Goal: Task Accomplishment & Management: Complete application form

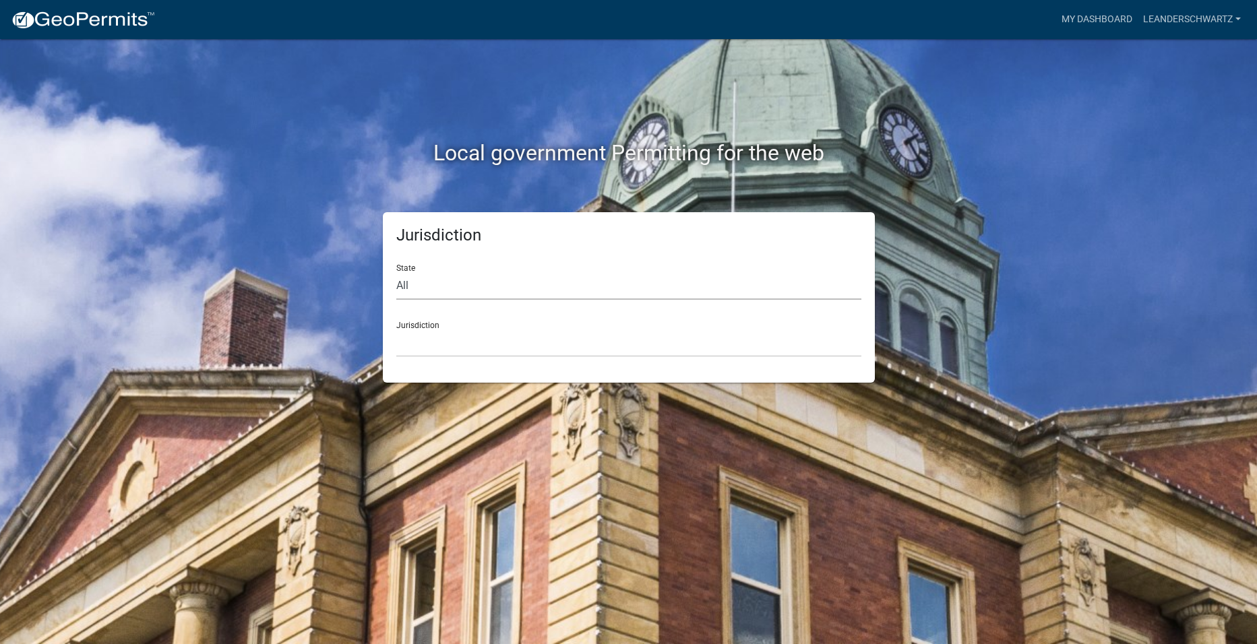
click at [409, 292] on select "All [US_STATE] [US_STATE] [US_STATE] [US_STATE] [US_STATE] [US_STATE] [US_STATE…" at bounding box center [628, 286] width 465 height 28
select select "[US_STATE]"
click at [396, 272] on select "All [US_STATE] [US_STATE] [US_STATE] [US_STATE] [US_STATE] [US_STATE] [US_STATE…" at bounding box center [628, 286] width 465 height 28
click at [462, 344] on select "City of [GEOGRAPHIC_DATA], [US_STATE] City of [GEOGRAPHIC_DATA], [US_STATE] Cit…" at bounding box center [628, 343] width 465 height 28
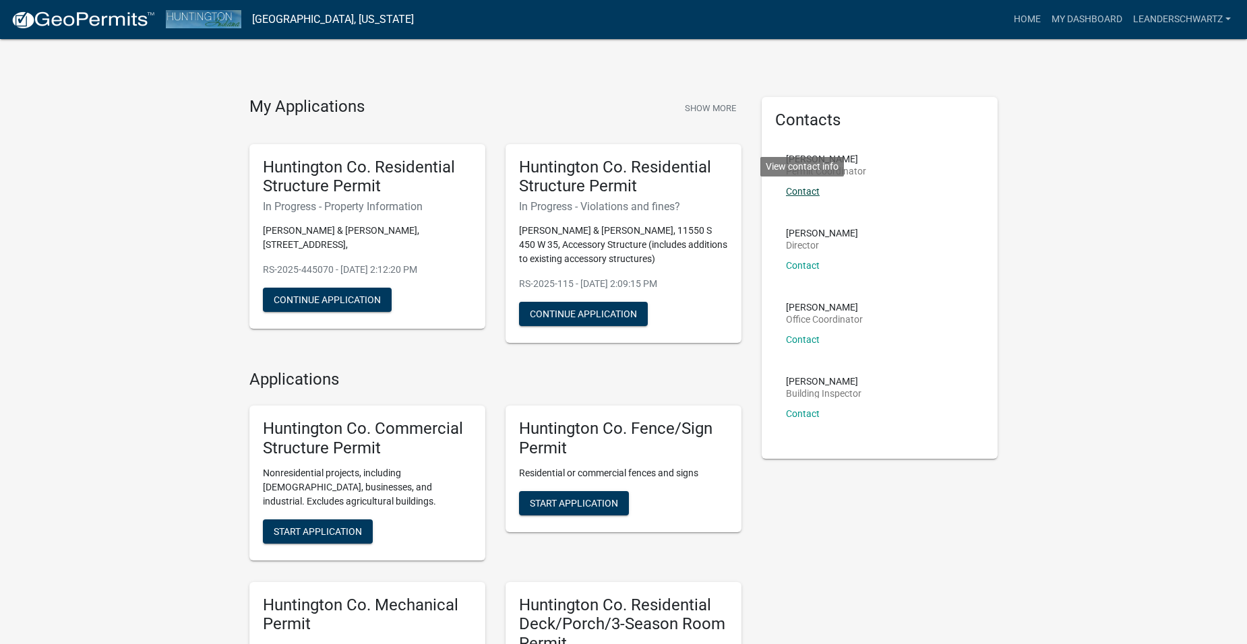
click at [798, 191] on link "Contact" at bounding box center [803, 191] width 34 height 11
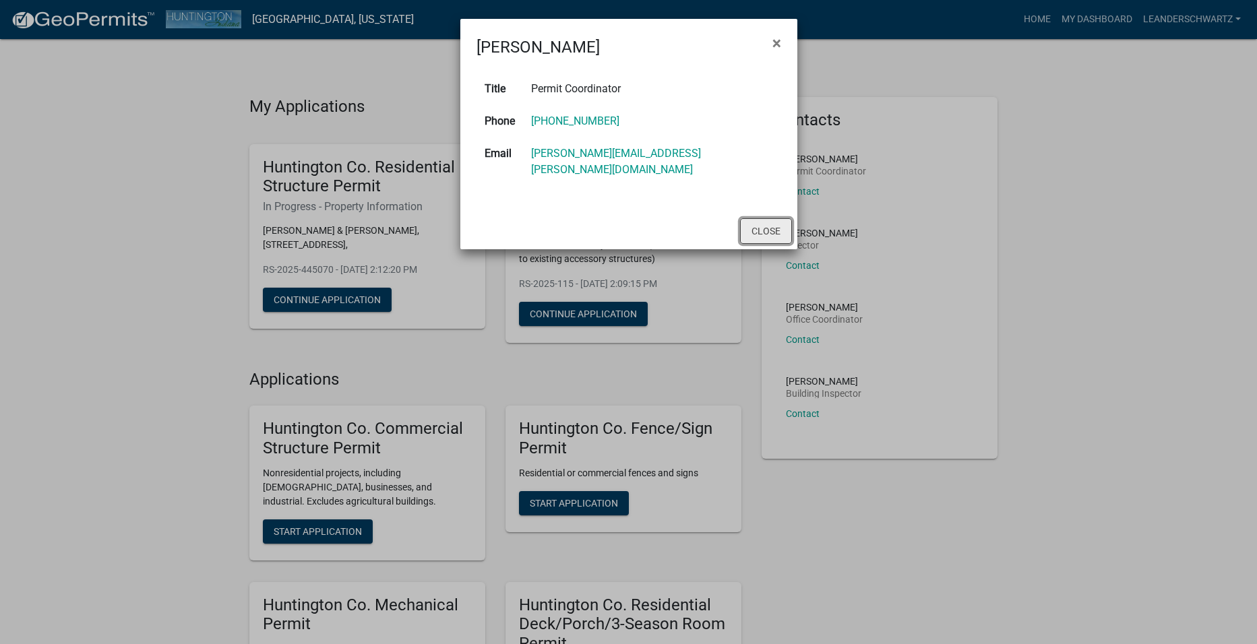
click at [755, 220] on button "Close" at bounding box center [766, 231] width 52 height 26
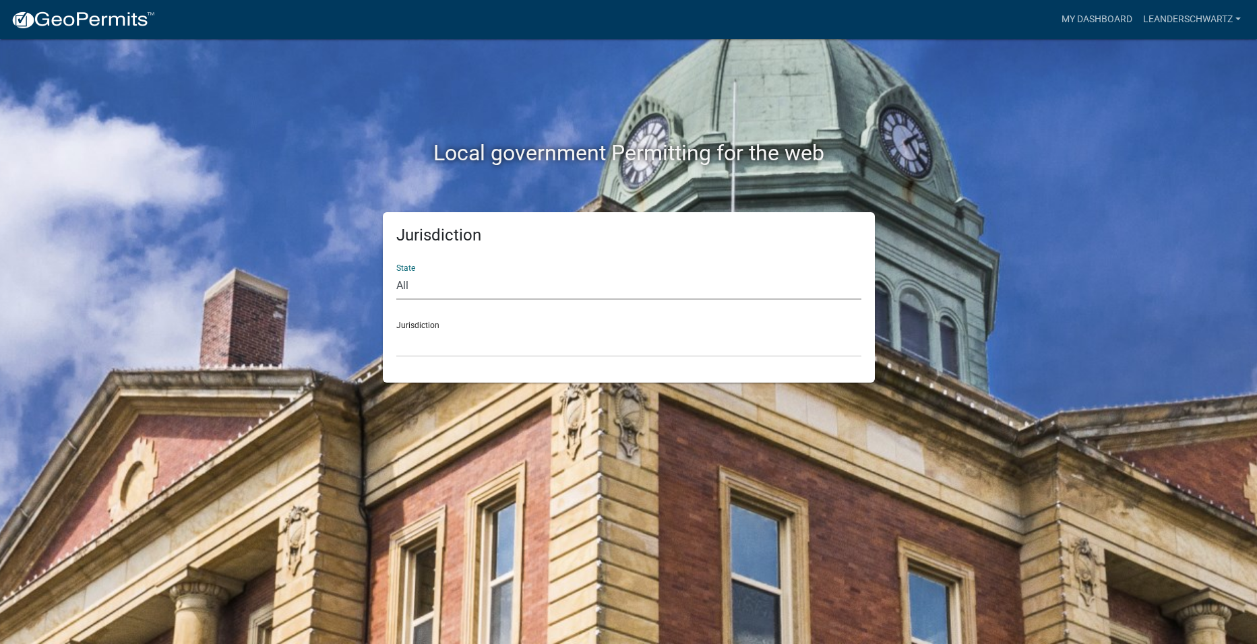
click at [431, 282] on select "All [US_STATE] [US_STATE] [US_STATE] [US_STATE] [US_STATE] [US_STATE] [US_STATE…" at bounding box center [628, 286] width 465 height 28
select select "[US_STATE]"
click at [396, 272] on select "All [US_STATE] [US_STATE] [US_STATE] [US_STATE] [US_STATE] [US_STATE] [US_STATE…" at bounding box center [628, 286] width 465 height 28
click at [443, 324] on div "Jurisdiction City of Charlestown, Indiana City of Jeffersonville, Indiana City …" at bounding box center [628, 334] width 465 height 46
click at [450, 347] on select "City of [GEOGRAPHIC_DATA], [US_STATE] City of [GEOGRAPHIC_DATA], [US_STATE] Cit…" at bounding box center [628, 343] width 465 height 28
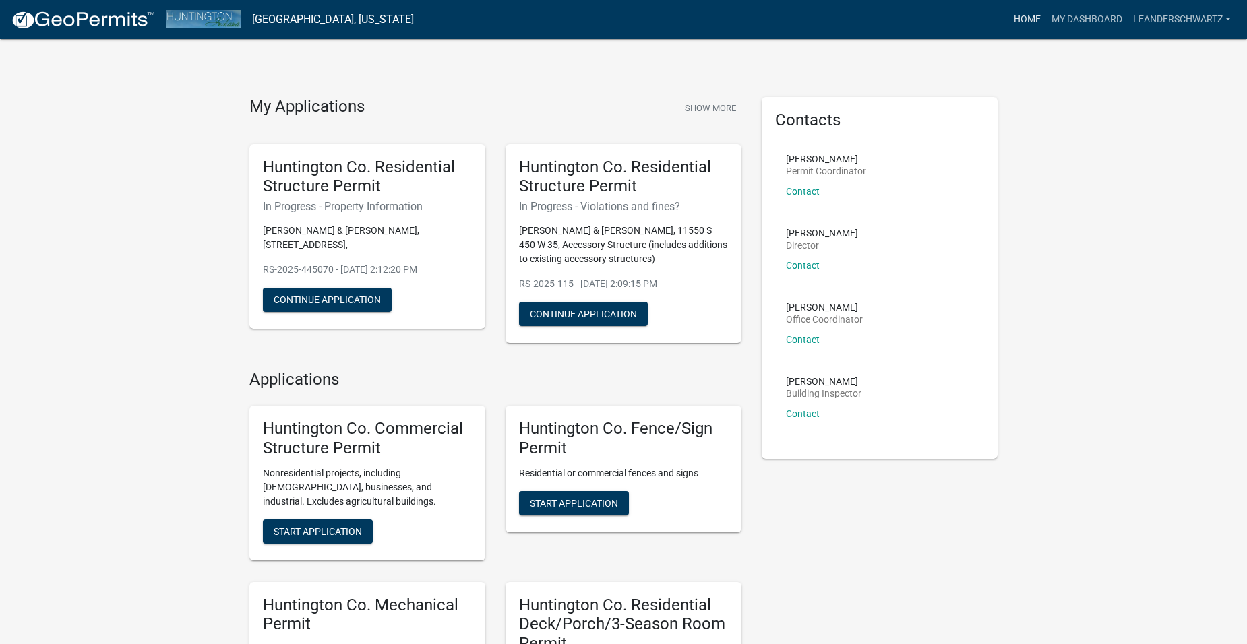
click at [1025, 20] on link "Home" at bounding box center [1027, 20] width 38 height 26
click at [728, 113] on button "Show More" at bounding box center [710, 108] width 62 height 22
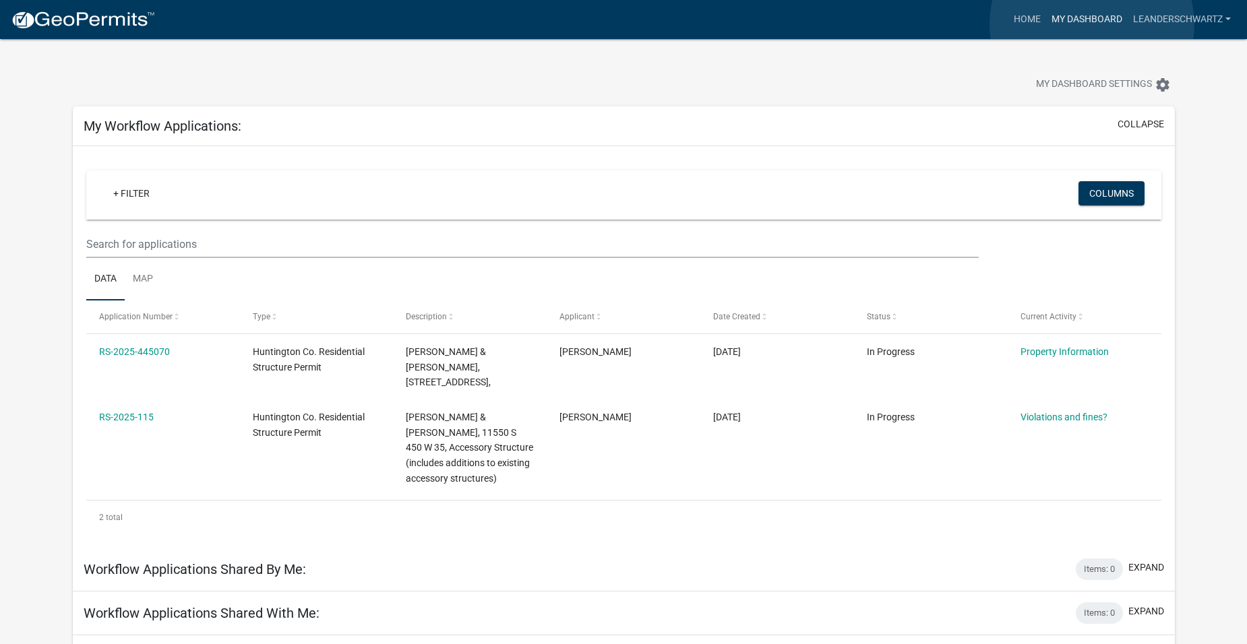
click at [1092, 24] on link "My Dashboard" at bounding box center [1087, 20] width 82 height 26
click at [115, 14] on img at bounding box center [83, 20] width 144 height 20
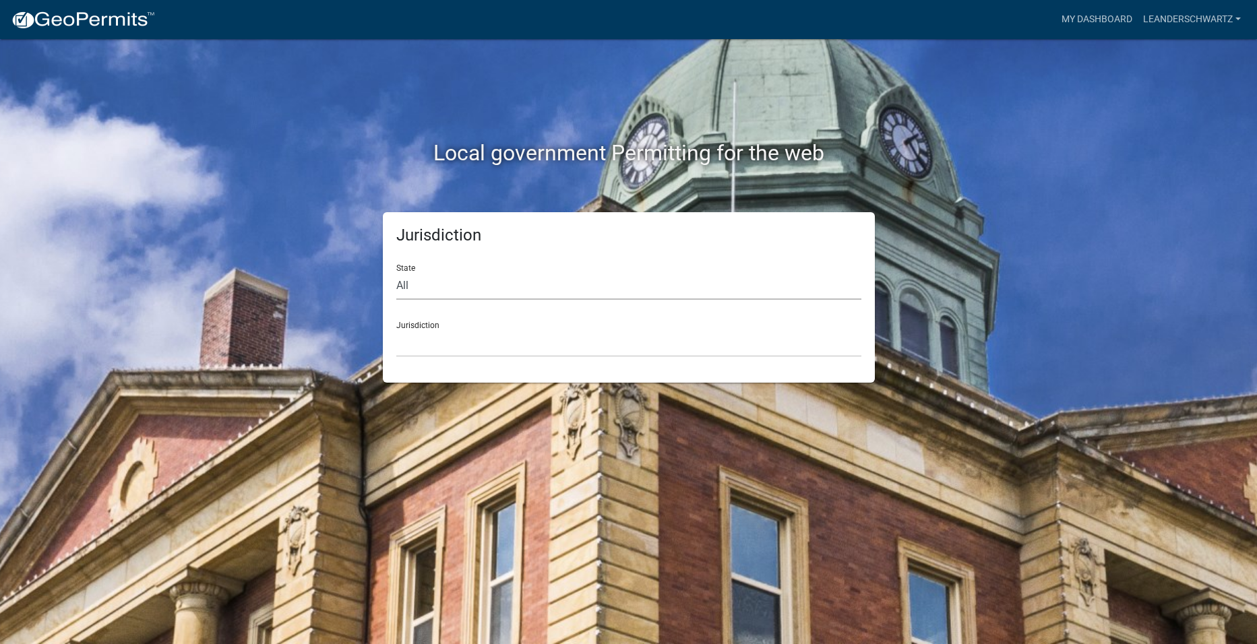
click at [472, 290] on select "All [US_STATE] [US_STATE] [US_STATE] [US_STATE] [US_STATE] [US_STATE] [US_STATE…" at bounding box center [628, 286] width 465 height 28
select select "[US_STATE]"
click at [396, 272] on select "All [US_STATE] [US_STATE] [US_STATE] [US_STATE] [US_STATE] [US_STATE] [US_STATE…" at bounding box center [628, 286] width 465 height 28
click at [480, 335] on select "City of [GEOGRAPHIC_DATA], [US_STATE] City of [GEOGRAPHIC_DATA], [US_STATE] Cit…" at bounding box center [628, 343] width 465 height 28
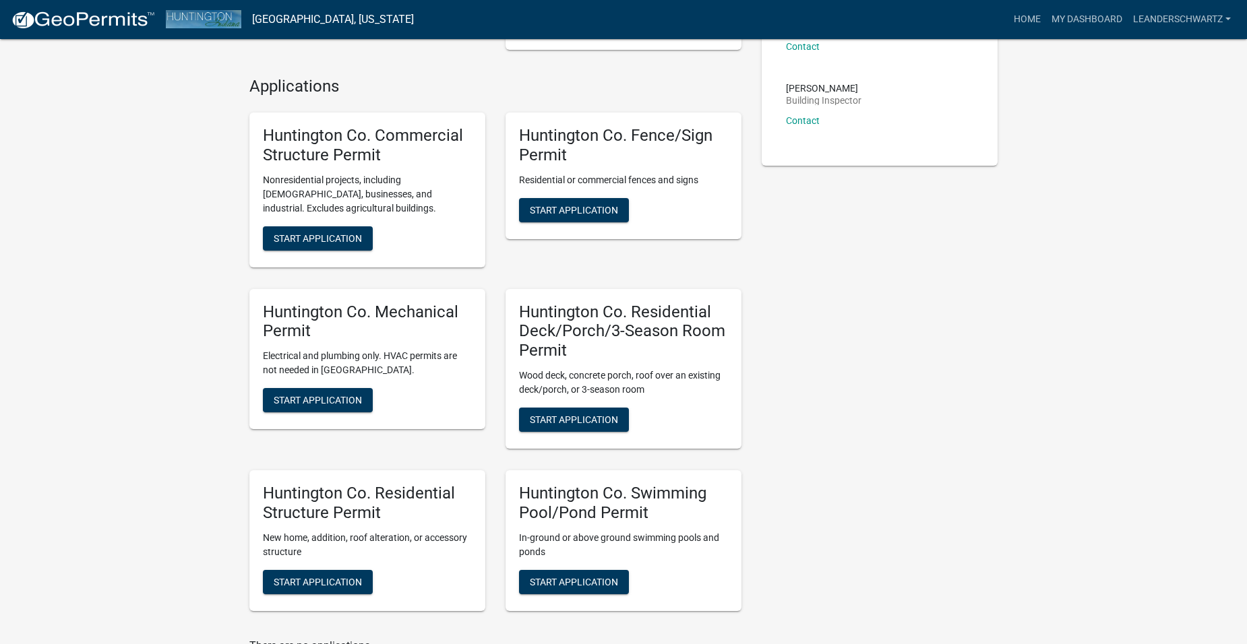
scroll to position [376, 0]
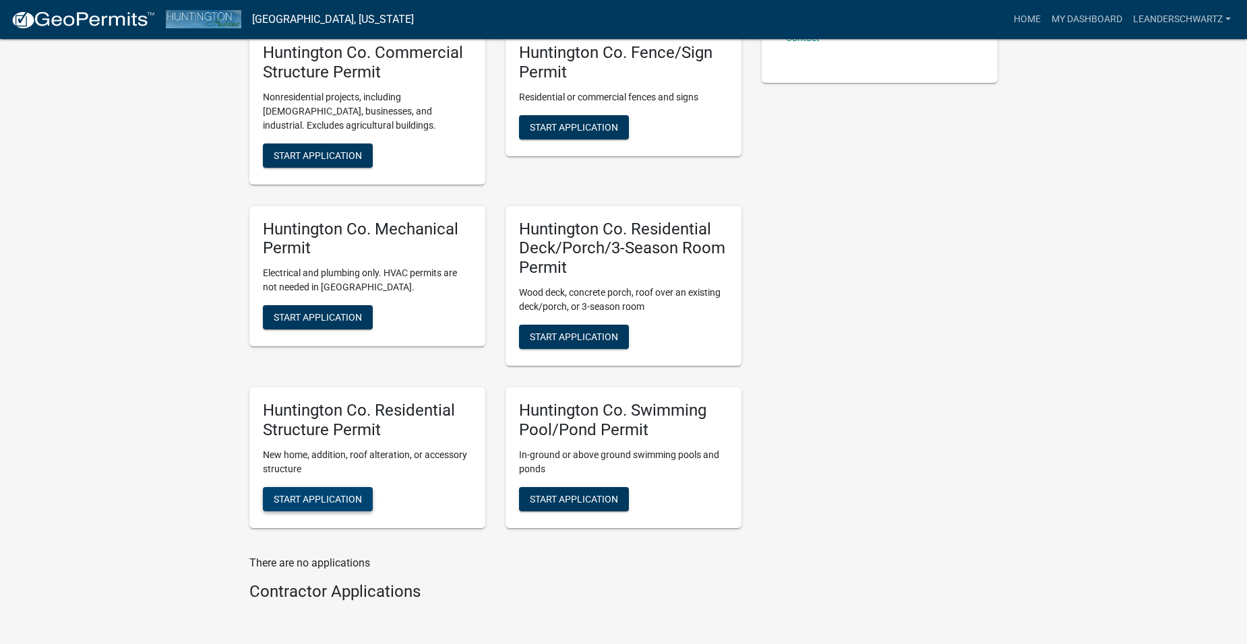
click at [315, 495] on span "Start Application" at bounding box center [318, 498] width 88 height 11
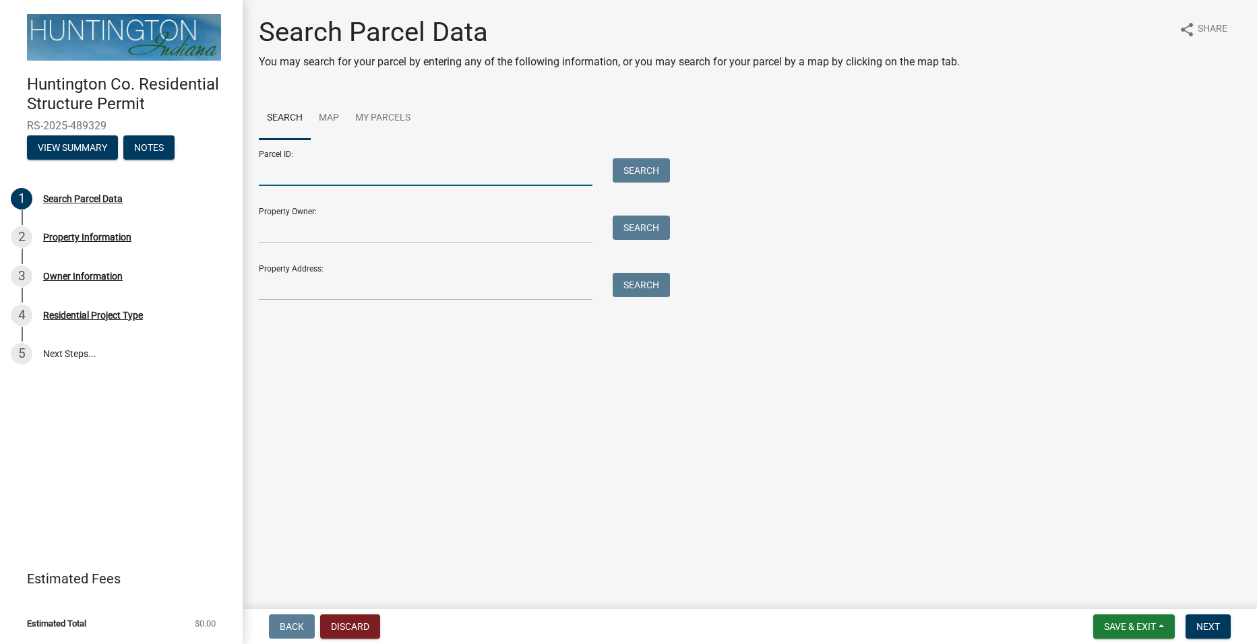
click at [426, 175] on input "Parcel ID:" at bounding box center [426, 172] width 334 height 28
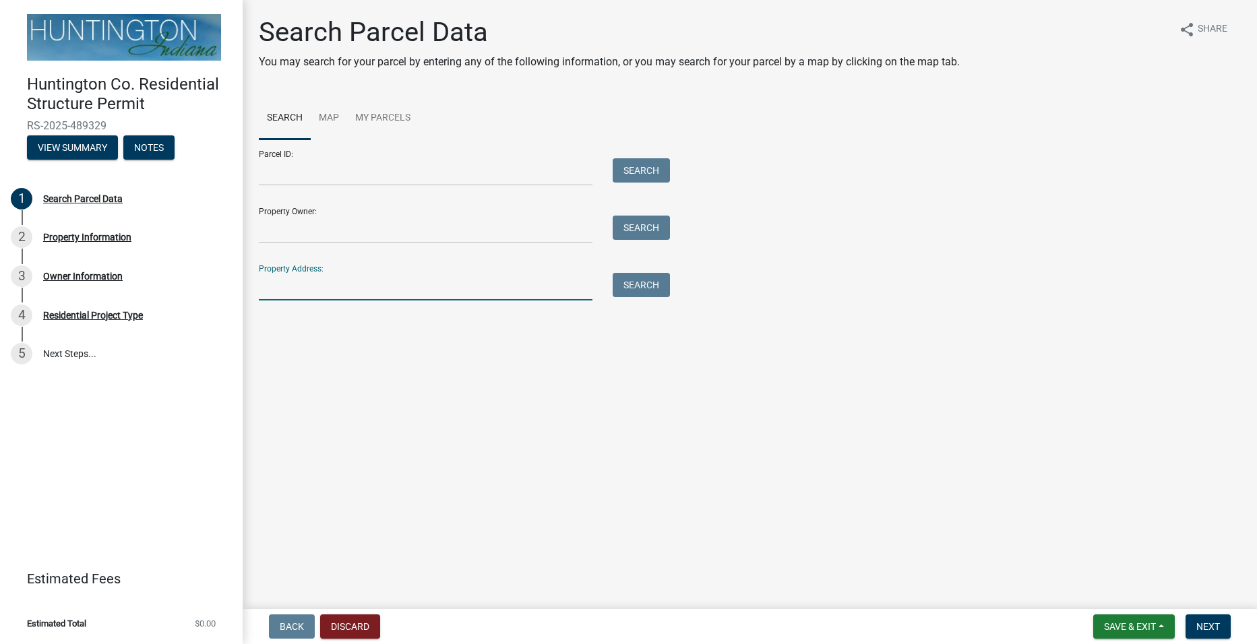
click at [534, 289] on input "Property Address:" at bounding box center [426, 287] width 334 height 28
type input "5"
type input "4"
type input "5"
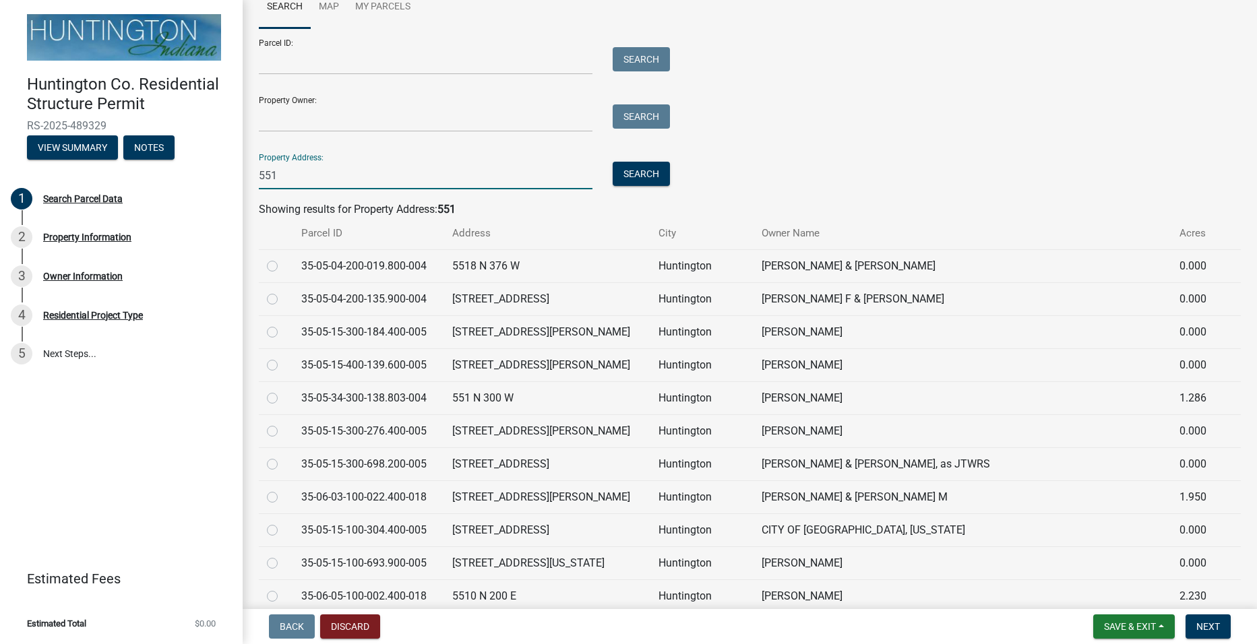
scroll to position [135, 0]
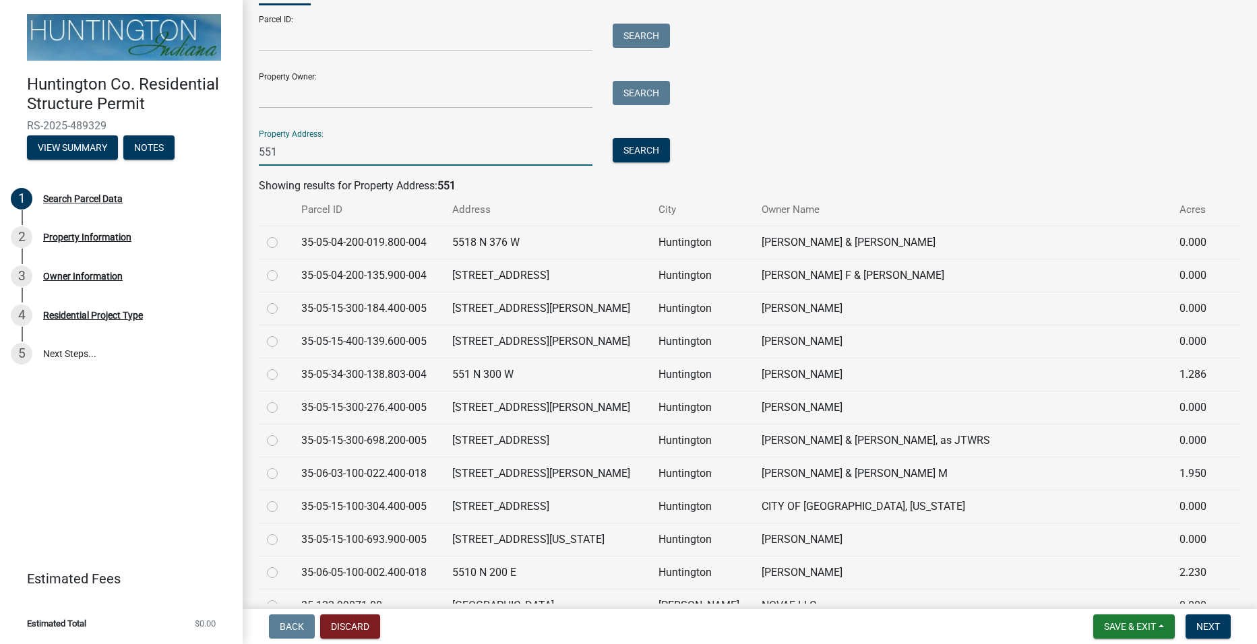
type input "551"
click at [283, 367] on label at bounding box center [283, 367] width 0 height 0
click at [283, 375] on input "radio" at bounding box center [287, 371] width 9 height 9
radio input "true"
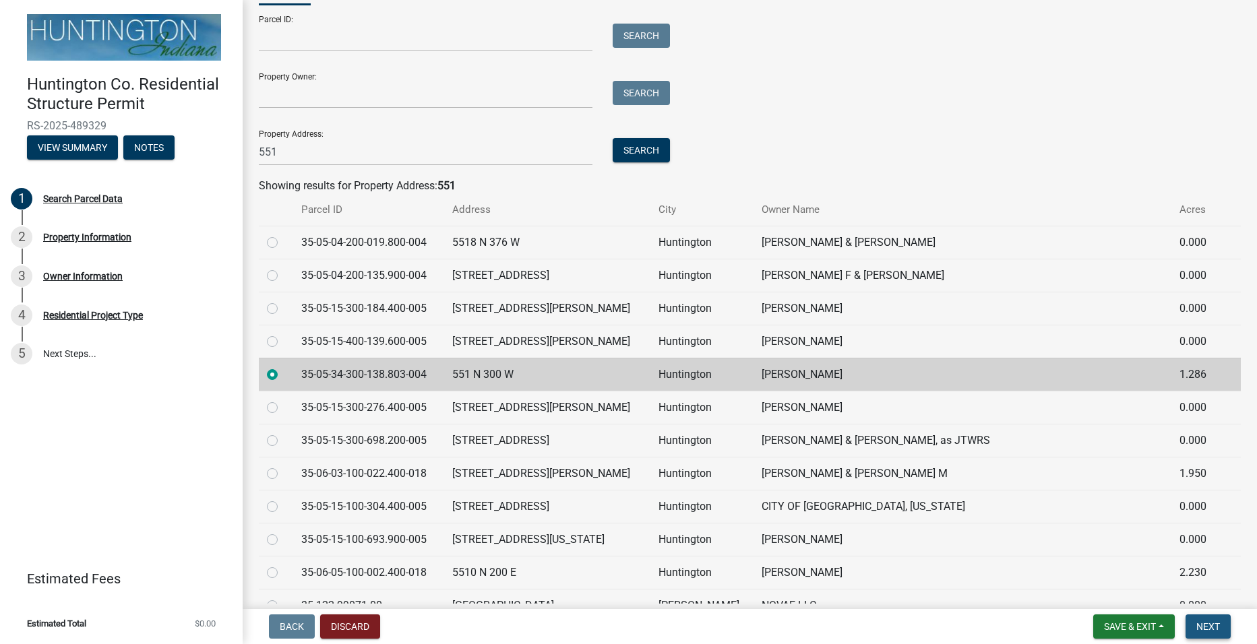
click at [1208, 628] on span "Next" at bounding box center [1208, 626] width 24 height 11
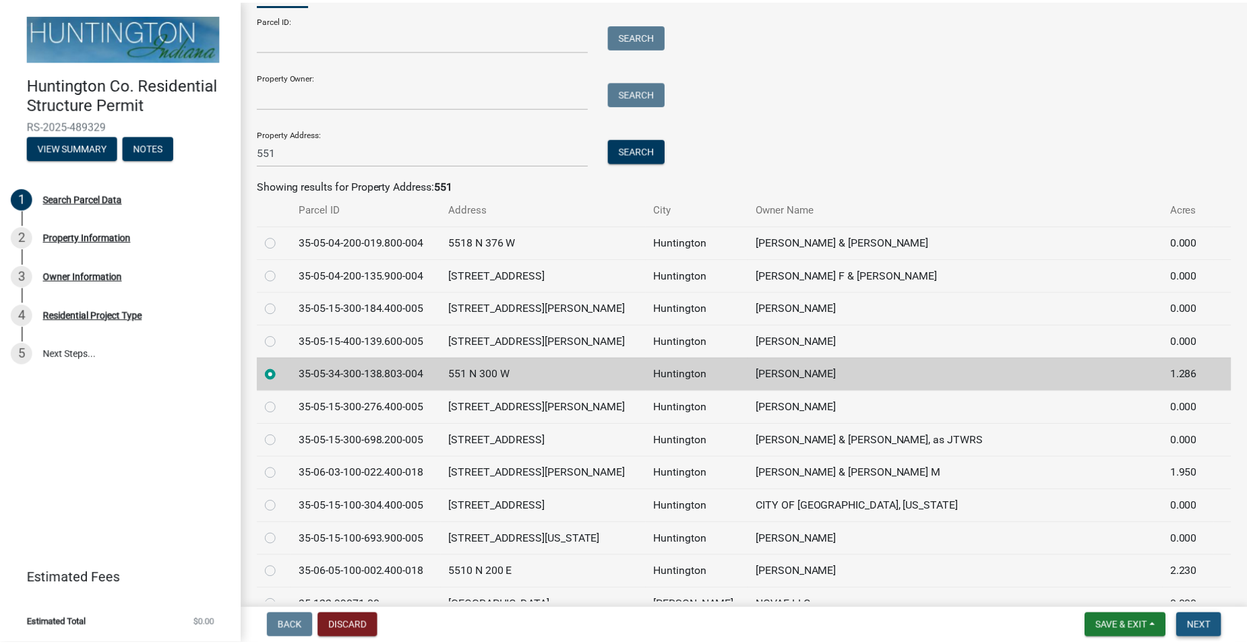
scroll to position [0, 0]
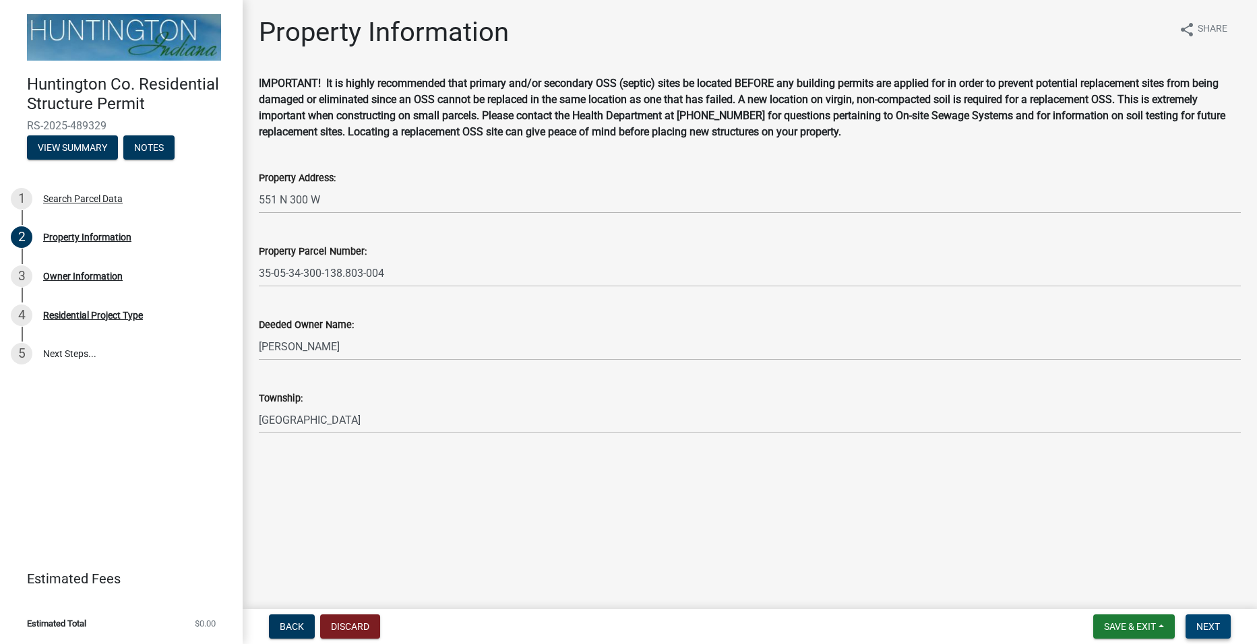
click at [1212, 627] on span "Next" at bounding box center [1208, 626] width 24 height 11
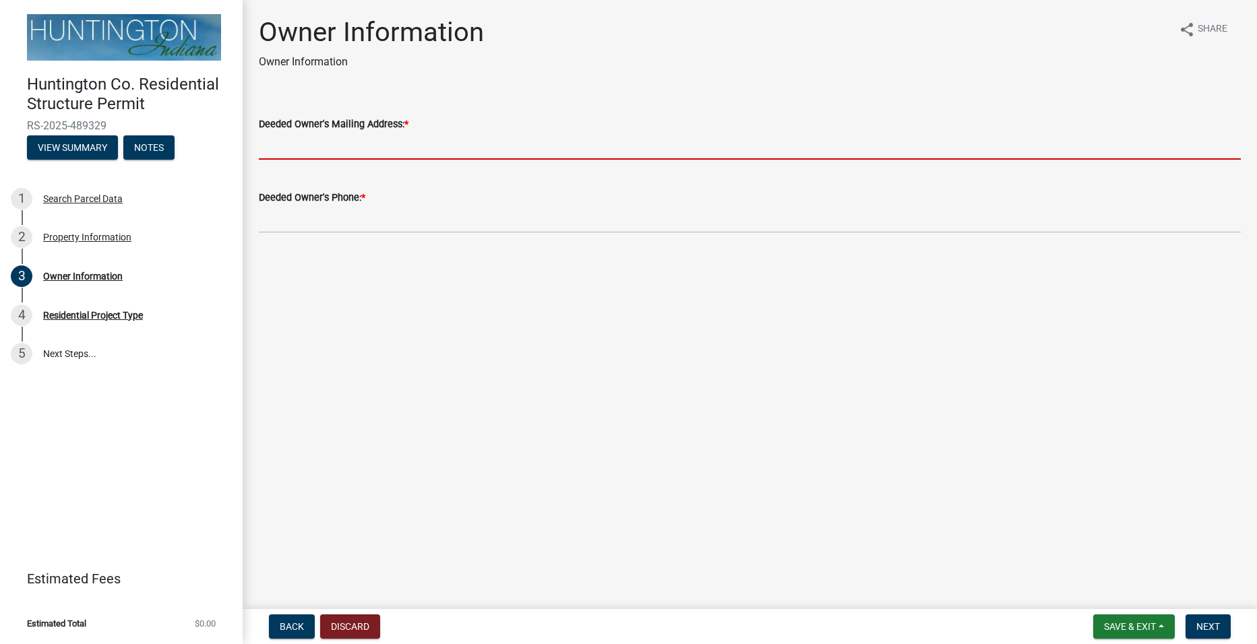
click at [363, 147] on input "Deeded Owner's Mailing Address: *" at bounding box center [750, 146] width 982 height 28
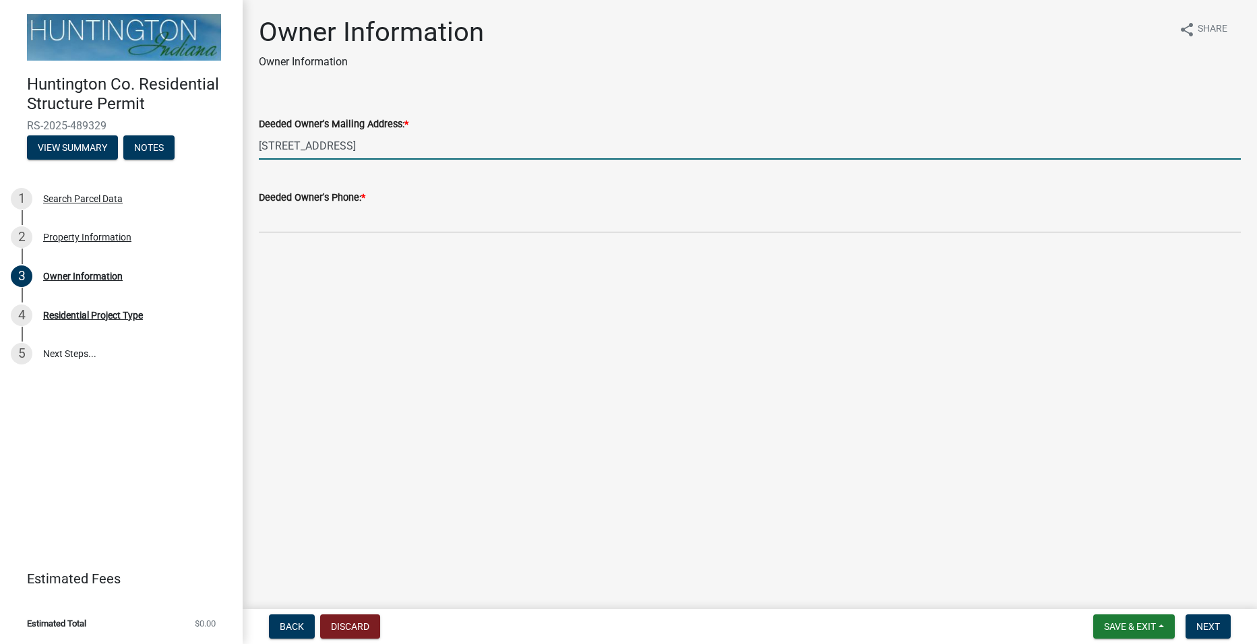
type input "551 N 300 W huntington, IN 46750"
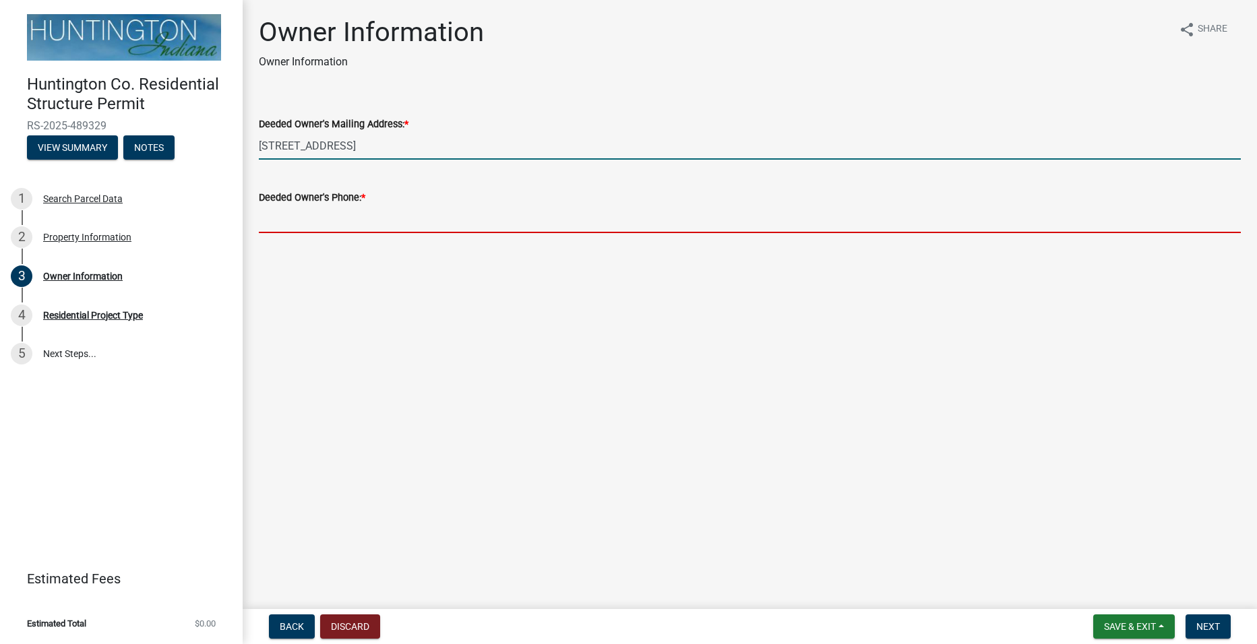
click at [366, 222] on input "Deeded Owner's Phone: *" at bounding box center [750, 220] width 982 height 28
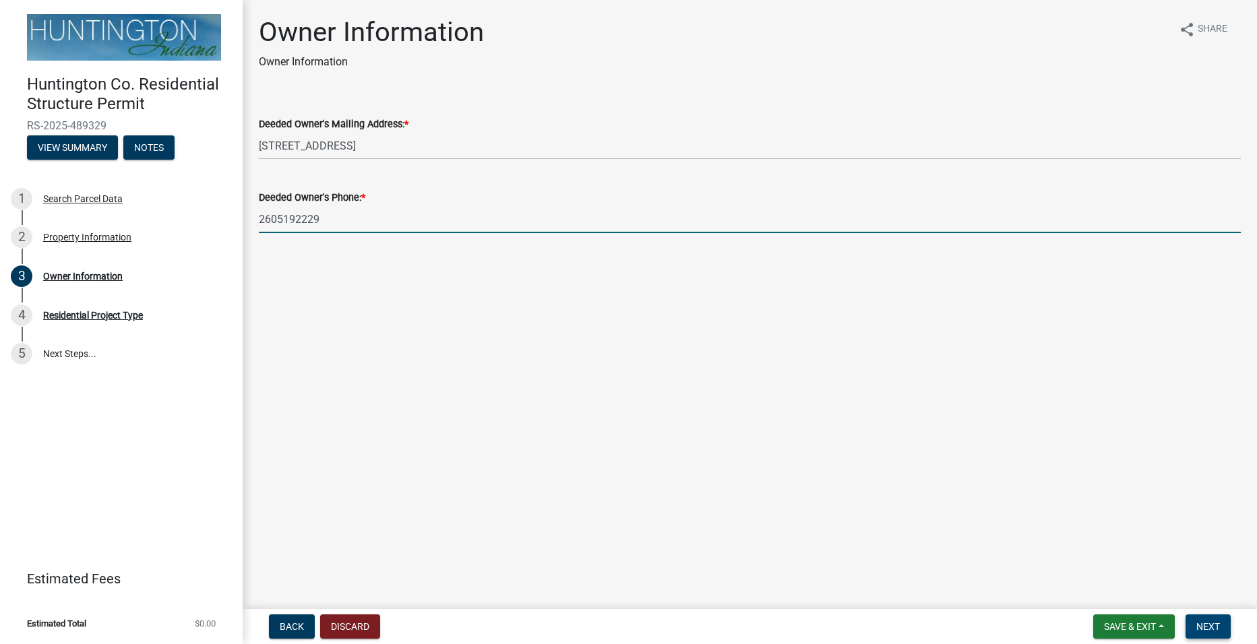
type input "2605192229"
click at [1206, 632] on span "Next" at bounding box center [1208, 626] width 24 height 11
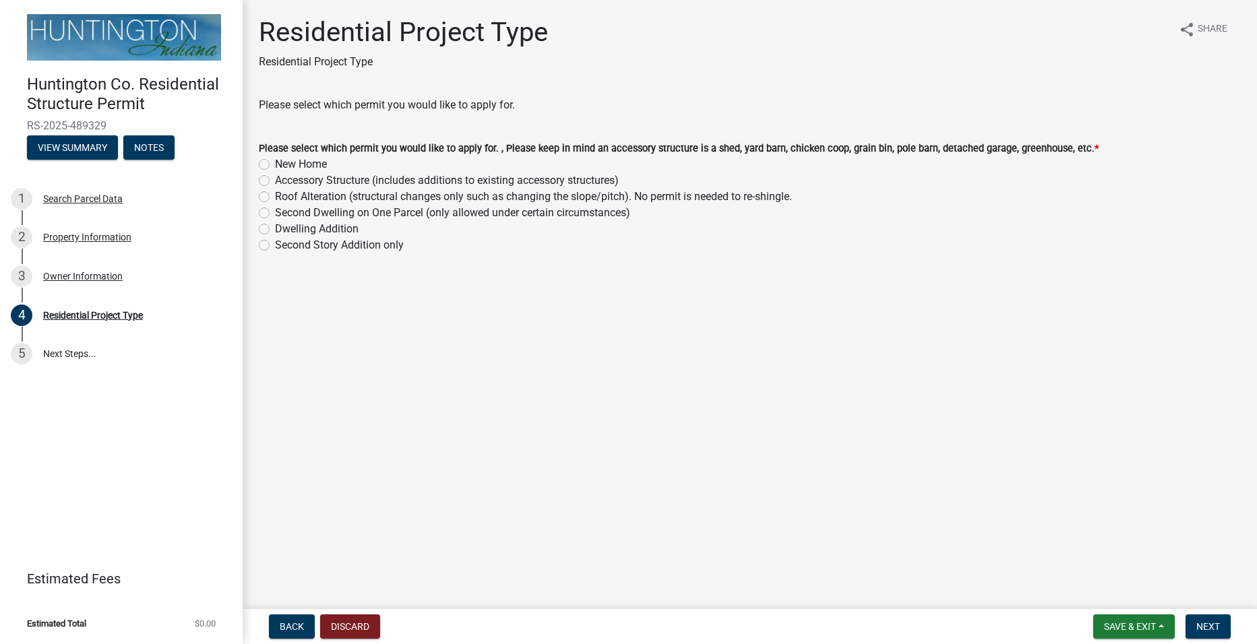
click at [321, 183] on label "Accessory Structure (includes additions to existing accessory structures)" at bounding box center [447, 180] width 344 height 16
click at [284, 181] on input "Accessory Structure (includes additions to existing accessory structures)" at bounding box center [279, 176] width 9 height 9
radio input "true"
click at [1214, 625] on span "Next" at bounding box center [1208, 626] width 24 height 11
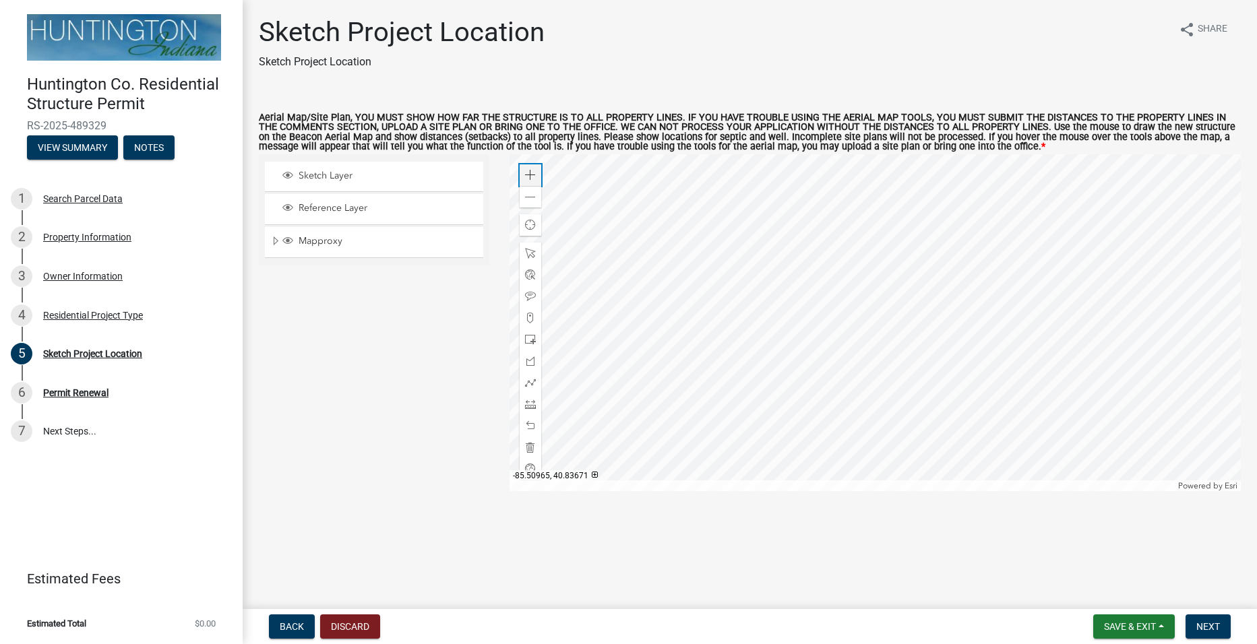
click at [533, 178] on span at bounding box center [530, 175] width 11 height 11
click at [531, 339] on span at bounding box center [530, 339] width 11 height 11
click at [1054, 233] on div at bounding box center [874, 322] width 731 height 337
click at [537, 297] on div at bounding box center [530, 297] width 22 height 22
click at [940, 197] on div at bounding box center [874, 322] width 731 height 337
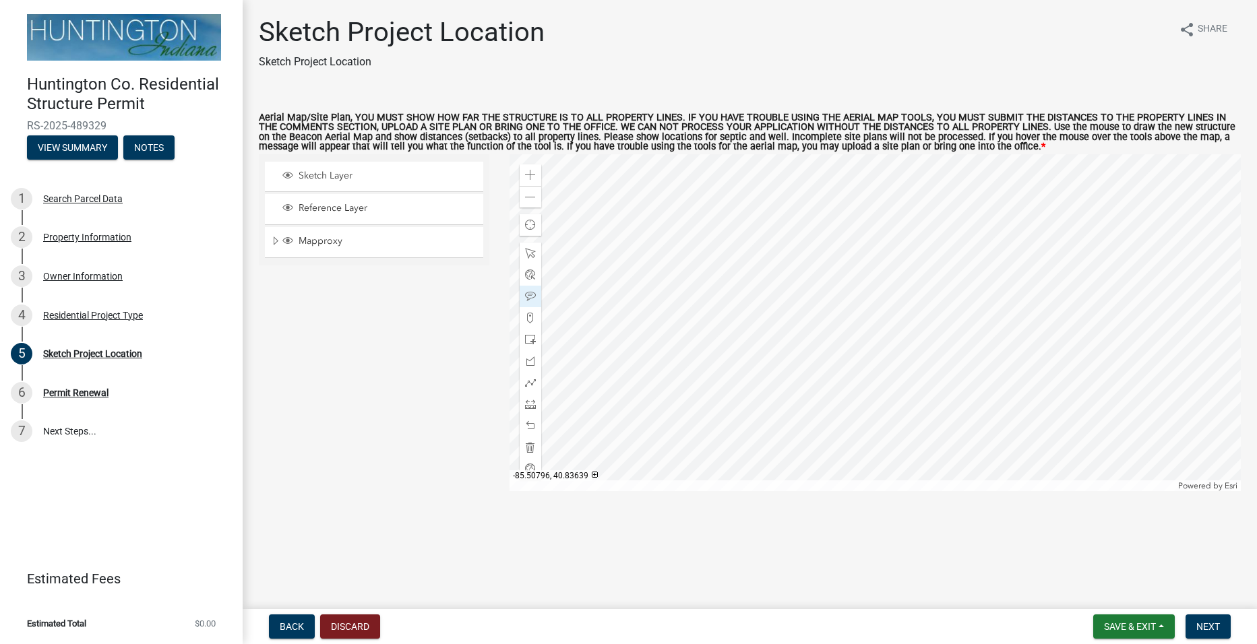
click at [945, 244] on div at bounding box center [874, 322] width 731 height 337
click at [526, 300] on span at bounding box center [530, 296] width 11 height 11
click at [532, 294] on span at bounding box center [530, 296] width 11 height 11
click at [945, 216] on div at bounding box center [874, 322] width 731 height 337
click at [945, 256] on div at bounding box center [874, 322] width 731 height 337
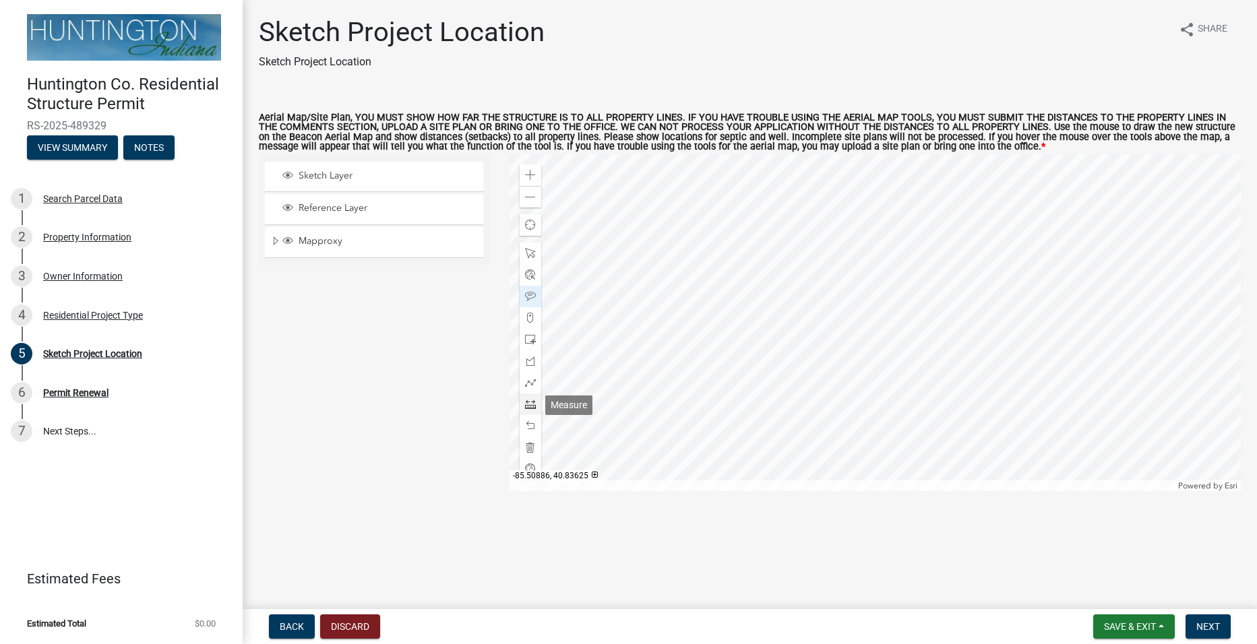
click at [529, 406] on span at bounding box center [530, 404] width 11 height 11
click at [931, 243] on div at bounding box center [874, 322] width 731 height 337
click at [531, 301] on span at bounding box center [530, 296] width 11 height 11
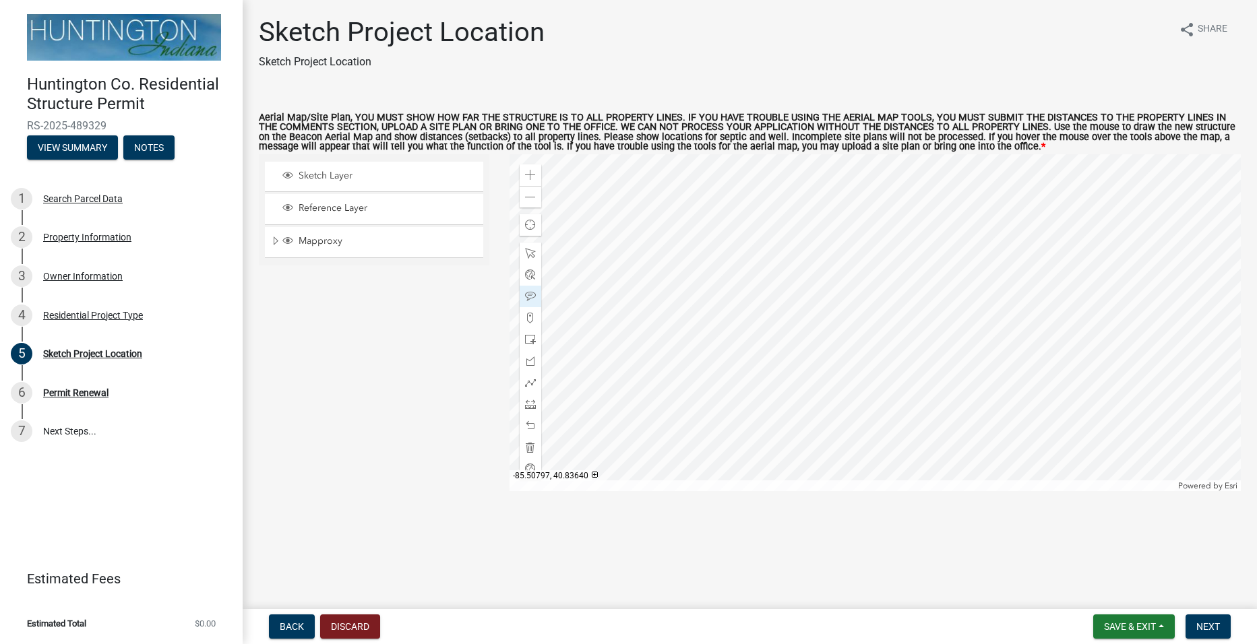
click at [910, 327] on div at bounding box center [874, 322] width 731 height 337
click at [904, 295] on div at bounding box center [874, 322] width 731 height 337
click at [347, 621] on button "Discard" at bounding box center [350, 626] width 60 height 24
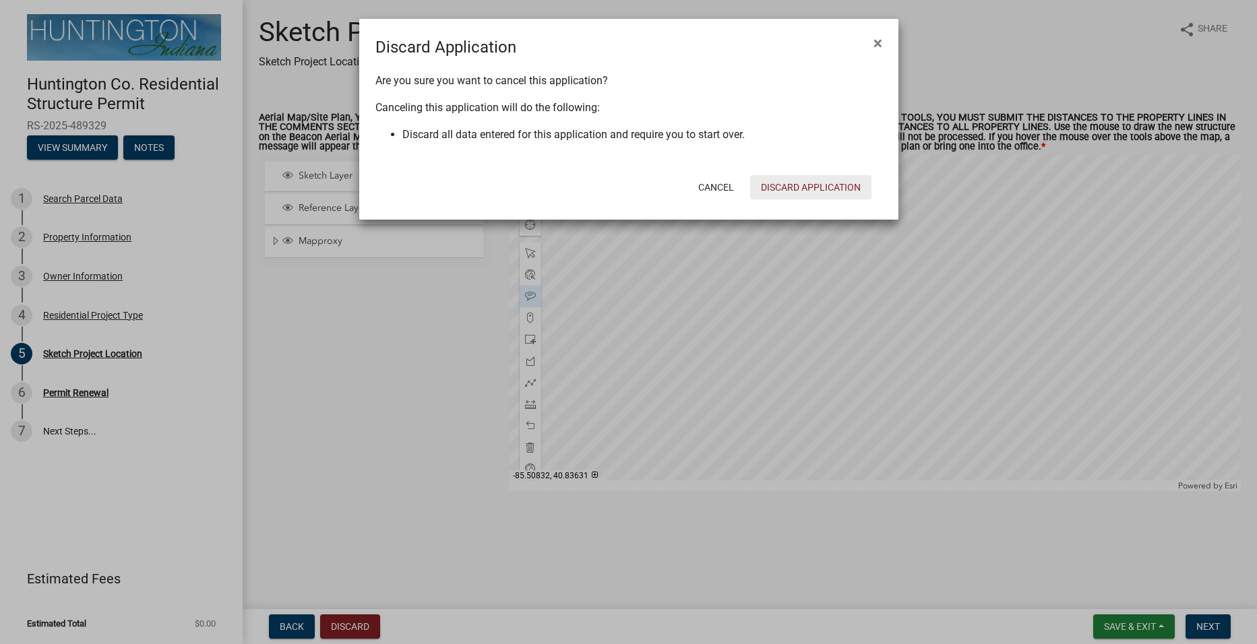
click at [805, 183] on button "Discard Application" at bounding box center [810, 187] width 121 height 24
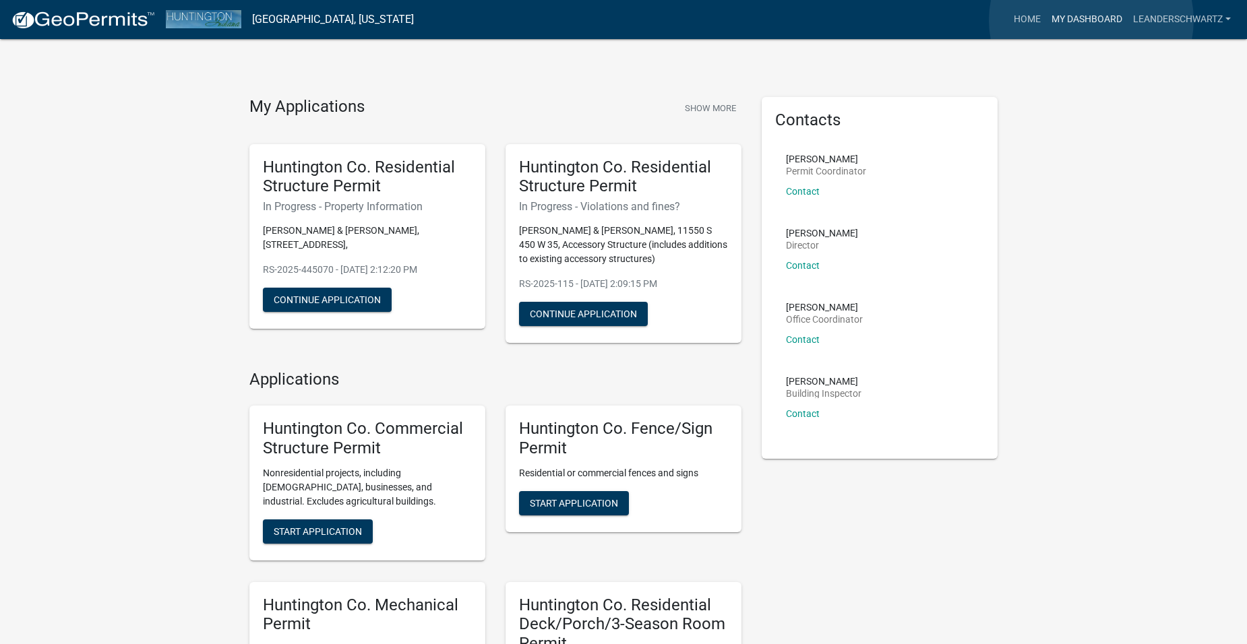
click at [1091, 20] on link "My Dashboard" at bounding box center [1087, 20] width 82 height 26
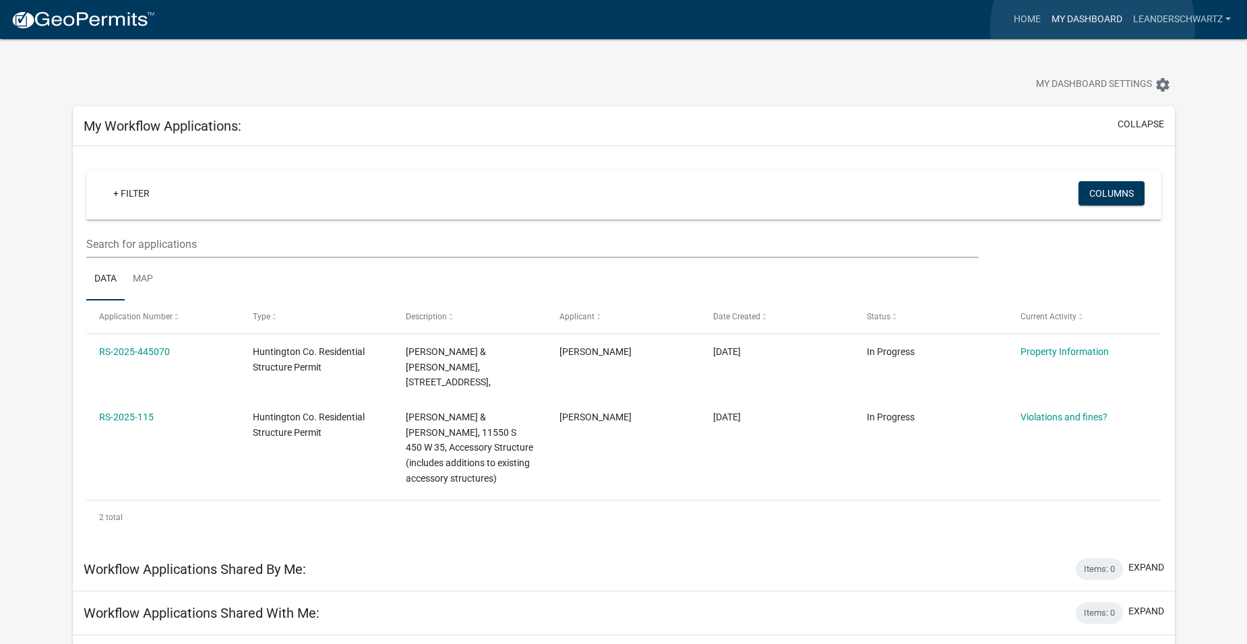
click at [1092, 27] on link "My Dashboard" at bounding box center [1087, 20] width 82 height 26
click at [28, 14] on img at bounding box center [83, 20] width 144 height 20
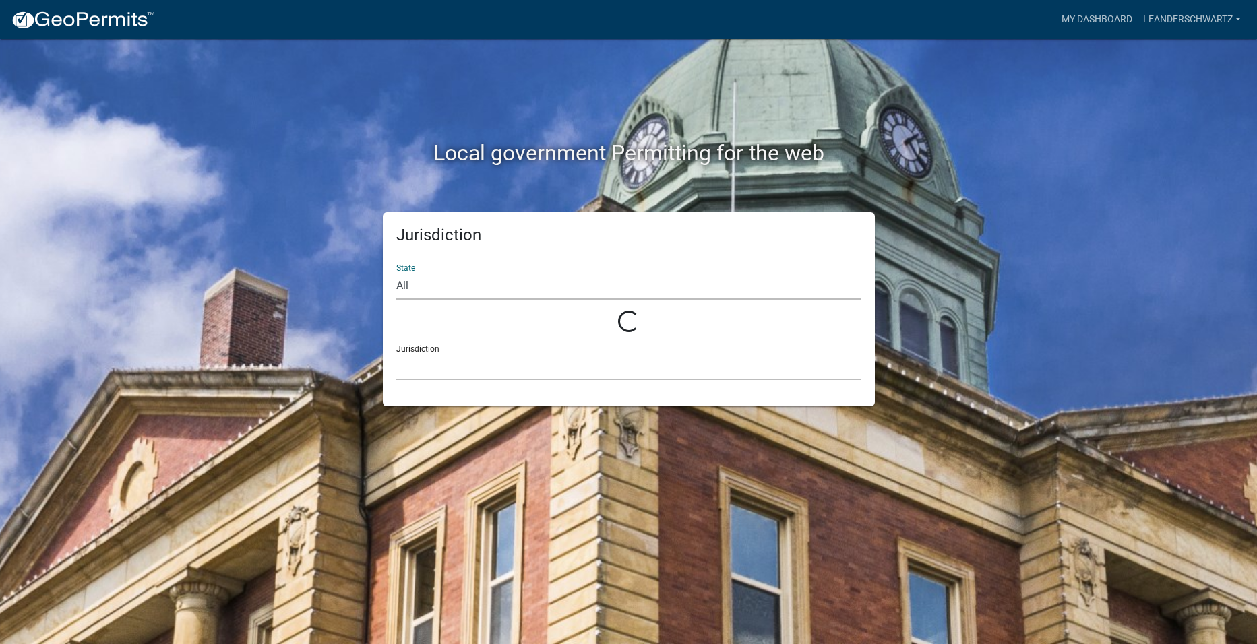
click at [472, 288] on select "All" at bounding box center [628, 286] width 465 height 28
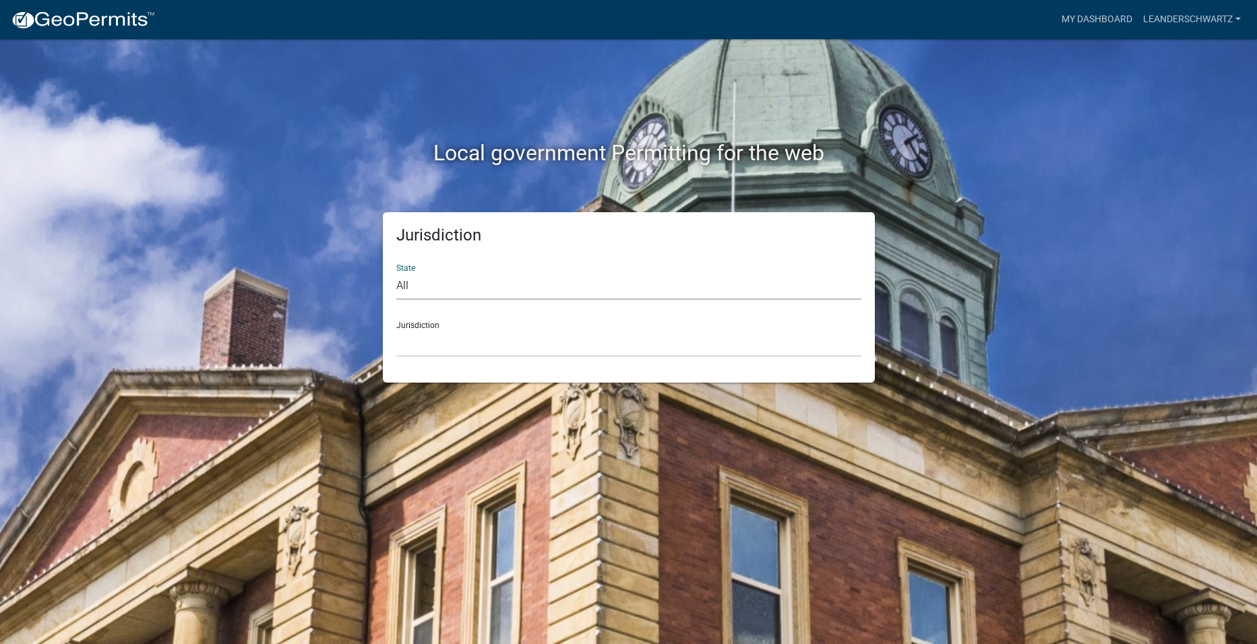
select select "[US_STATE]"
click at [396, 272] on select "All [US_STATE] [US_STATE] [US_STATE] [US_STATE] [US_STATE] [US_STATE] [US_STATE…" at bounding box center [628, 286] width 465 height 28
click at [445, 350] on select "City of [GEOGRAPHIC_DATA], [US_STATE] City of [GEOGRAPHIC_DATA], [US_STATE] Cit…" at bounding box center [628, 343] width 465 height 28
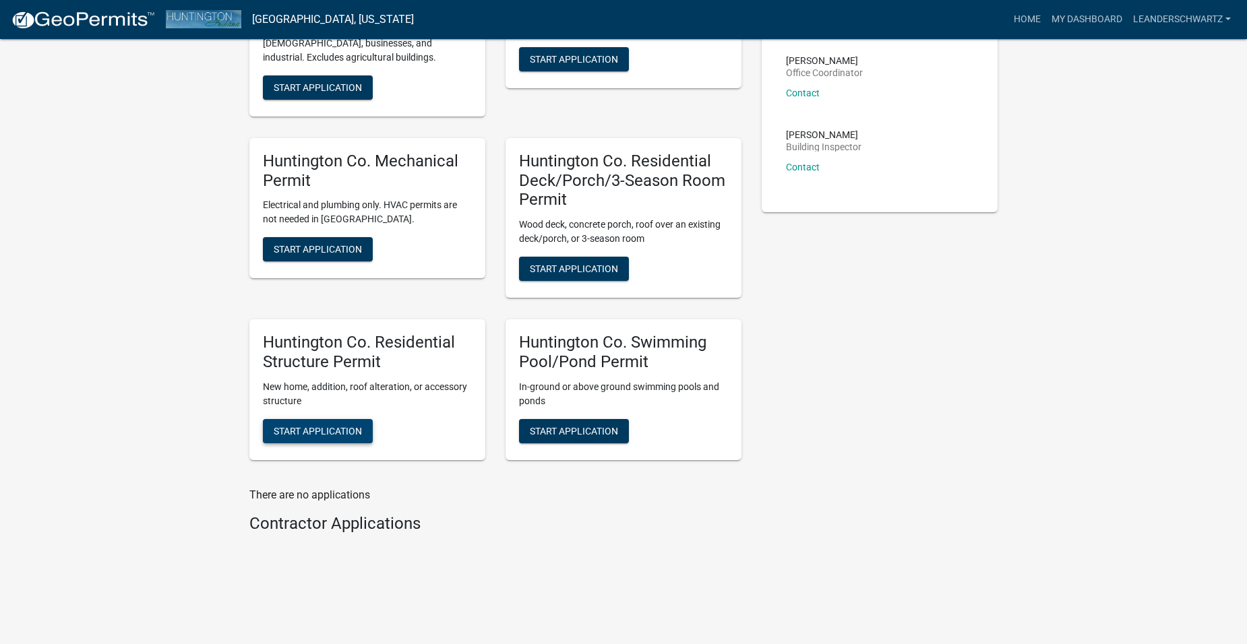
scroll to position [443, 0]
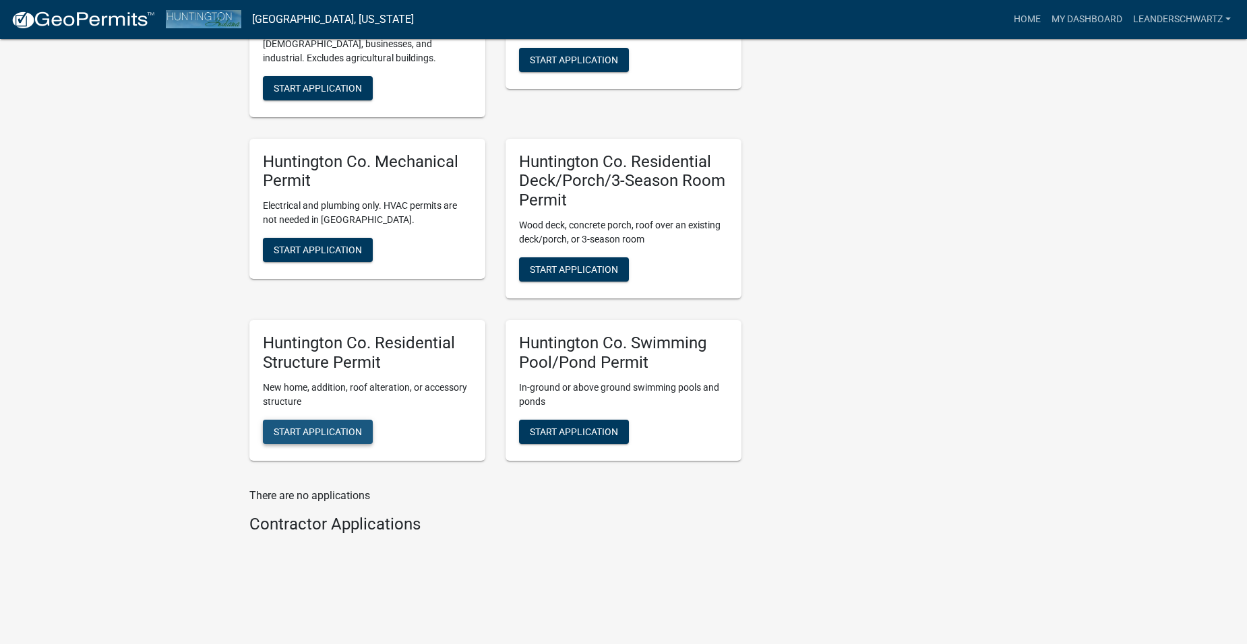
click at [336, 430] on span "Start Application" at bounding box center [318, 431] width 88 height 11
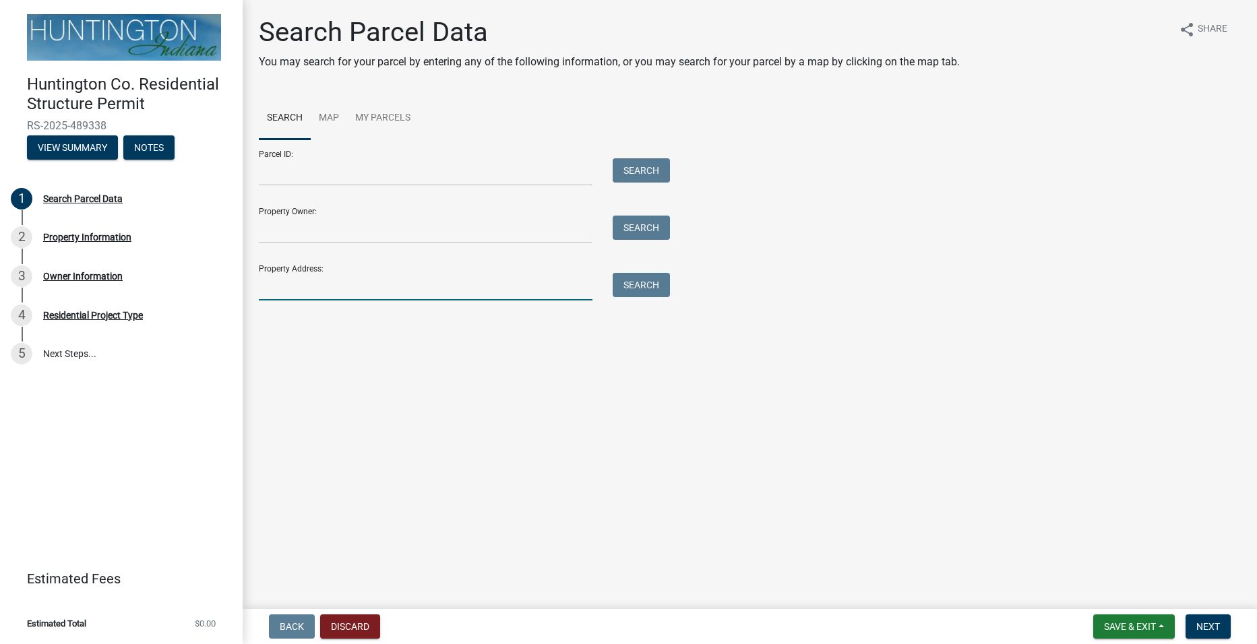
click at [468, 296] on input "Property Address:" at bounding box center [426, 287] width 334 height 28
type input "551"
click at [651, 287] on button "Search" at bounding box center [640, 285] width 57 height 24
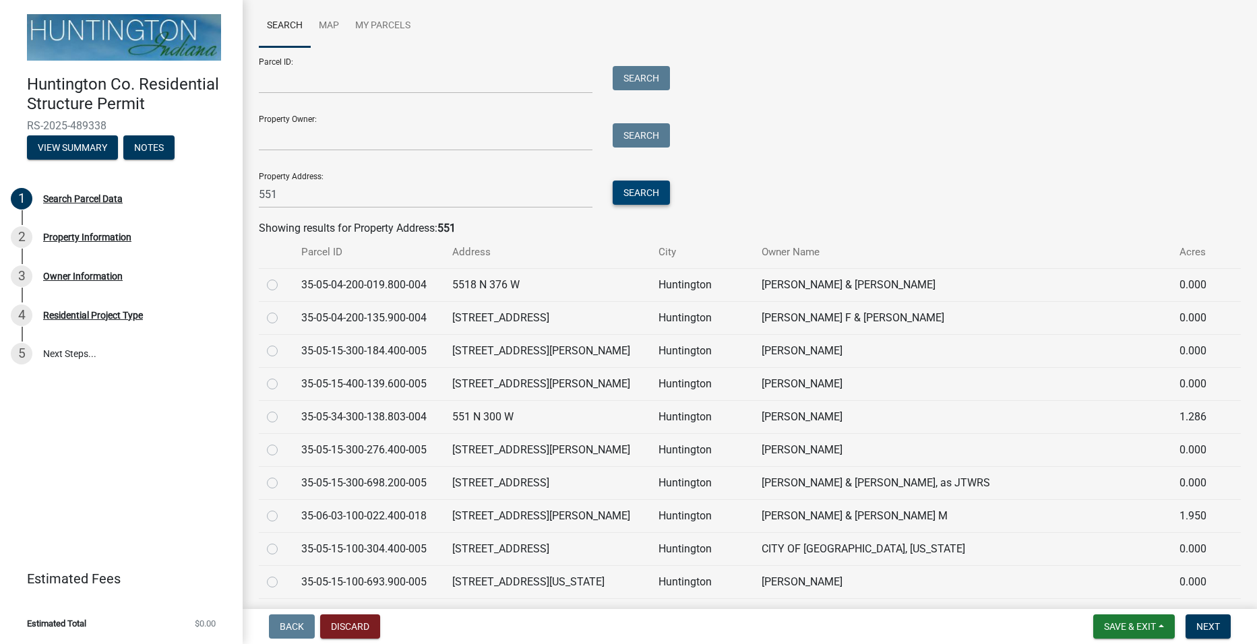
scroll to position [135, 0]
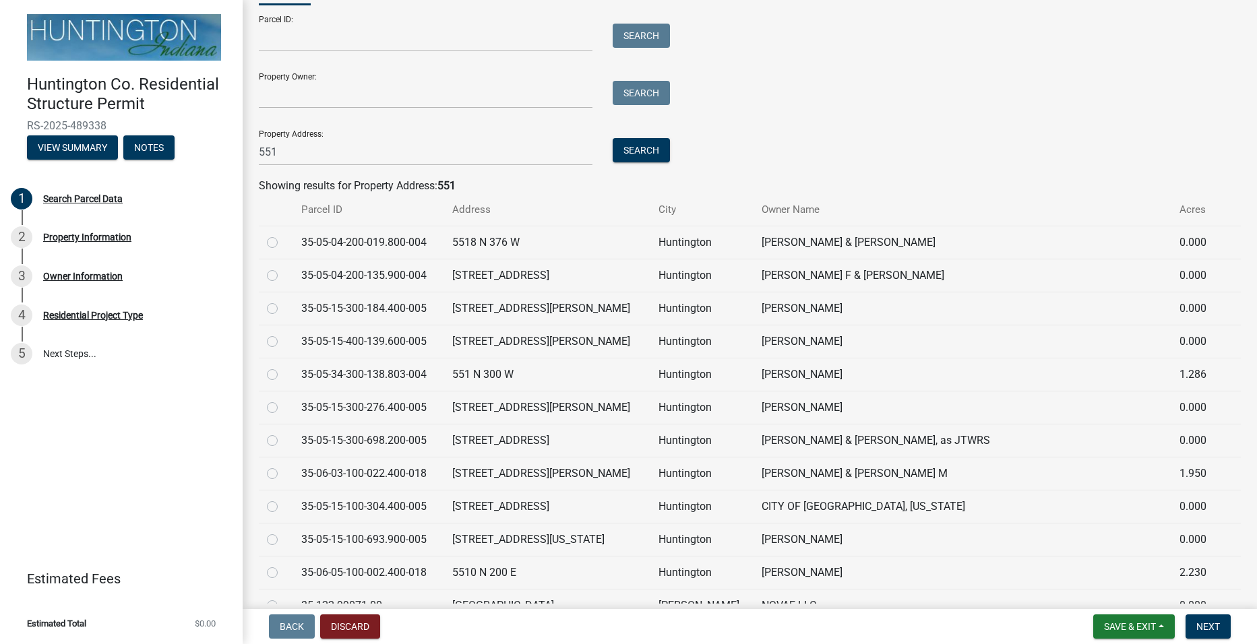
click at [283, 367] on label at bounding box center [283, 367] width 0 height 0
click at [283, 375] on input "radio" at bounding box center [287, 371] width 9 height 9
radio input "true"
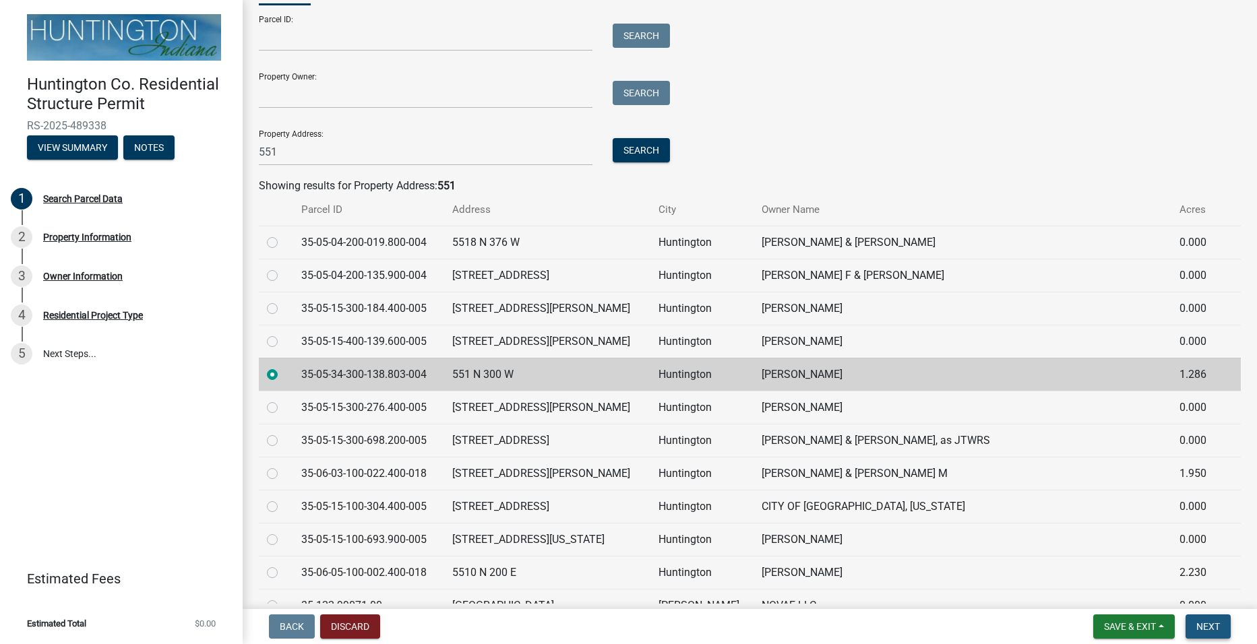
click at [1213, 632] on span "Next" at bounding box center [1208, 626] width 24 height 11
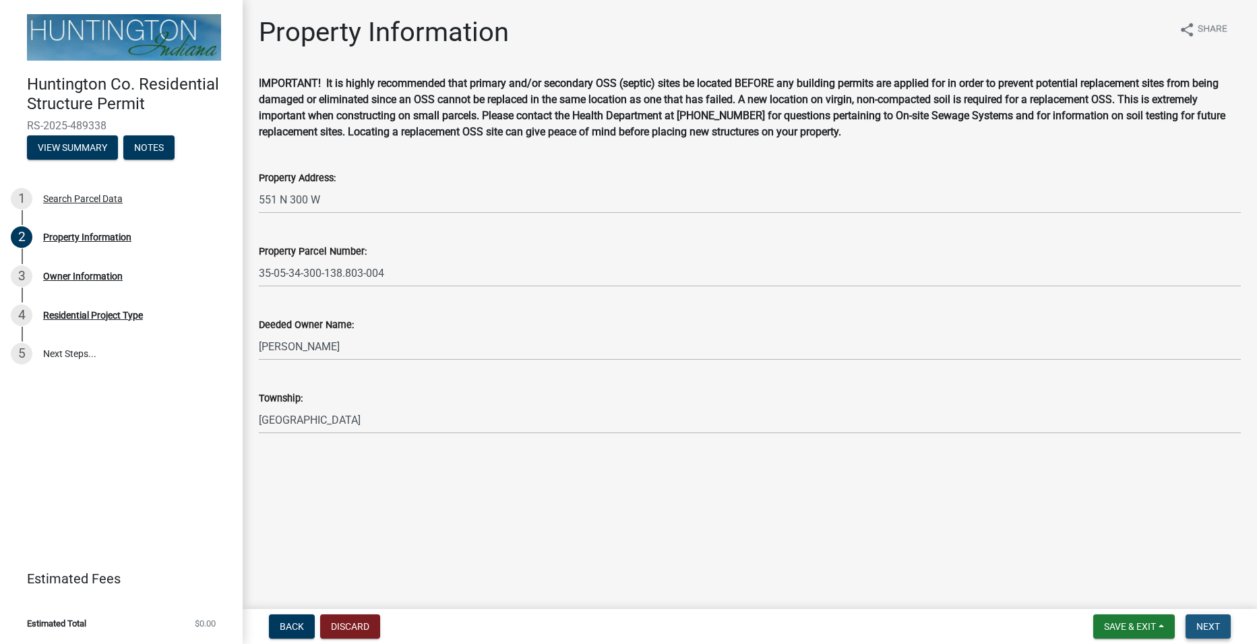
click at [1193, 628] on button "Next" at bounding box center [1207, 626] width 45 height 24
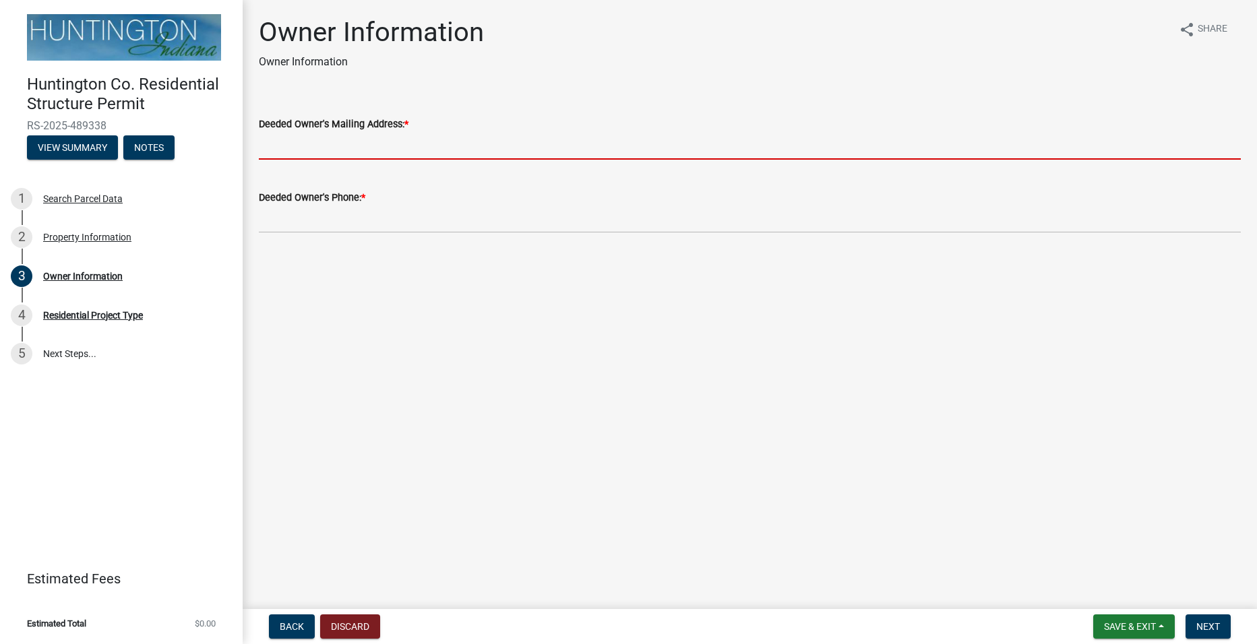
click at [414, 154] on input "Deeded Owner's Mailing Address: *" at bounding box center [750, 146] width 982 height 28
type input "551 N 300 W huntington, IN 46750"
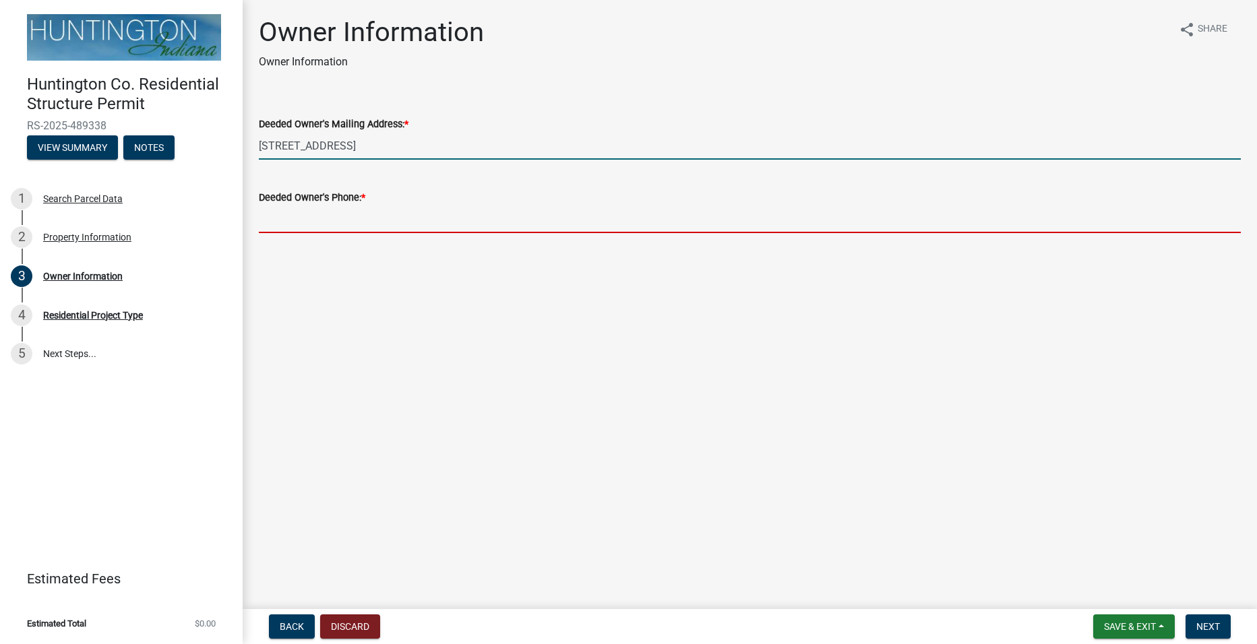
type input "2605192229"
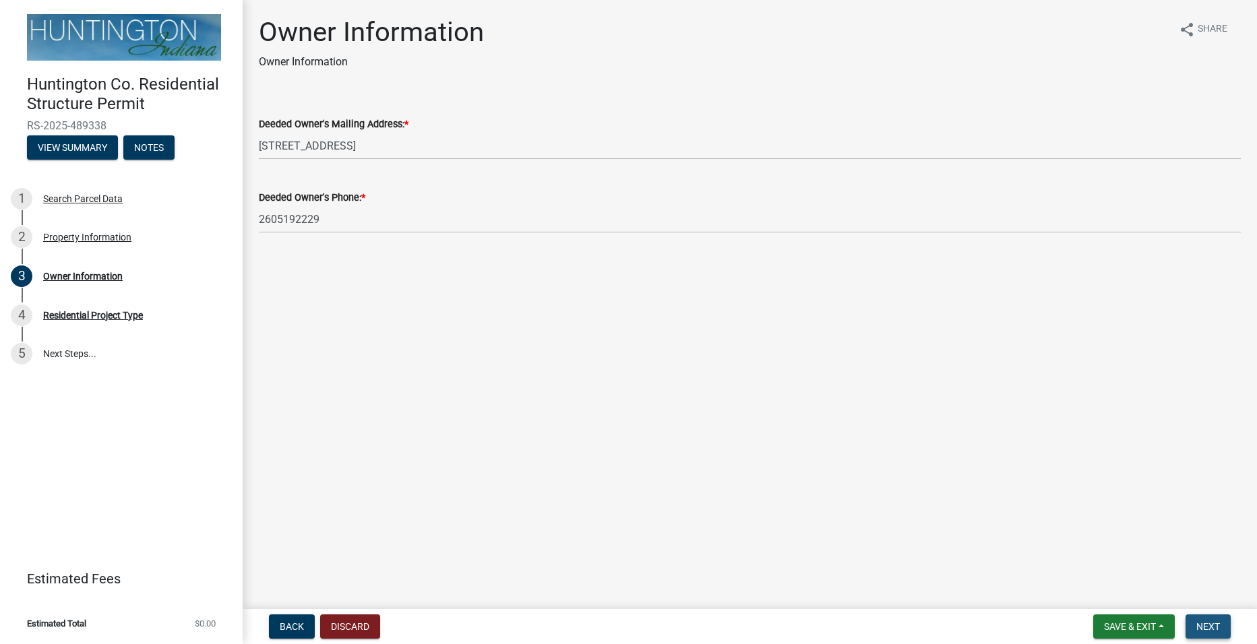
click at [1205, 625] on span "Next" at bounding box center [1208, 626] width 24 height 11
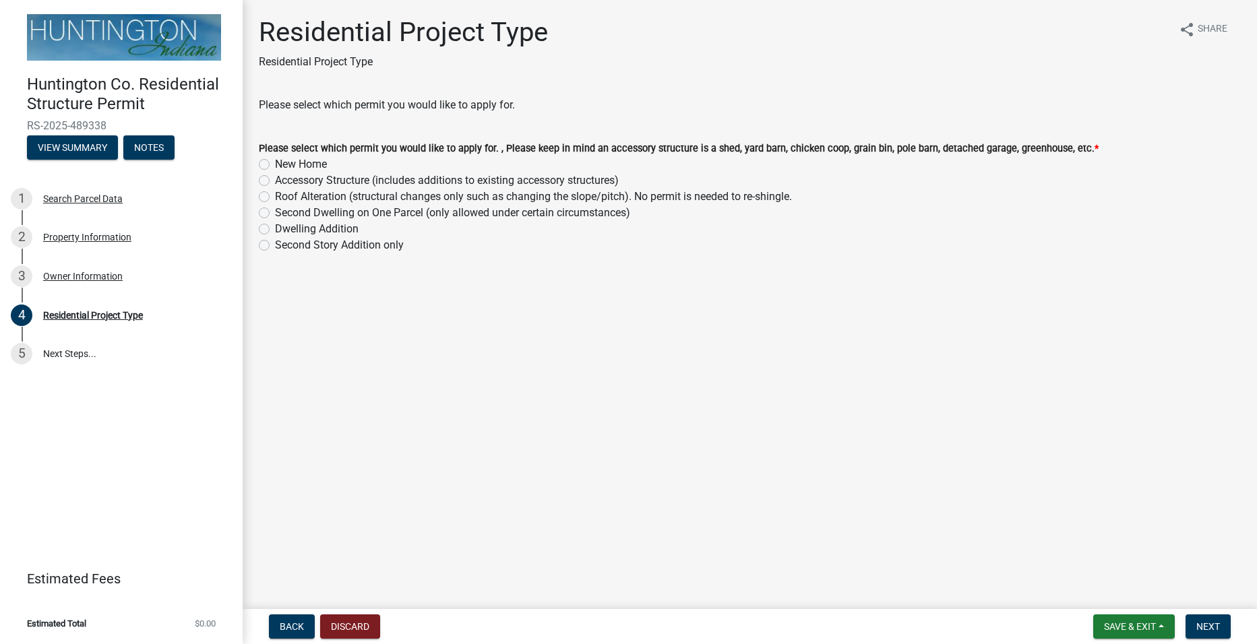
click at [315, 176] on label "Accessory Structure (includes additions to existing accessory structures)" at bounding box center [447, 180] width 344 height 16
click at [284, 176] on input "Accessory Structure (includes additions to existing accessory structures)" at bounding box center [279, 176] width 9 height 9
radio input "true"
click at [1207, 630] on span "Next" at bounding box center [1208, 626] width 24 height 11
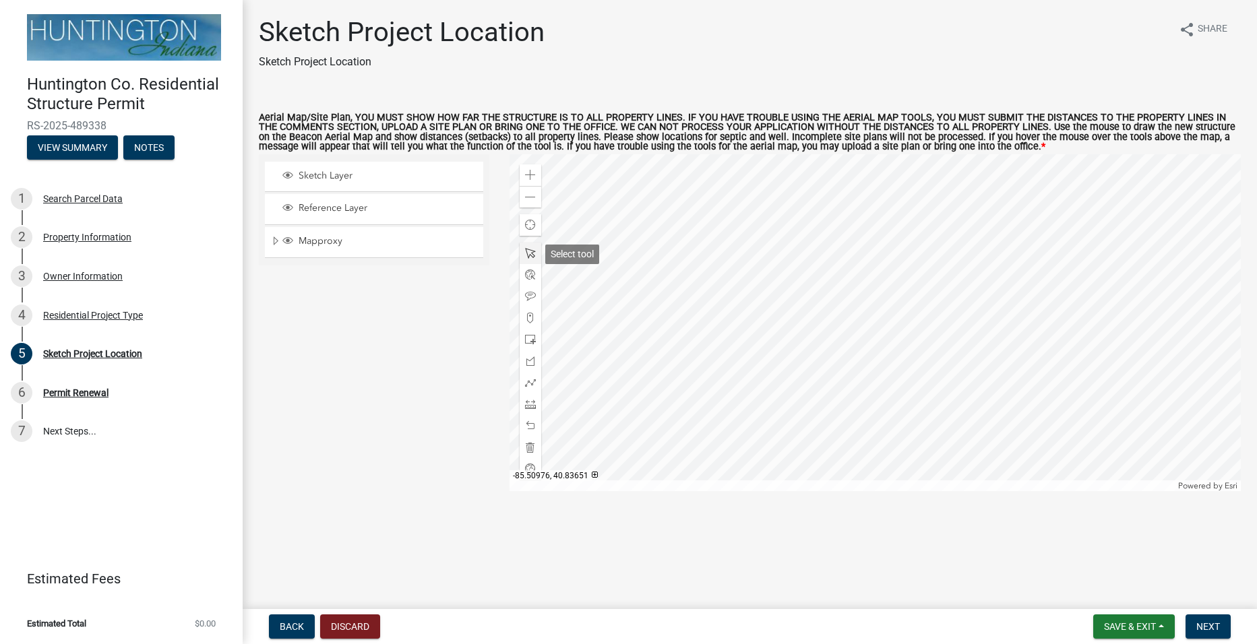
click at [527, 253] on span at bounding box center [530, 253] width 11 height 11
click at [836, 276] on div at bounding box center [874, 322] width 731 height 337
click at [533, 408] on span at bounding box center [530, 404] width 11 height 11
click at [879, 206] on div at bounding box center [874, 322] width 731 height 337
click at [987, 206] on div at bounding box center [874, 322] width 731 height 337
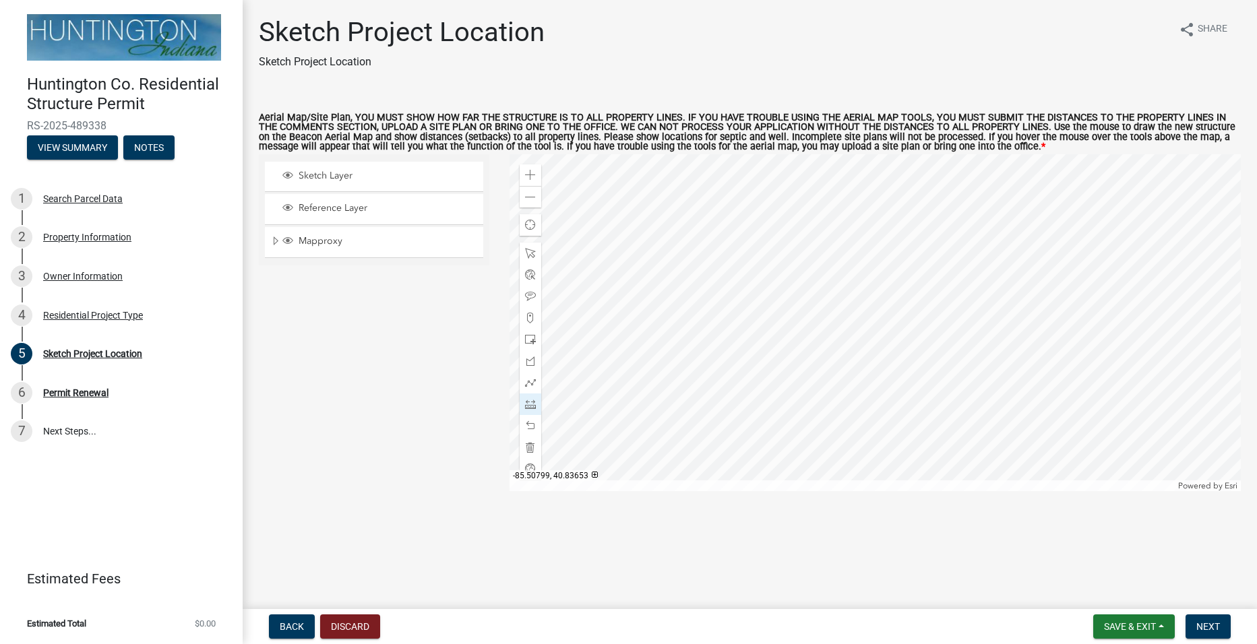
click at [881, 172] on div at bounding box center [874, 322] width 731 height 337
click at [944, 387] on div at bounding box center [874, 322] width 731 height 337
click at [942, 385] on div at bounding box center [874, 322] width 731 height 337
click at [530, 399] on div at bounding box center [530, 404] width 22 height 22
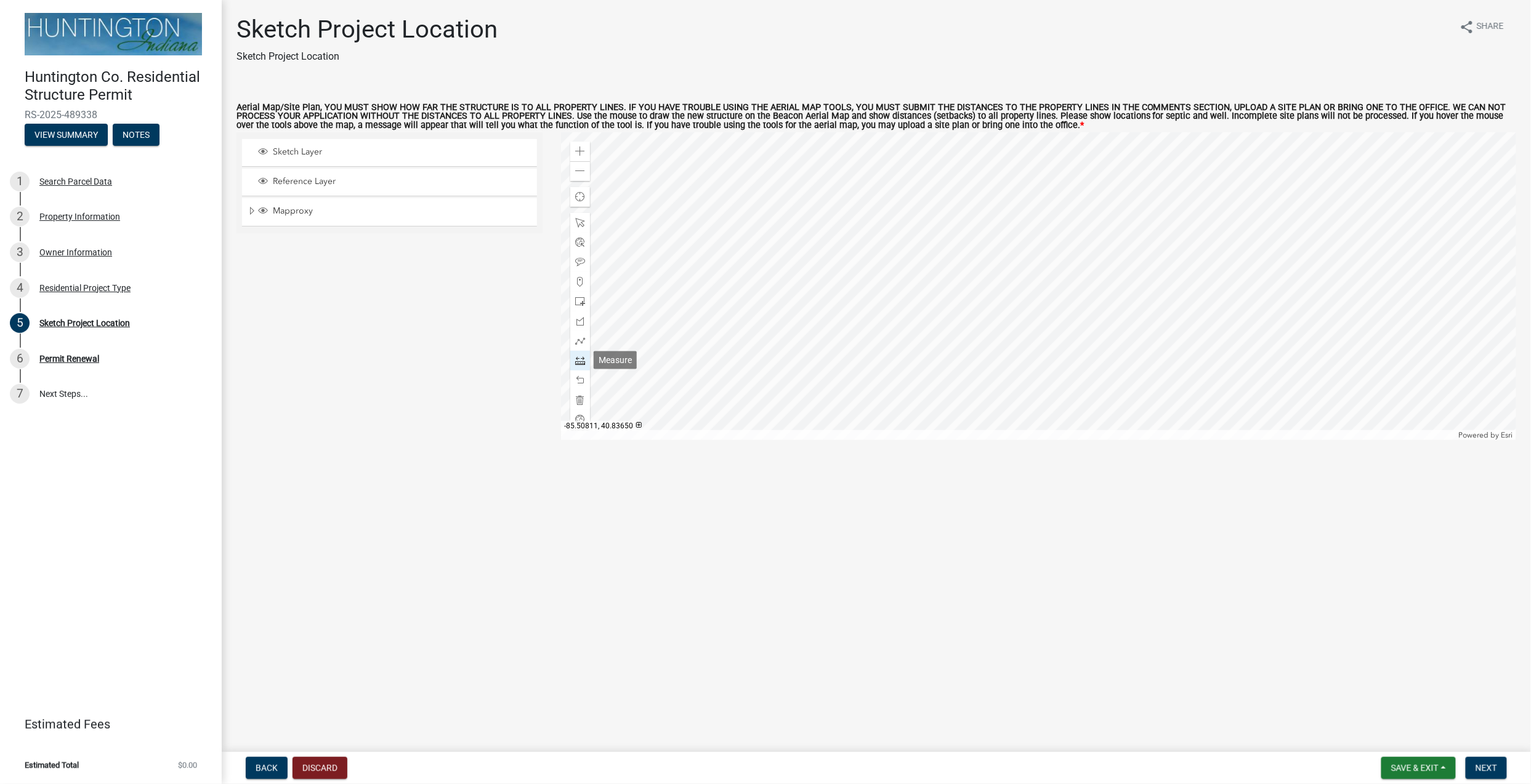
click at [581, 362] on span at bounding box center [579, 360] width 10 height 10
click at [1052, 256] on div at bounding box center [1038, 286] width 955 height 308
click at [581, 299] on span at bounding box center [579, 302] width 10 height 10
click at [1142, 351] on div at bounding box center [1038, 286] width 955 height 308
click at [575, 267] on div at bounding box center [580, 262] width 20 height 20
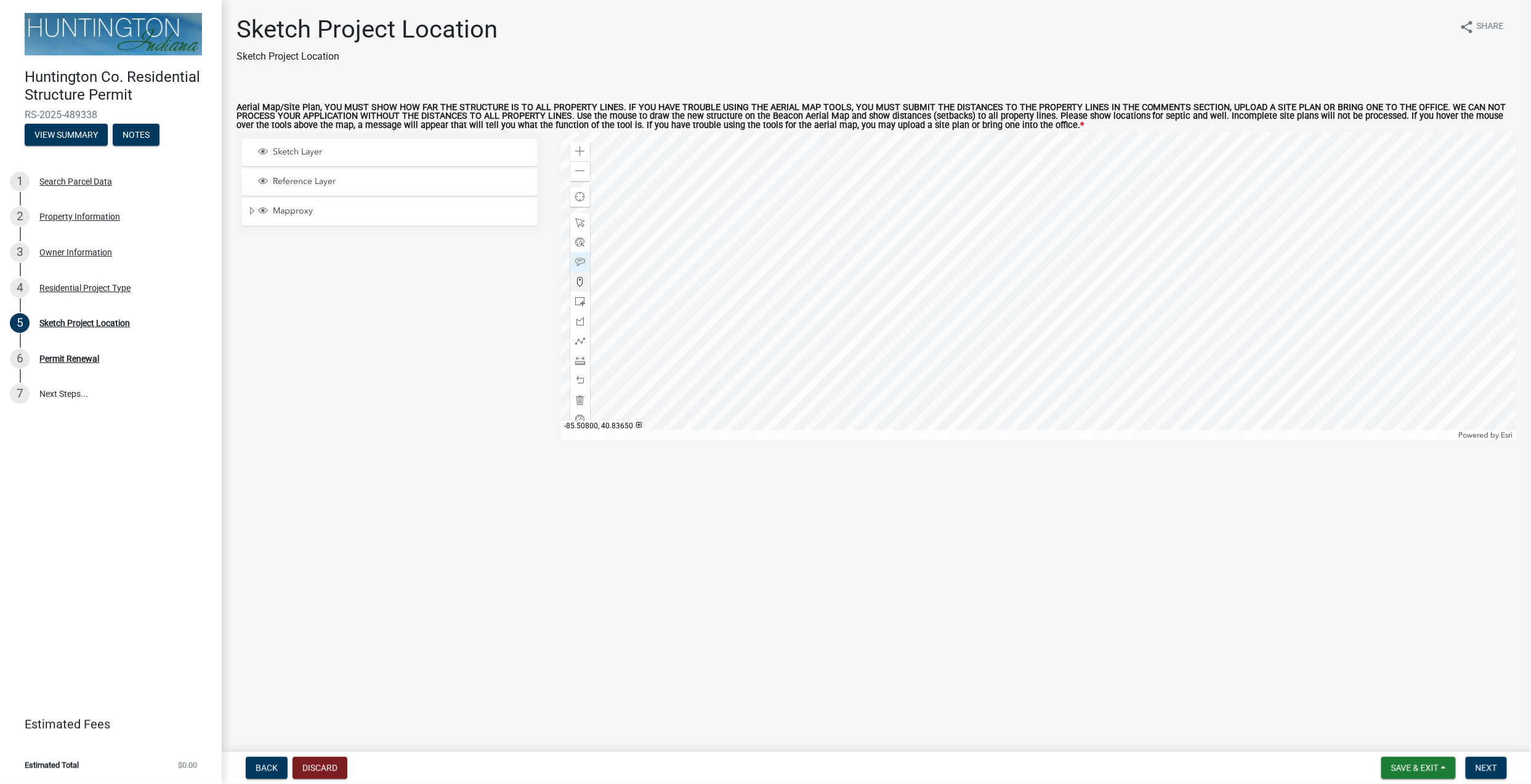
click at [1036, 301] on div at bounding box center [1038, 286] width 955 height 308
click at [1148, 588] on button "Next" at bounding box center [1486, 768] width 41 height 22
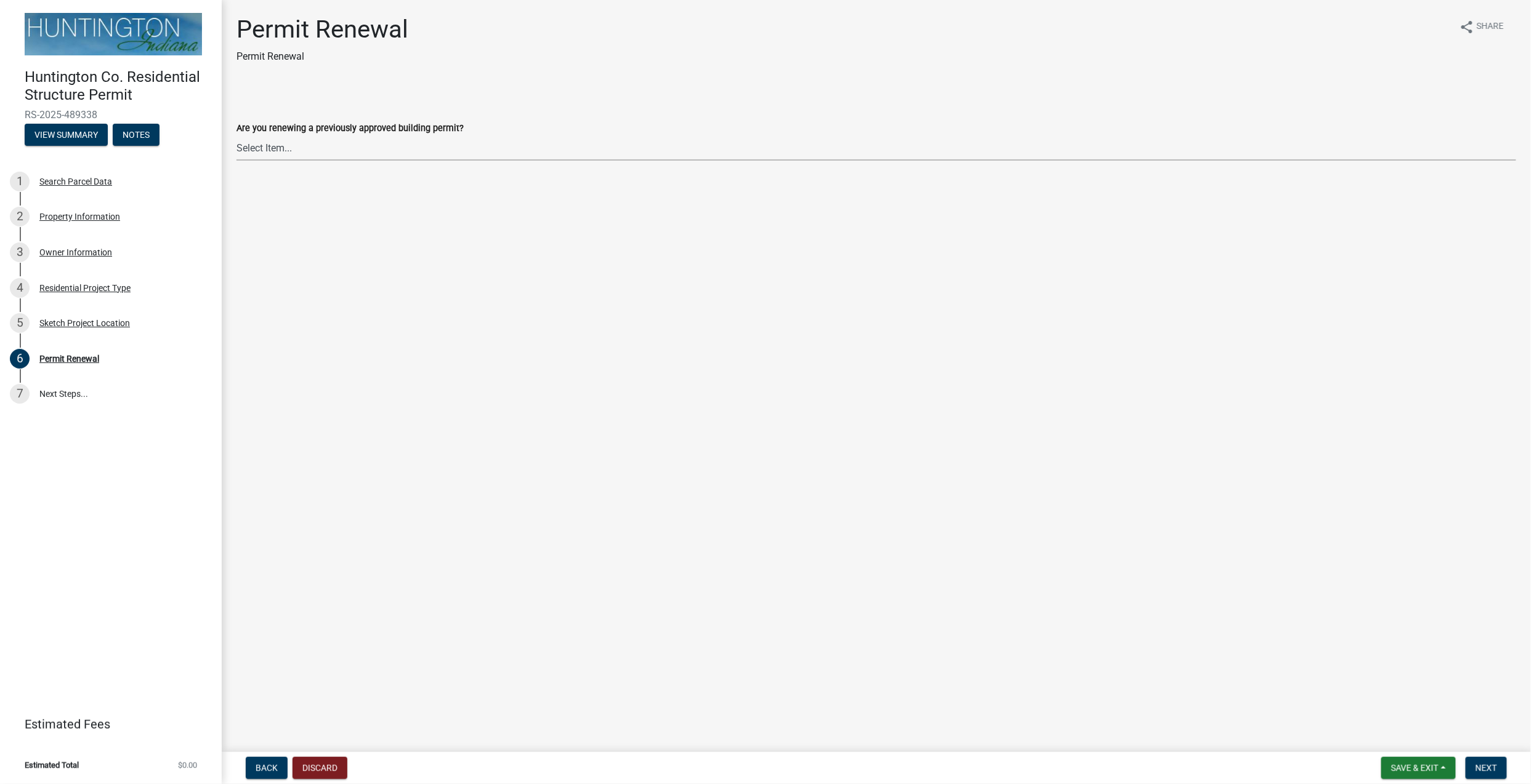
click at [348, 152] on select "Select Item... Yes No" at bounding box center [877, 148] width 1280 height 26
click at [237, 135] on select "Select Item... Yes No" at bounding box center [877, 148] width 1280 height 26
select select "7022fa2c-6c9f-4a5e-8d19-47b221a2a07d"
click at [1148, 588] on span "Next" at bounding box center [1486, 768] width 22 height 10
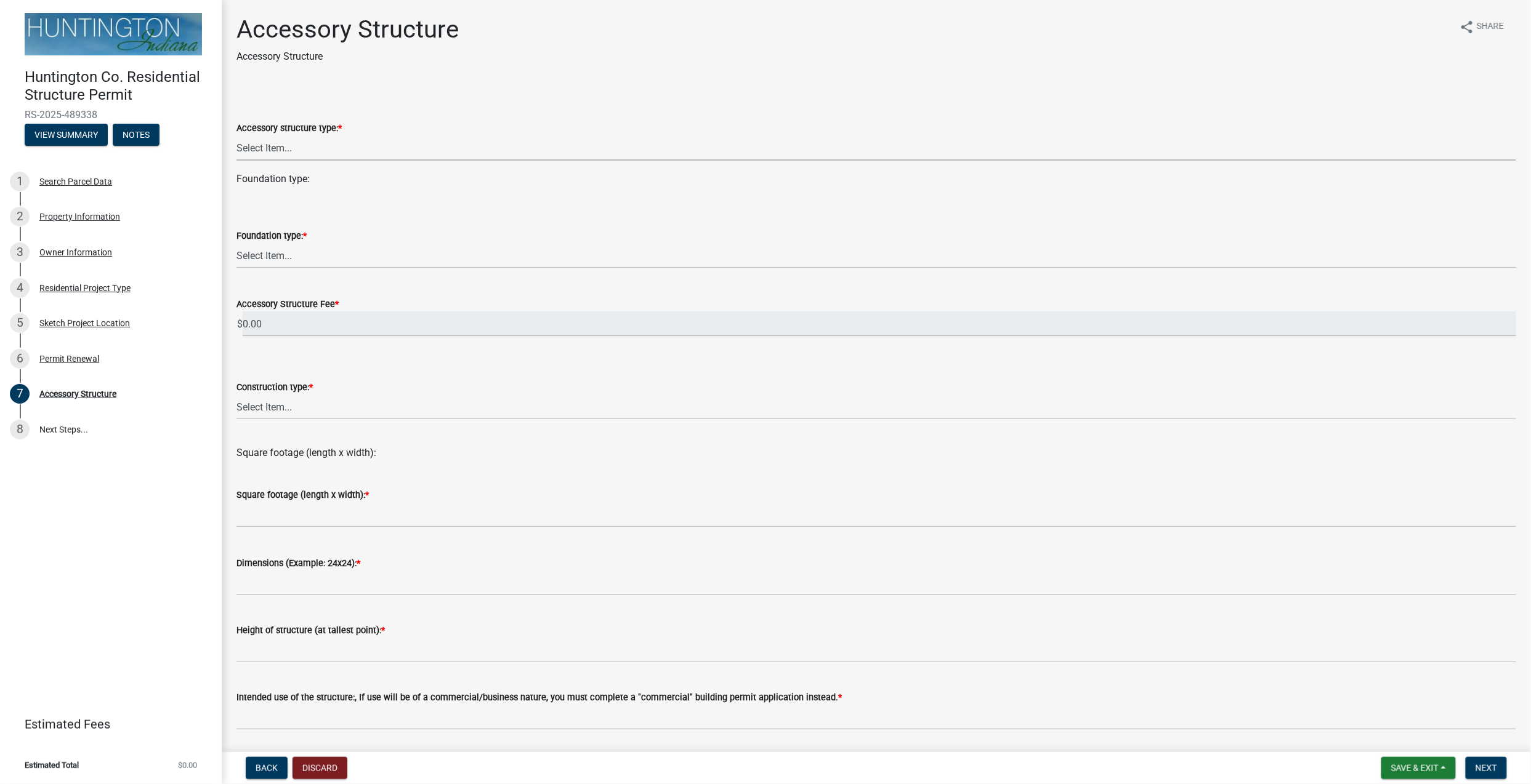
click at [628, 155] on select "Select Item... Detached Garage Pole Barn/Agricultural Barn Shed/Yard Barn Carpo…" at bounding box center [877, 148] width 1280 height 26
click at [237, 135] on select "Select Item... Detached Garage Pole Barn/Agricultural Barn Shed/Yard Barn Carpo…" at bounding box center [877, 148] width 1280 height 26
select select "e3d2b59d-588c-40e5-bb92-bc0663bbda40"
click at [661, 256] on select "Select Item... Footings (minimum 36" frost depth) Post-holes (42" depth with 6"…" at bounding box center [877, 256] width 1280 height 26
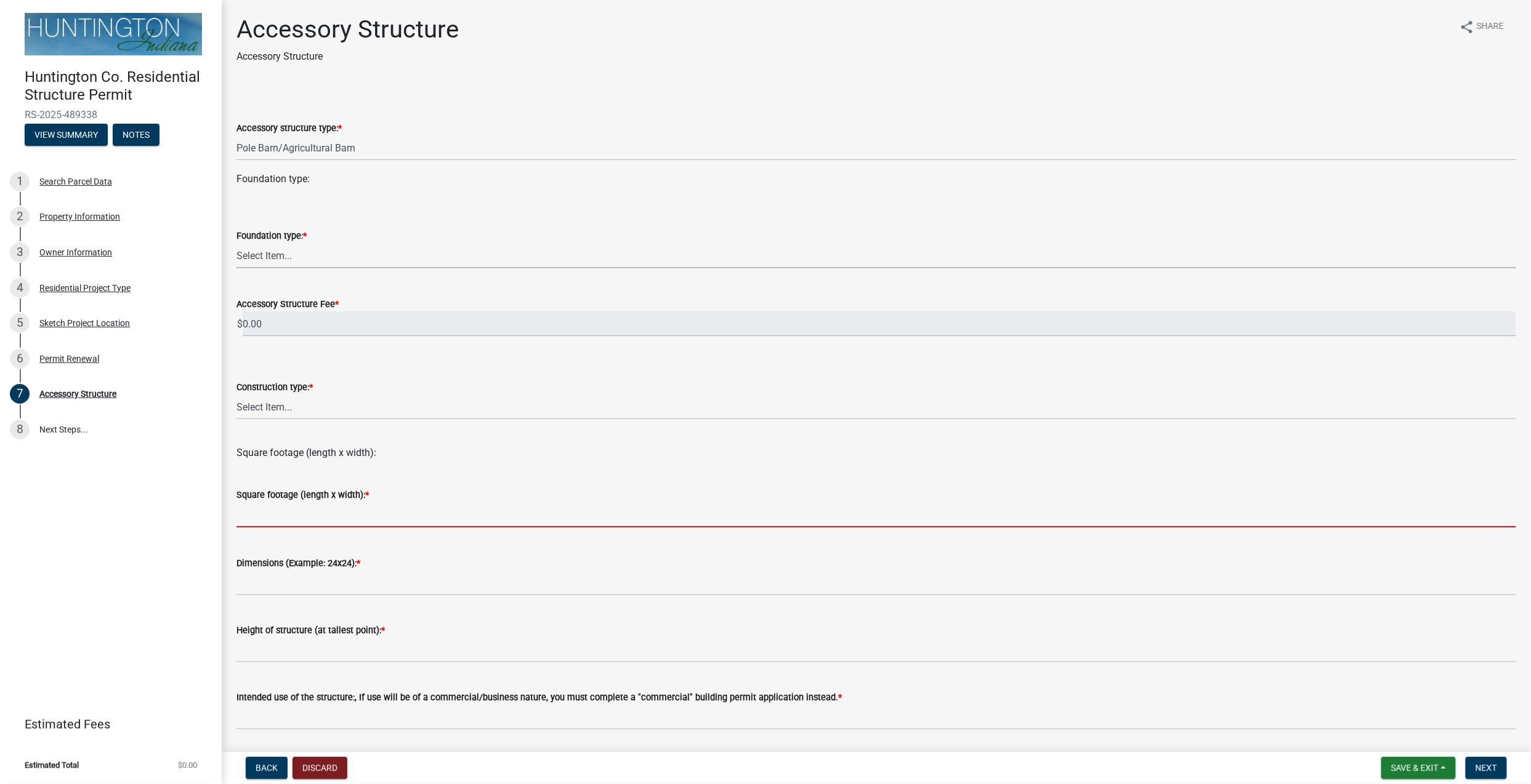
click at [641, 516] on form "Square footage (length x width): *" at bounding box center [877, 508] width 1280 height 40
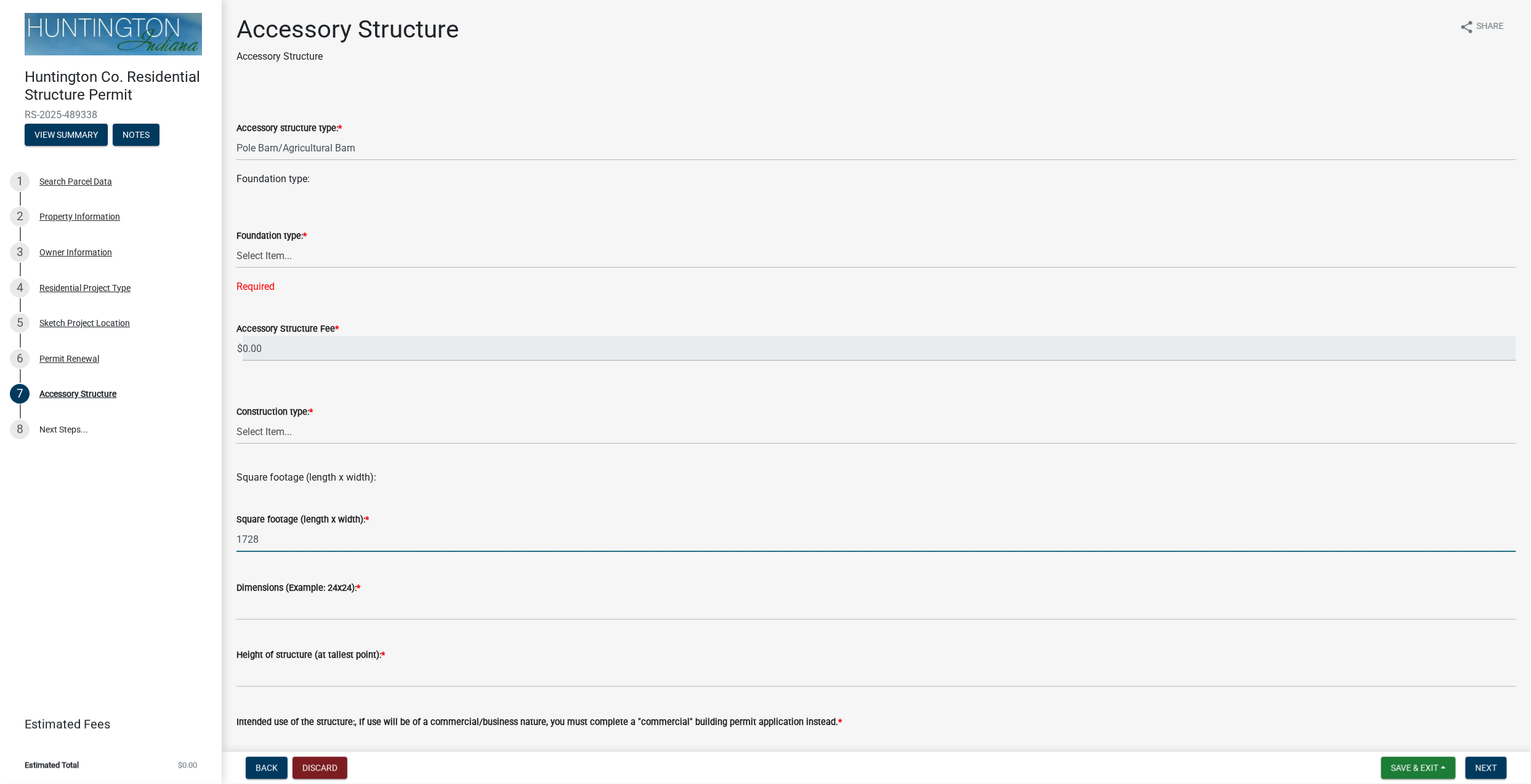
type input "1728"
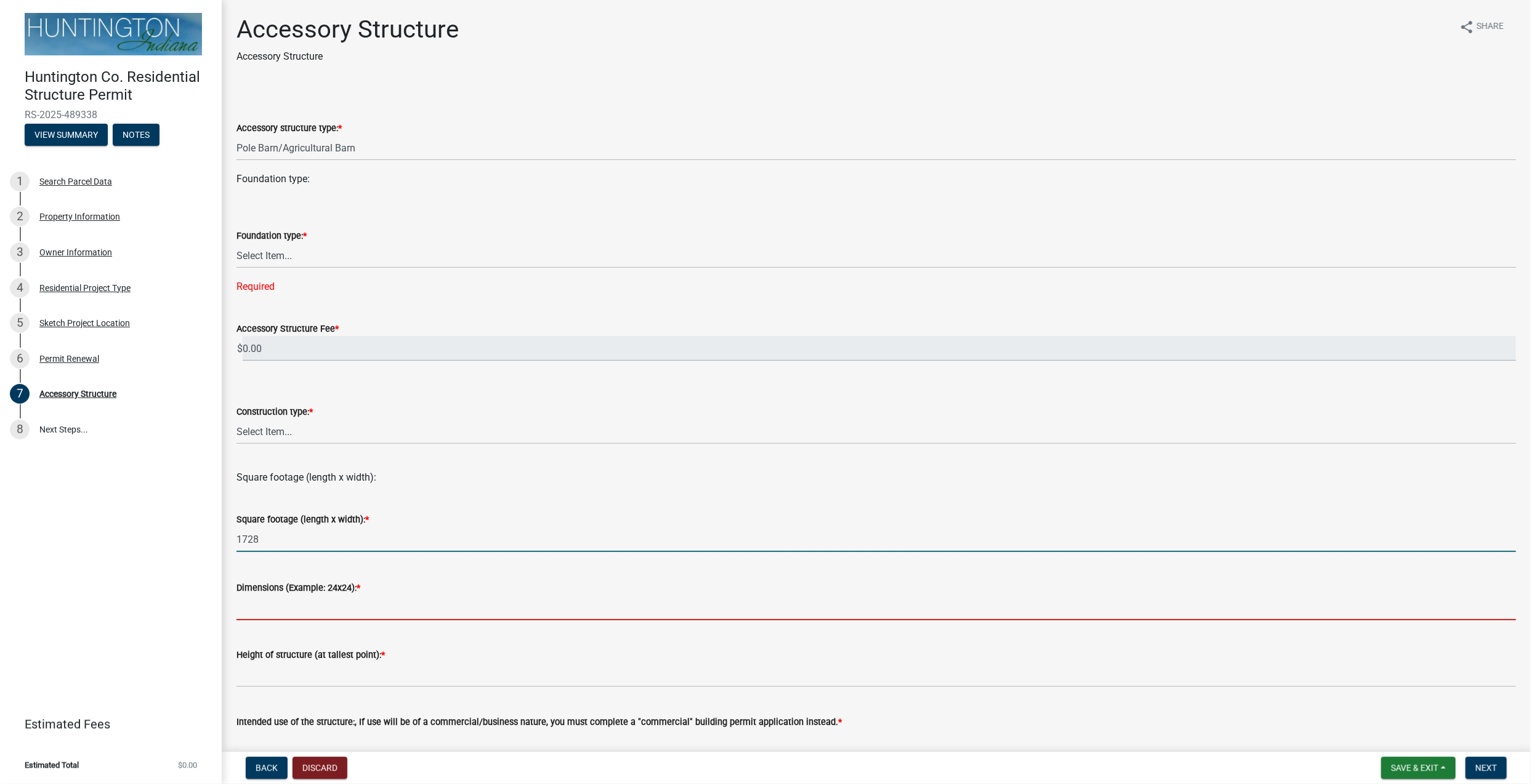
click at [718, 588] on input "Dimensions (Example: 24x24): *" at bounding box center [877, 609] width 1280 height 26
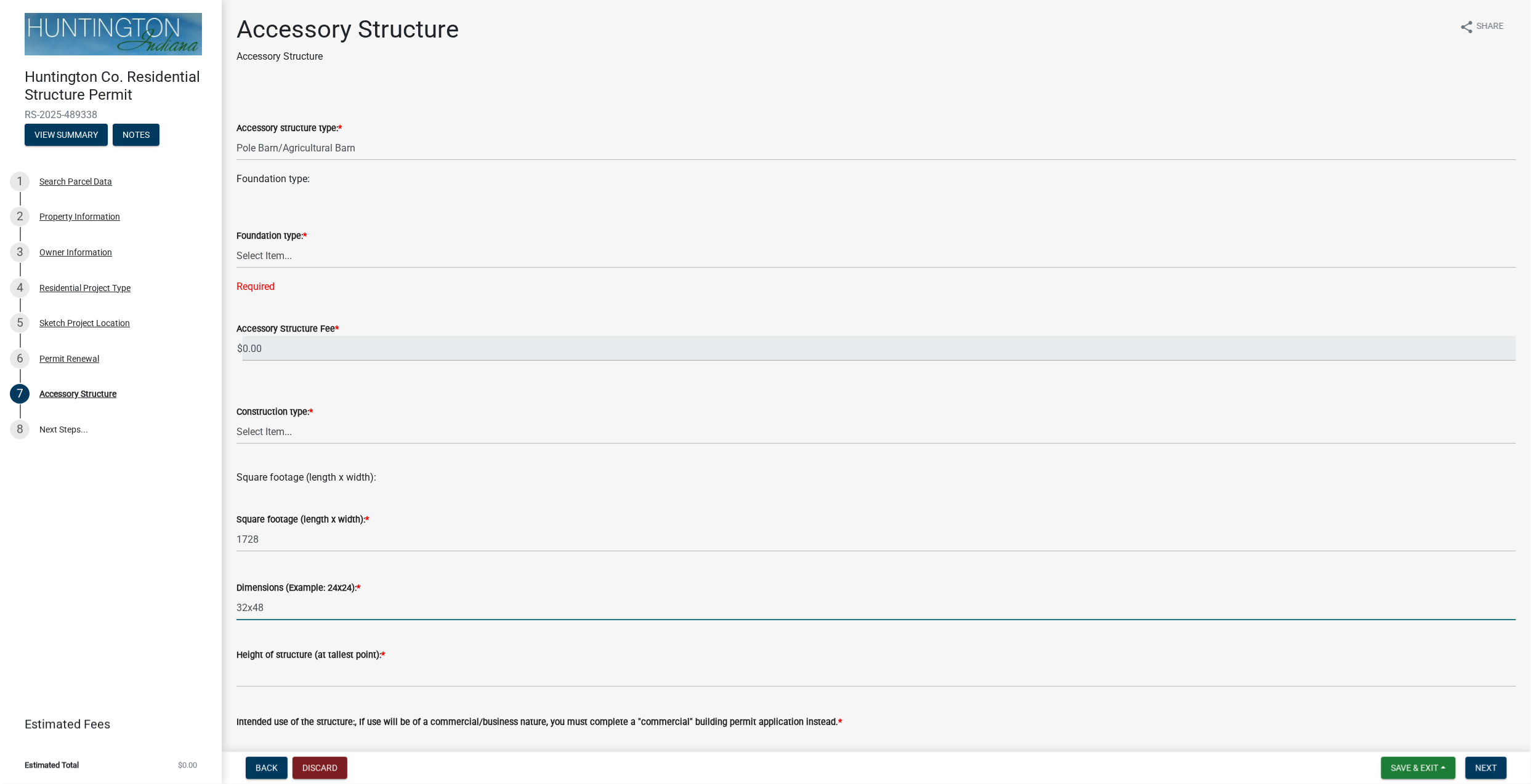
type input "32x48"
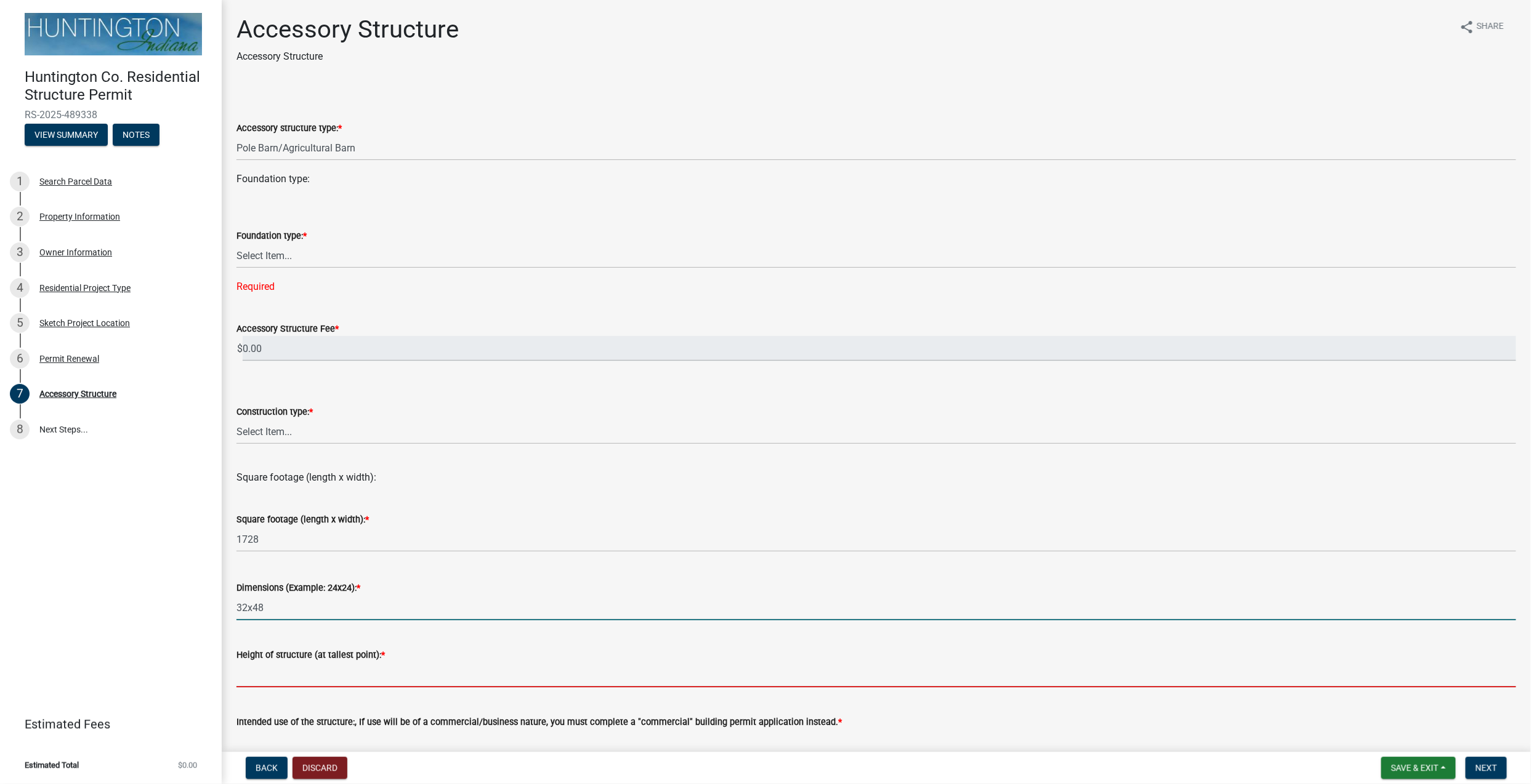
click at [696, 588] on input "Height of structure (at tallest point): *" at bounding box center [877, 675] width 1280 height 26
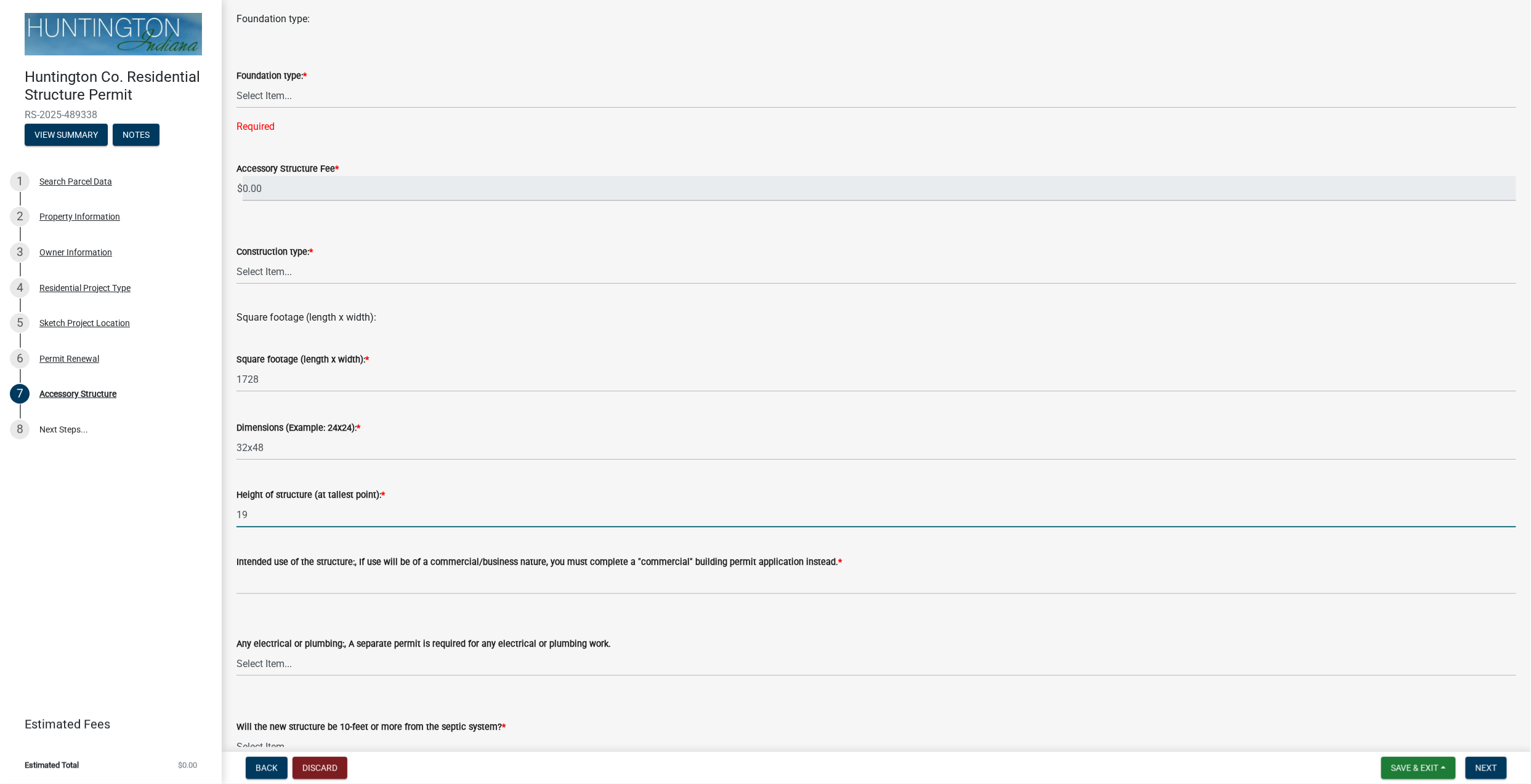
scroll to position [67, 0]
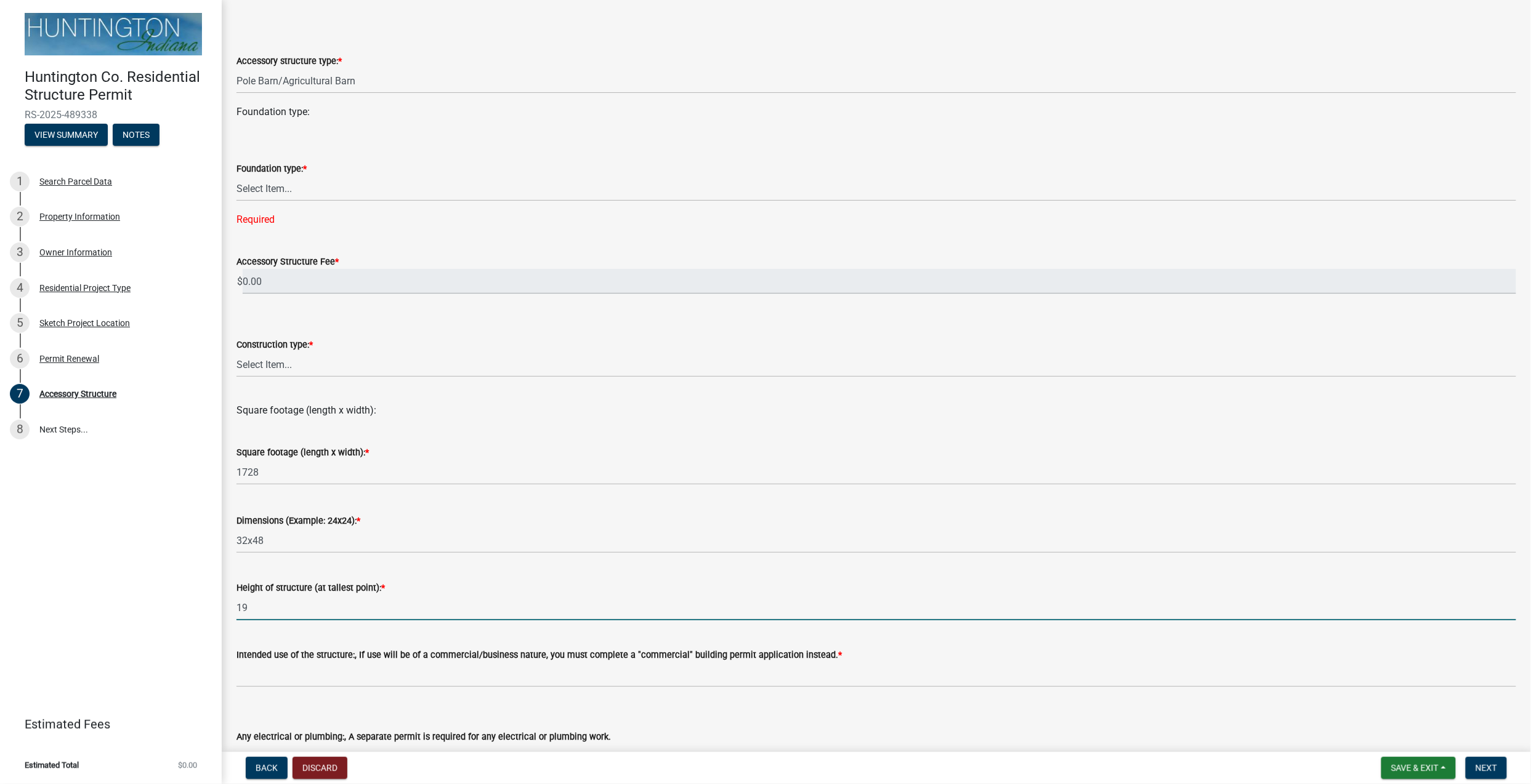
type input "19"
click at [348, 282] on input "0.00" at bounding box center [878, 281] width 1273 height 26
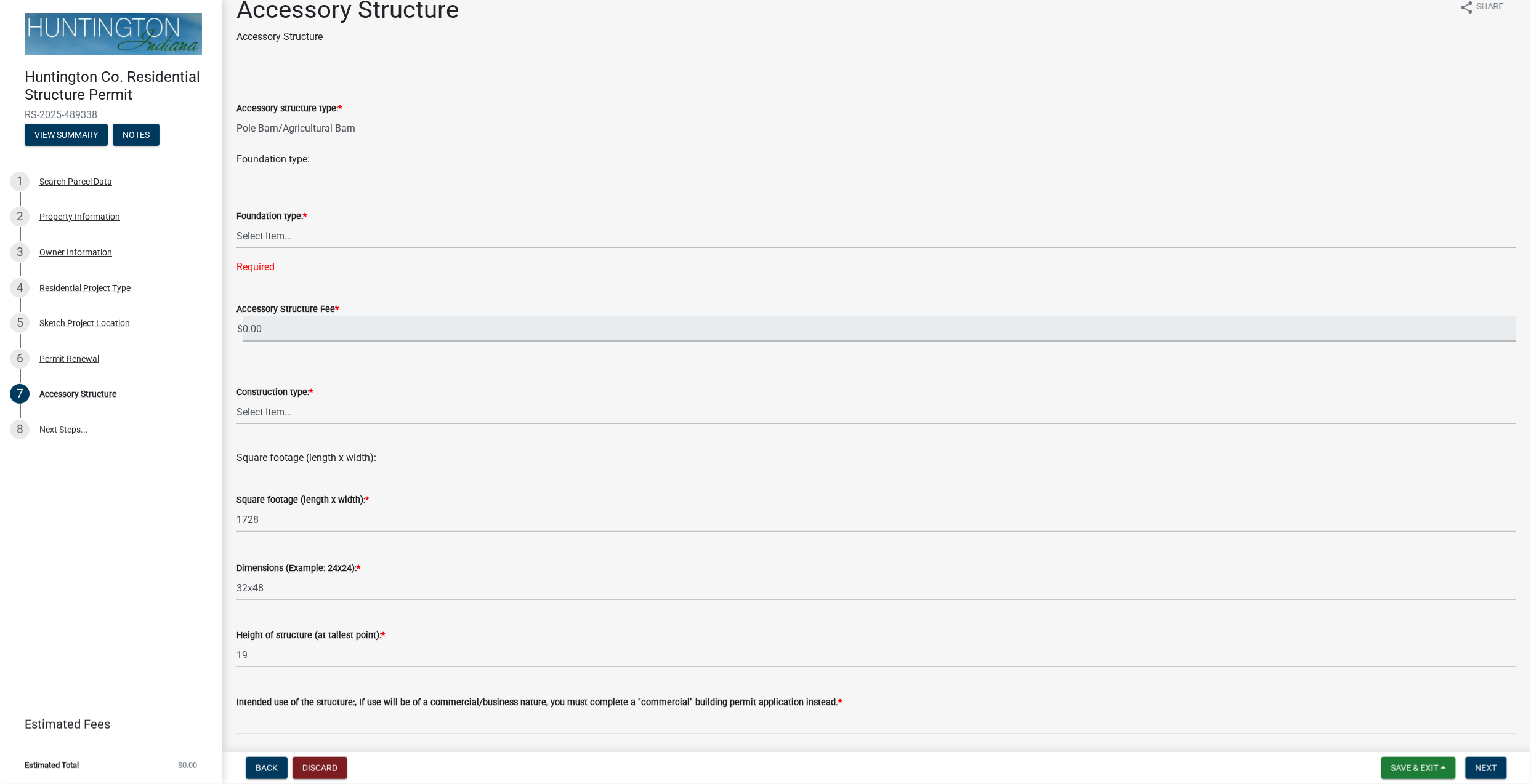
scroll to position [0, 0]
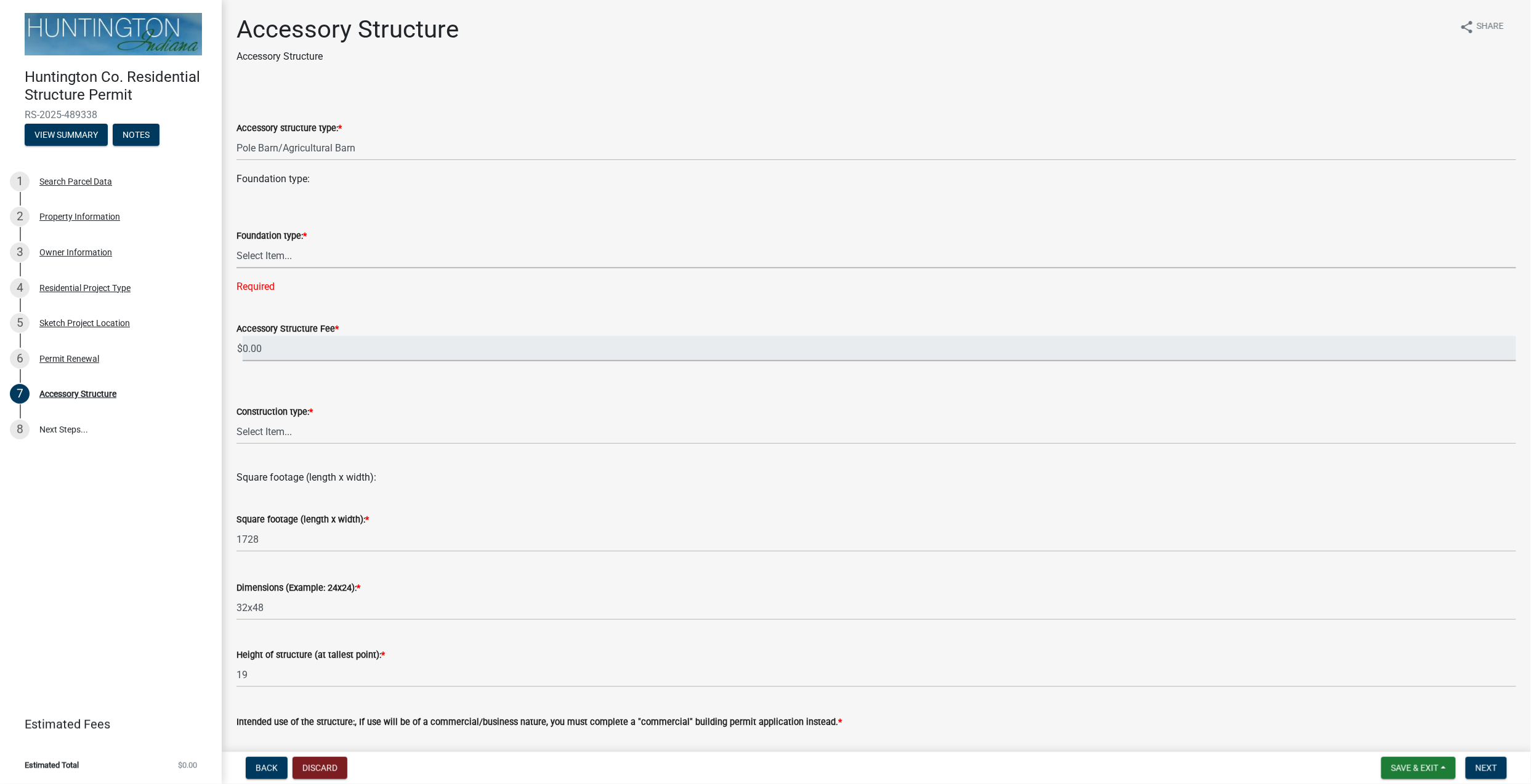
click at [343, 261] on select "Select Item... Footings (minimum 36" frost depth) Post-holes (42" depth with 6"…" at bounding box center [877, 256] width 1280 height 26
click at [237, 243] on select "Select Item... Footings (minimum 36" frost depth) Post-holes (42" depth with 6"…" at bounding box center [877, 256] width 1280 height 26
select select "c53c5f42-c92f-4072-997d-b5685d14abe0"
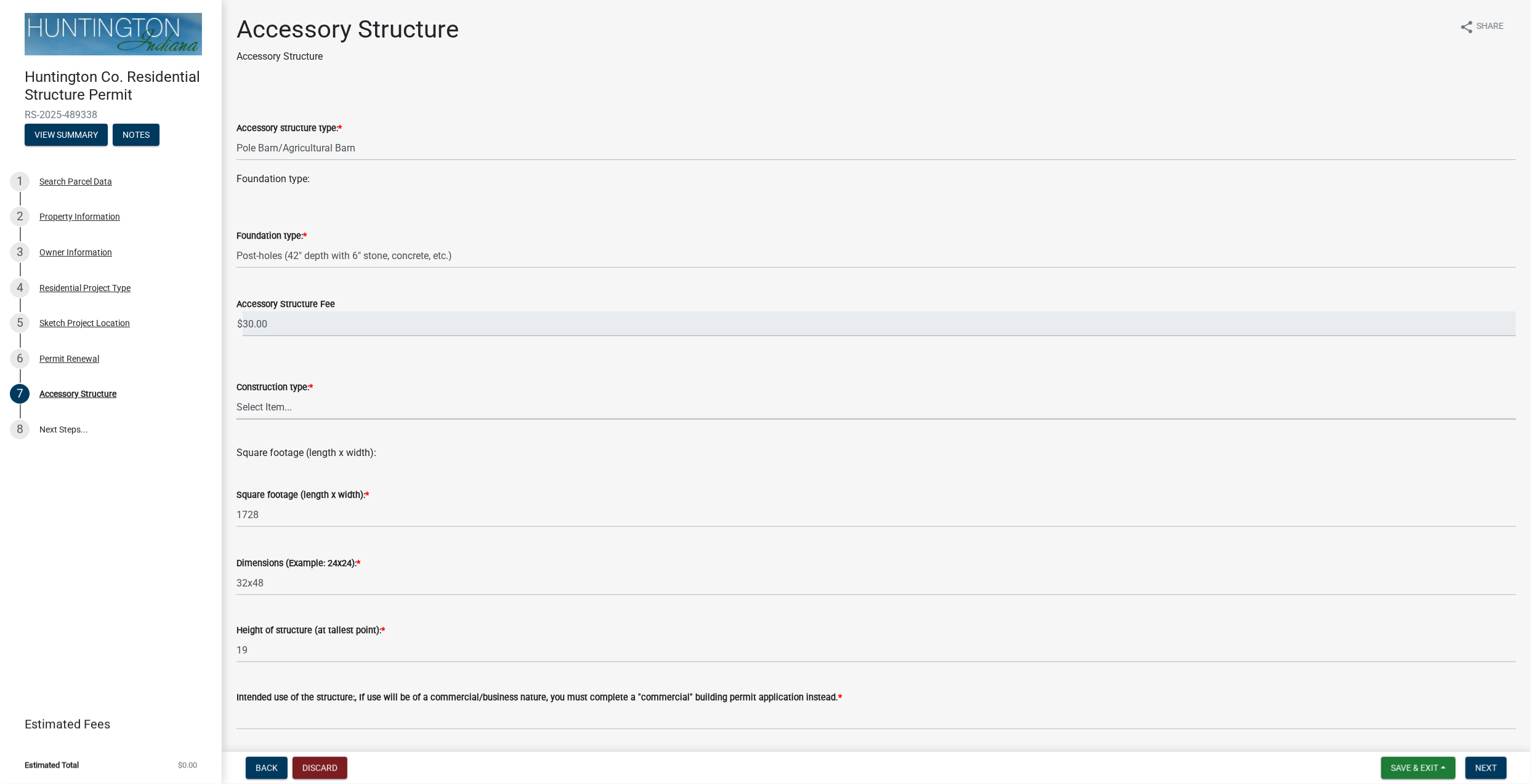
click at [291, 409] on select "Select Item... Wood frame Steel Masonry Pole" at bounding box center [877, 408] width 1280 height 26
click at [237, 395] on select "Select Item... Wood frame Steel Masonry Pole" at bounding box center [877, 408] width 1280 height 26
select select "b13dc926-991e-4e5f-bffc-d00822840ec1"
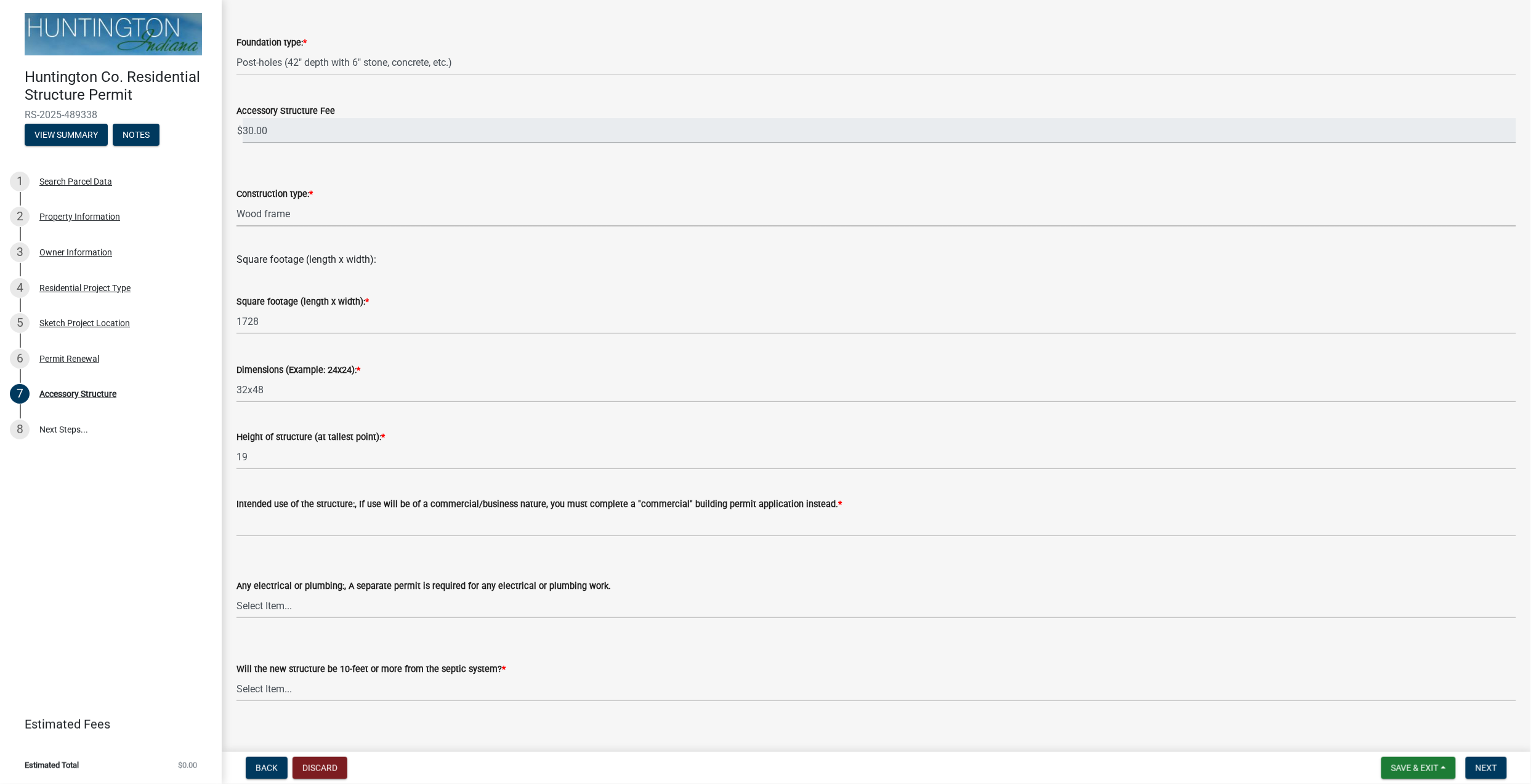
scroll to position [207, 0]
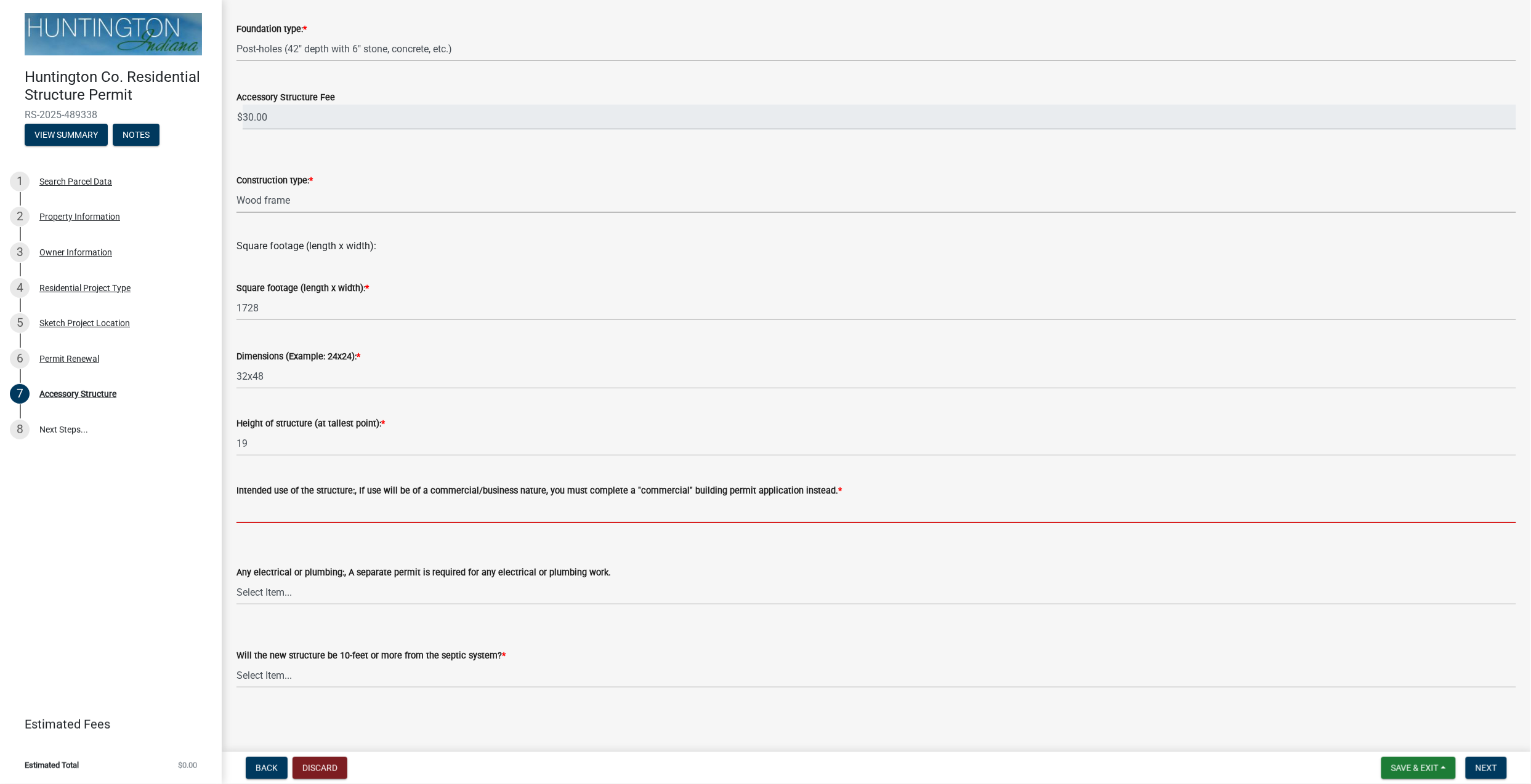
click at [335, 503] on input "Intended use of the structure:, If use will be of a commercial/business nature,…" at bounding box center [877, 511] width 1280 height 26
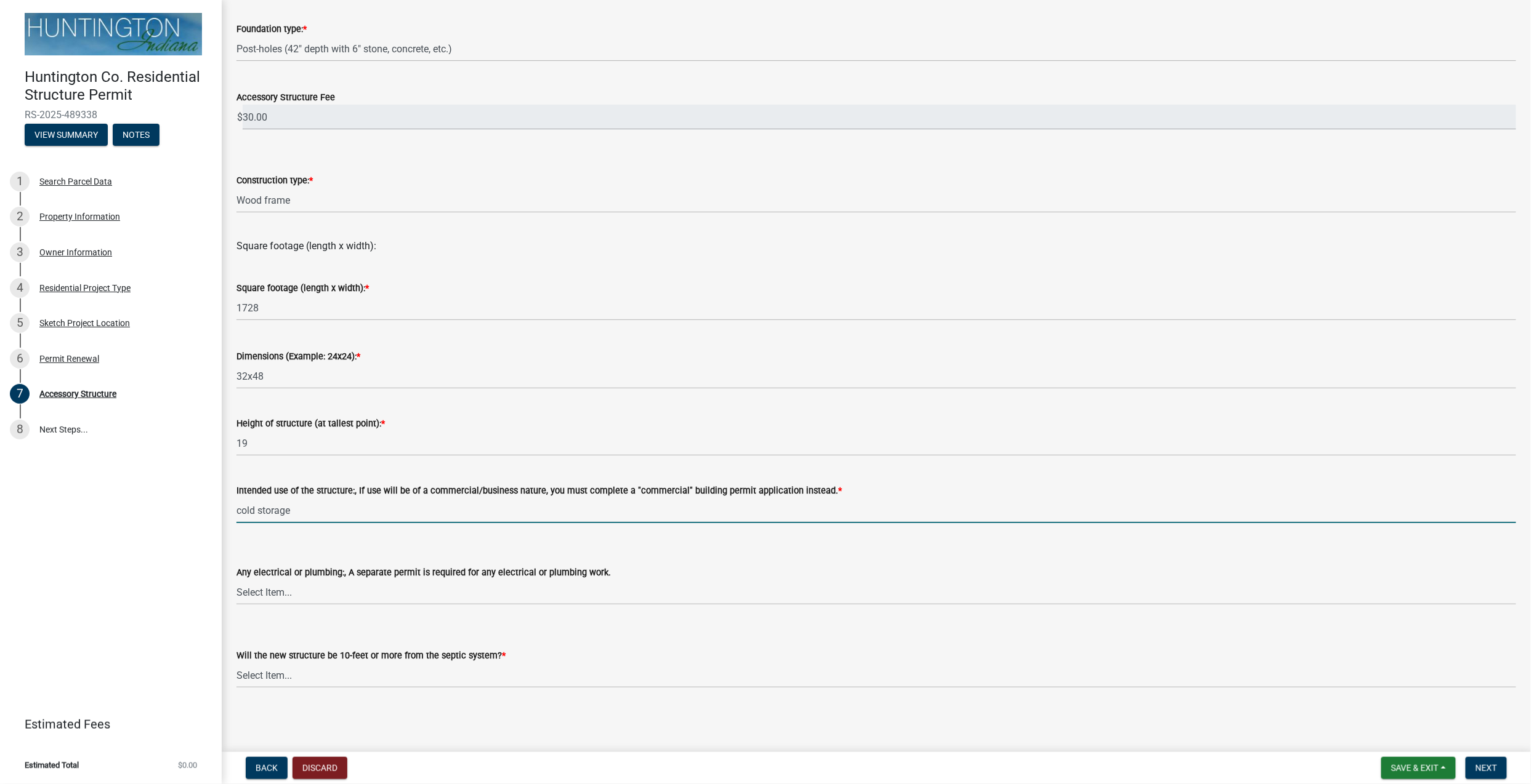
type input "cold storage"
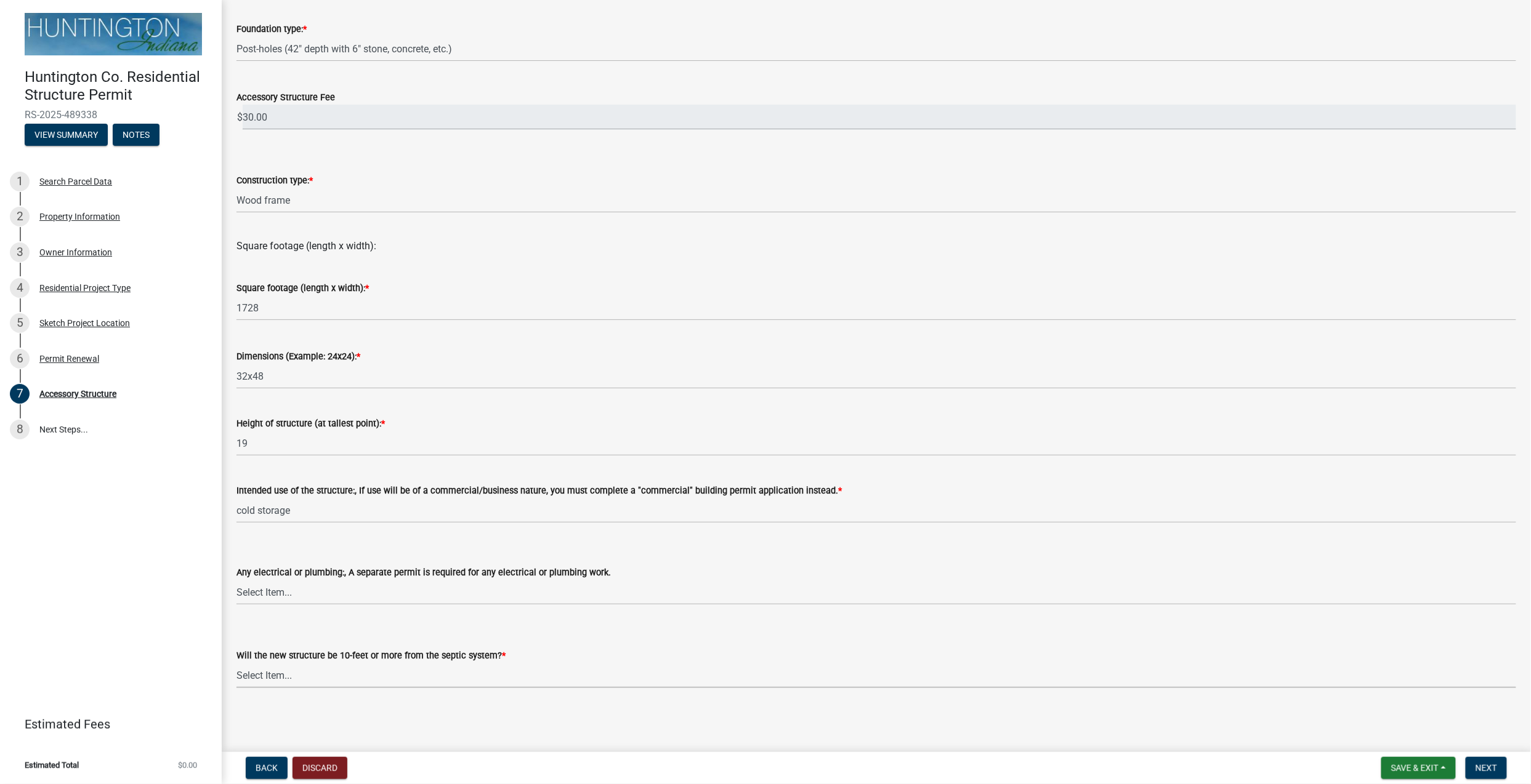
click at [356, 588] on select "Select Item... Yes No (Health Dept. approval needed) NA" at bounding box center [877, 676] width 1280 height 26
click at [237, 588] on select "Select Item... Yes No (Health Dept. approval needed) NA" at bounding box center [877, 676] width 1280 height 26
select select "e290cb59-fde3-4413-9642-22cae6324ace"
click at [1148, 588] on span "Next" at bounding box center [1486, 768] width 22 height 10
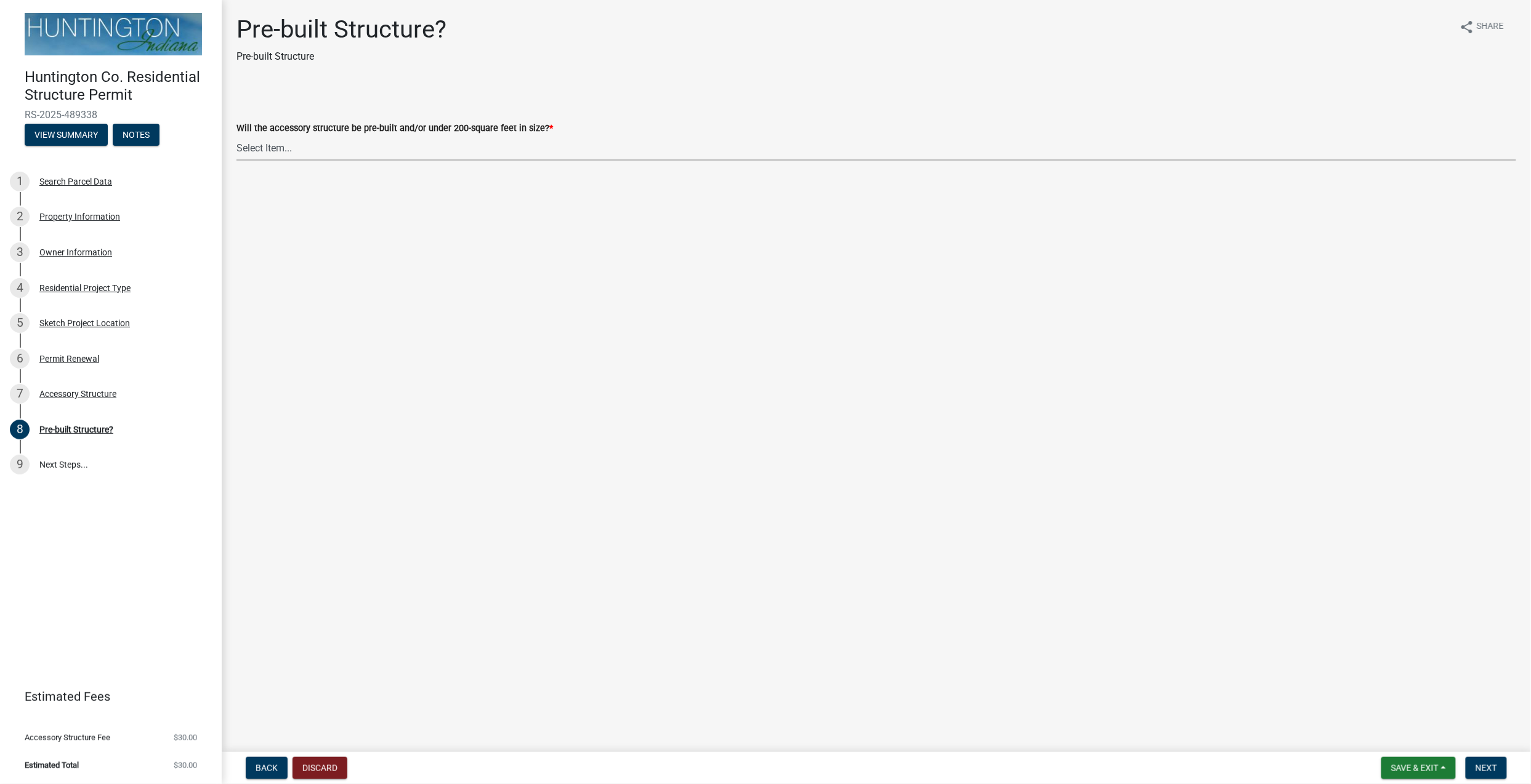
click at [282, 146] on select "Select Item... Yes No" at bounding box center [877, 148] width 1280 height 26
click at [237, 135] on select "Select Item... Yes No" at bounding box center [877, 148] width 1280 height 26
select select "d029f378-bdde-4f05-beaa-ba284da949e8"
click at [1148, 588] on button "Next" at bounding box center [1486, 768] width 41 height 22
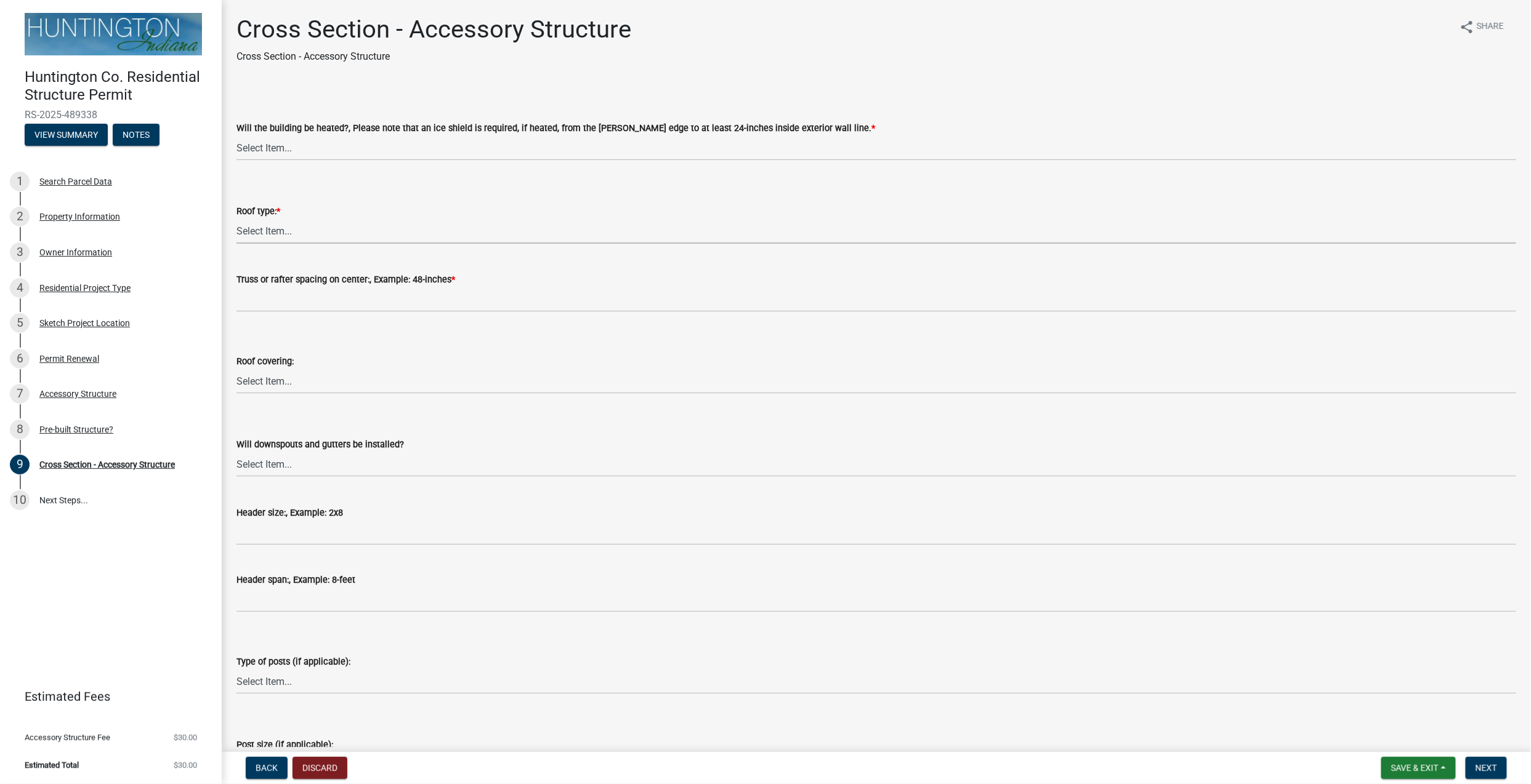
click at [335, 231] on select "Select Item... Trusses Rafters" at bounding box center [877, 231] width 1280 height 26
click at [237, 218] on select "Select Item... Trusses Rafters" at bounding box center [877, 231] width 1280 height 26
select select "58ed3e0b-1ace-471f-b889-2677fdd8f470"
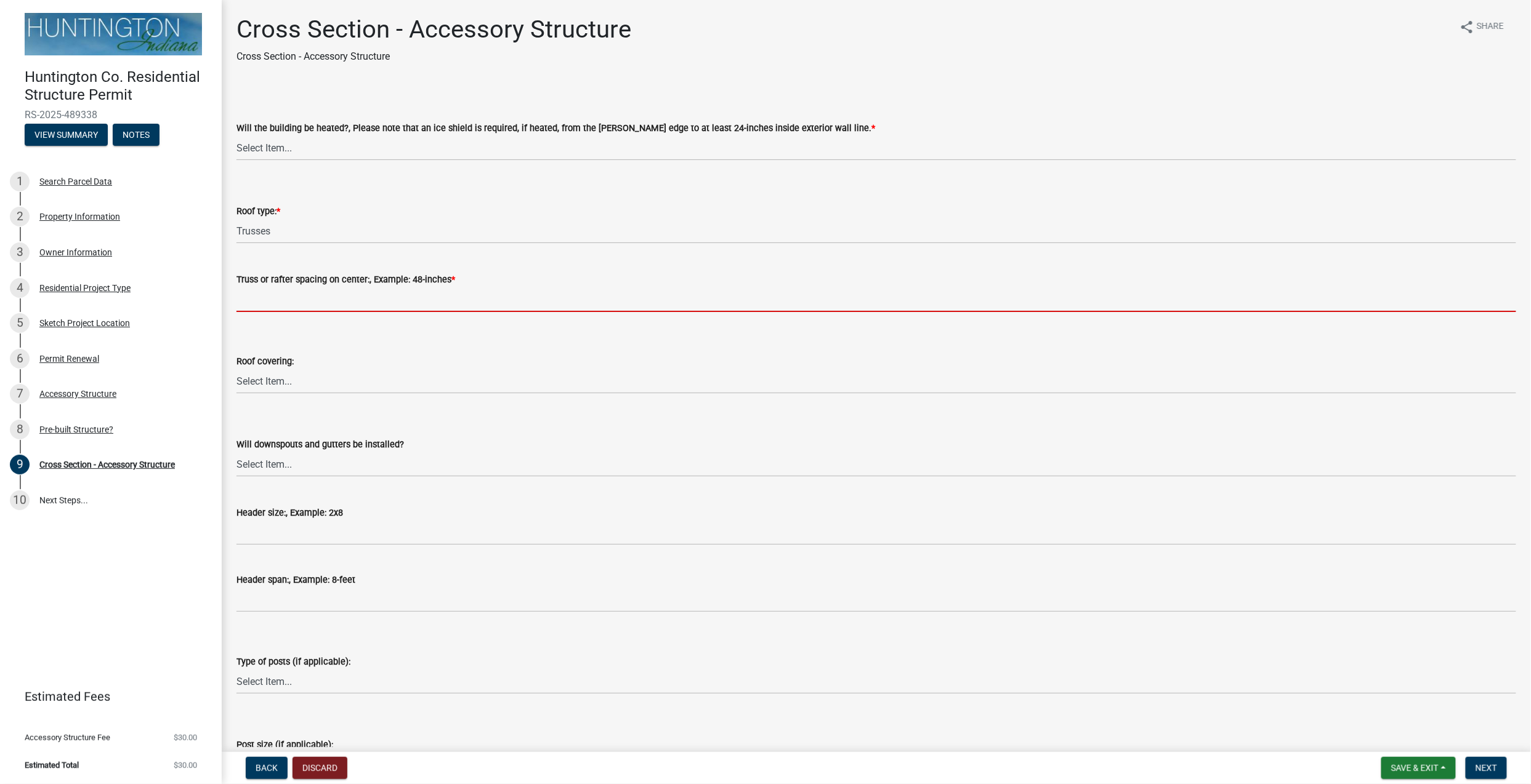
click at [318, 294] on input "Truss or rafter spacing on center:, Example: 48-inches *" at bounding box center [877, 300] width 1280 height 26
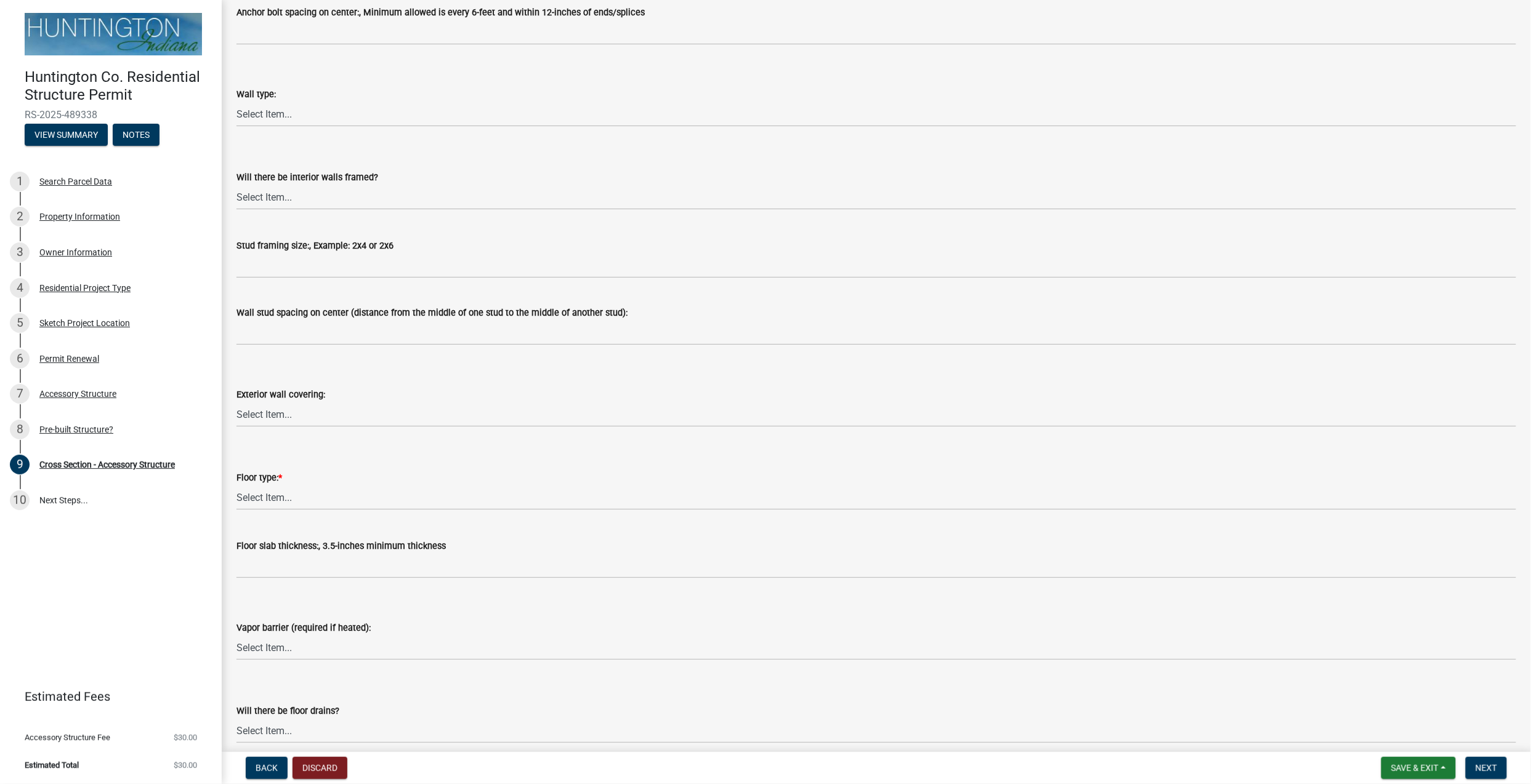
scroll to position [1149, 0]
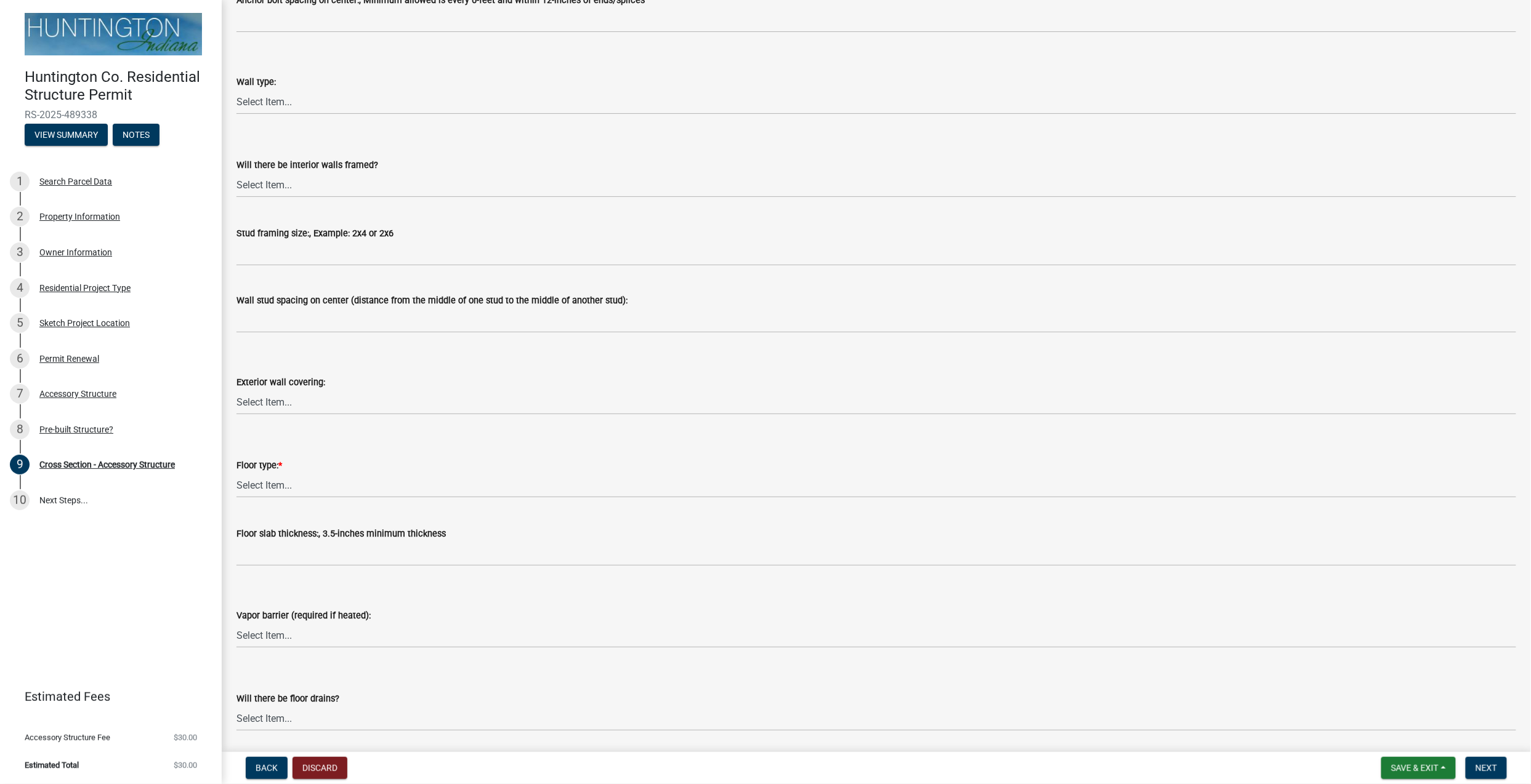
type input "48""
click at [314, 493] on select "Select Item... Slab Gravel Both Slab and Gravel" at bounding box center [877, 485] width 1280 height 26
click at [237, 472] on select "Select Item... Slab Gravel Both Slab and Gravel" at bounding box center [877, 485] width 1280 height 26
select select "0bfda336-9c71-45f0-8c76-7458c0880987"
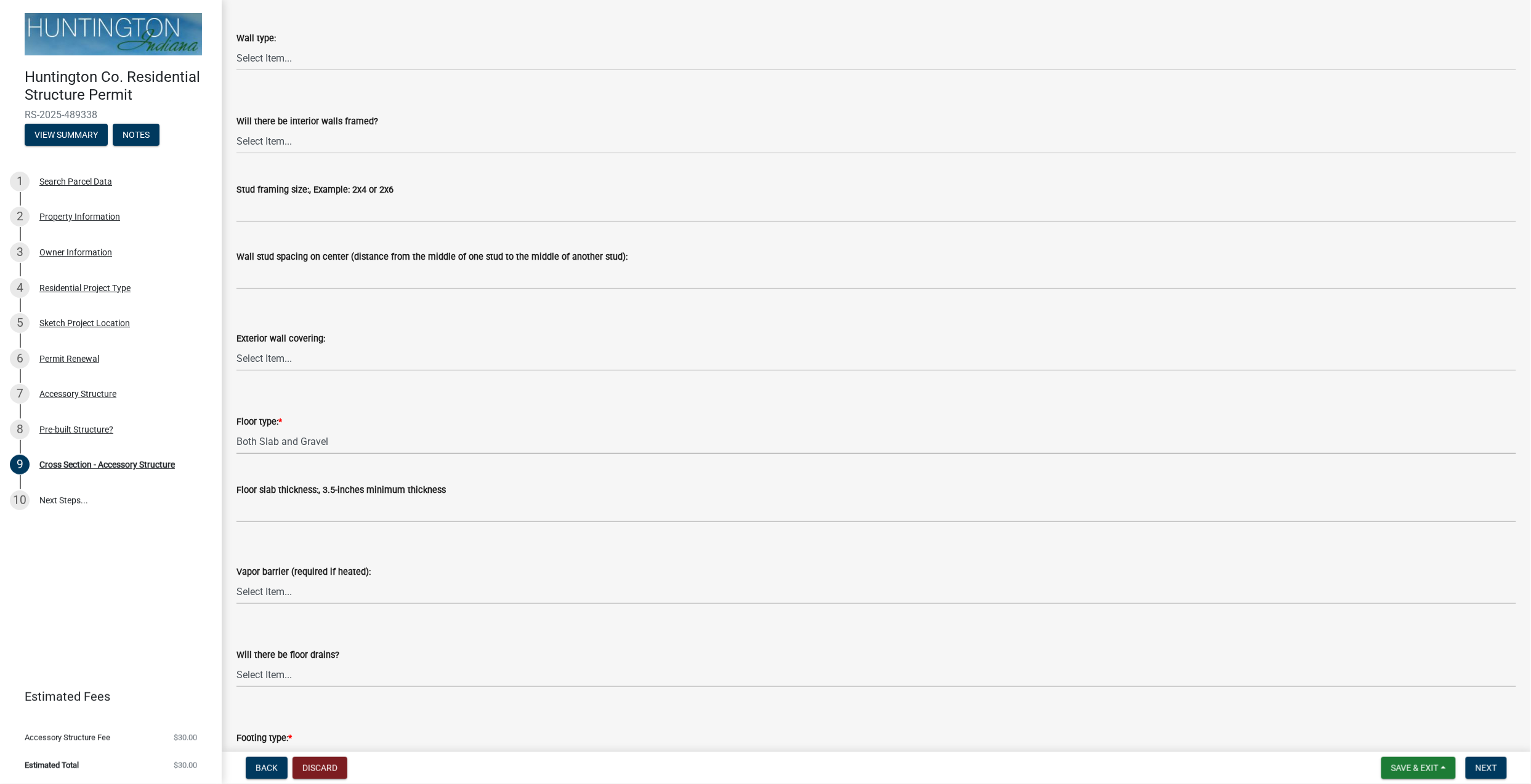
scroll to position [1232, 0]
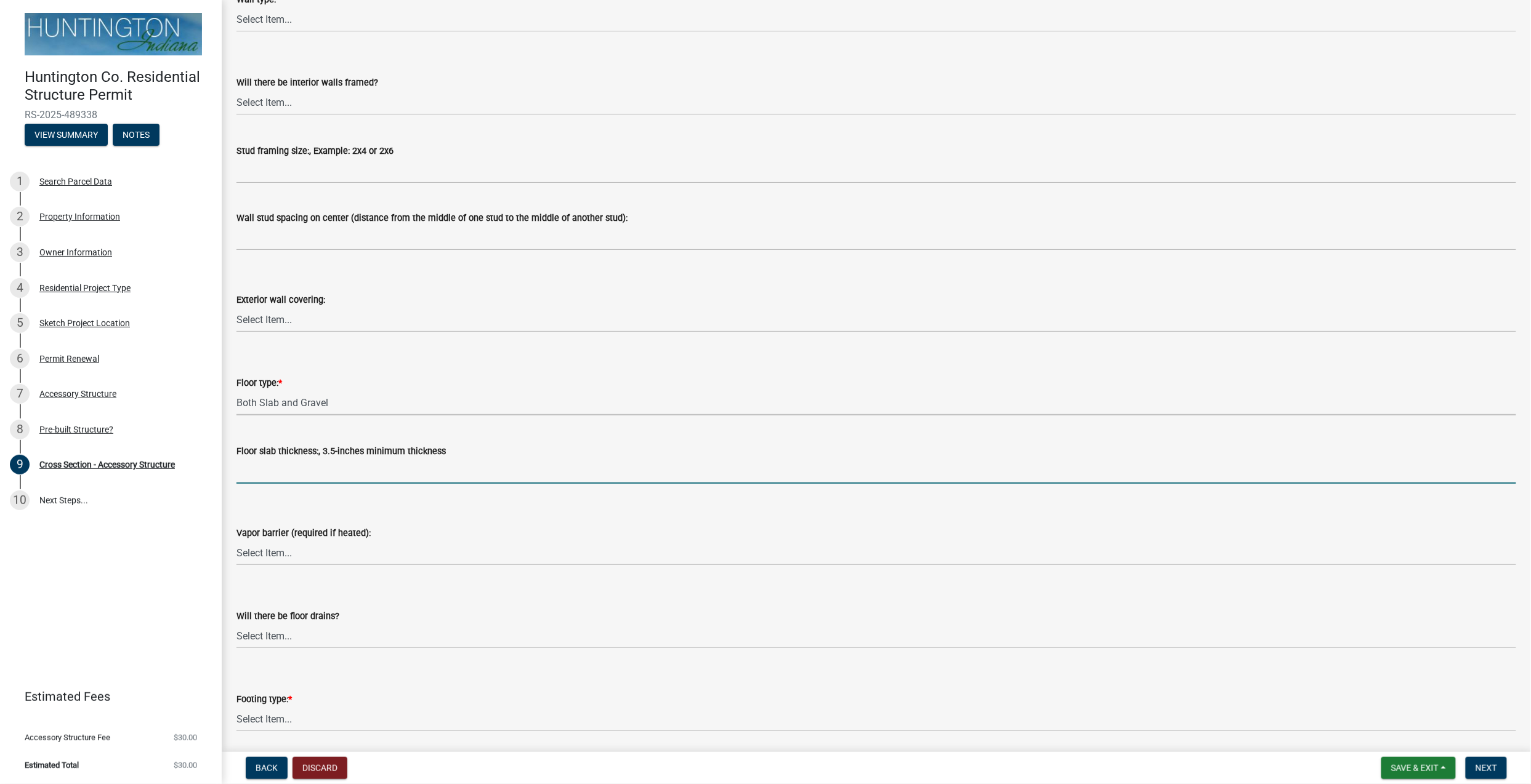
click at [355, 466] on input "Floor slab thickness:, 3.5-inches minimum thickness" at bounding box center [877, 471] width 1280 height 26
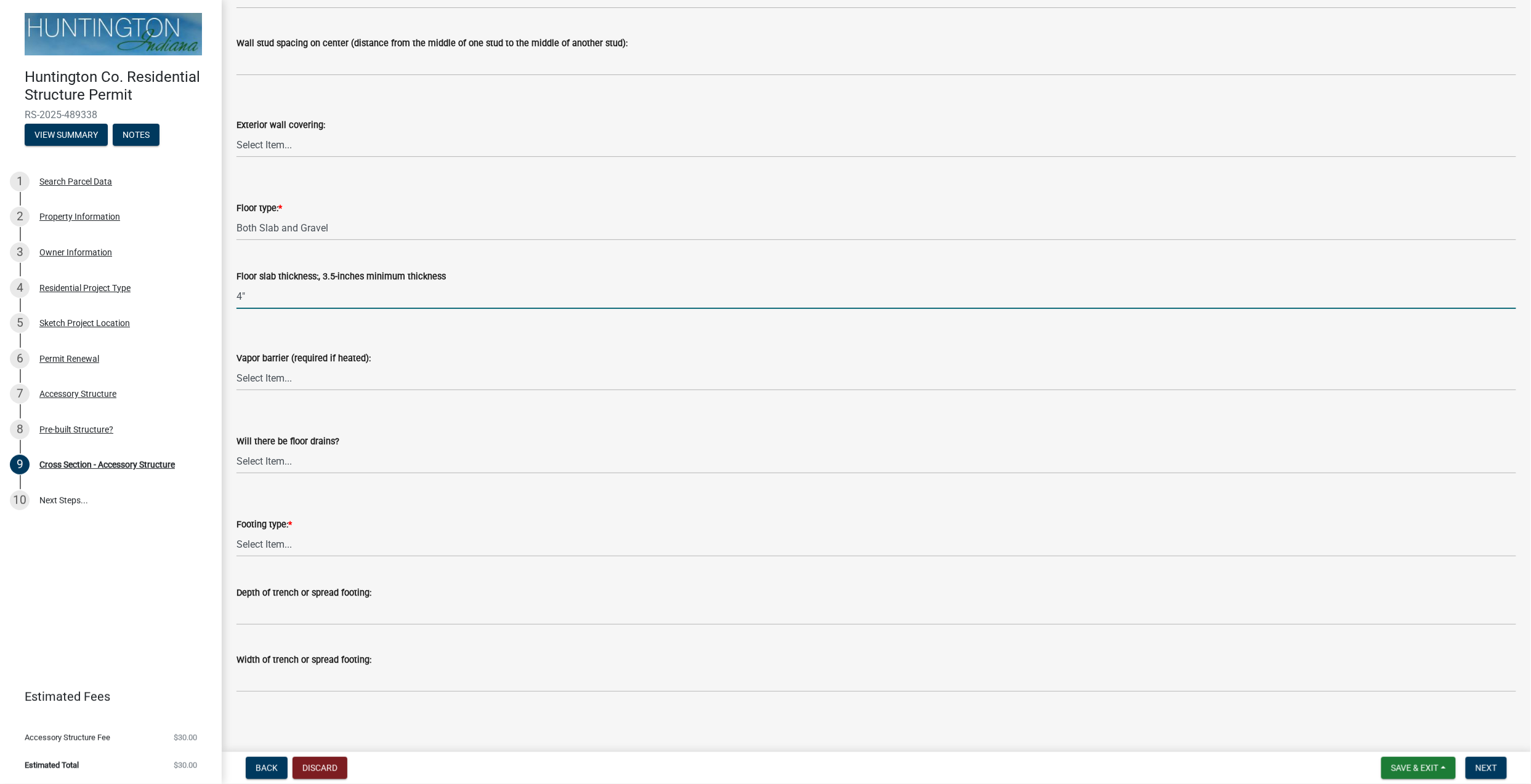
scroll to position [1409, 0]
type input "4""
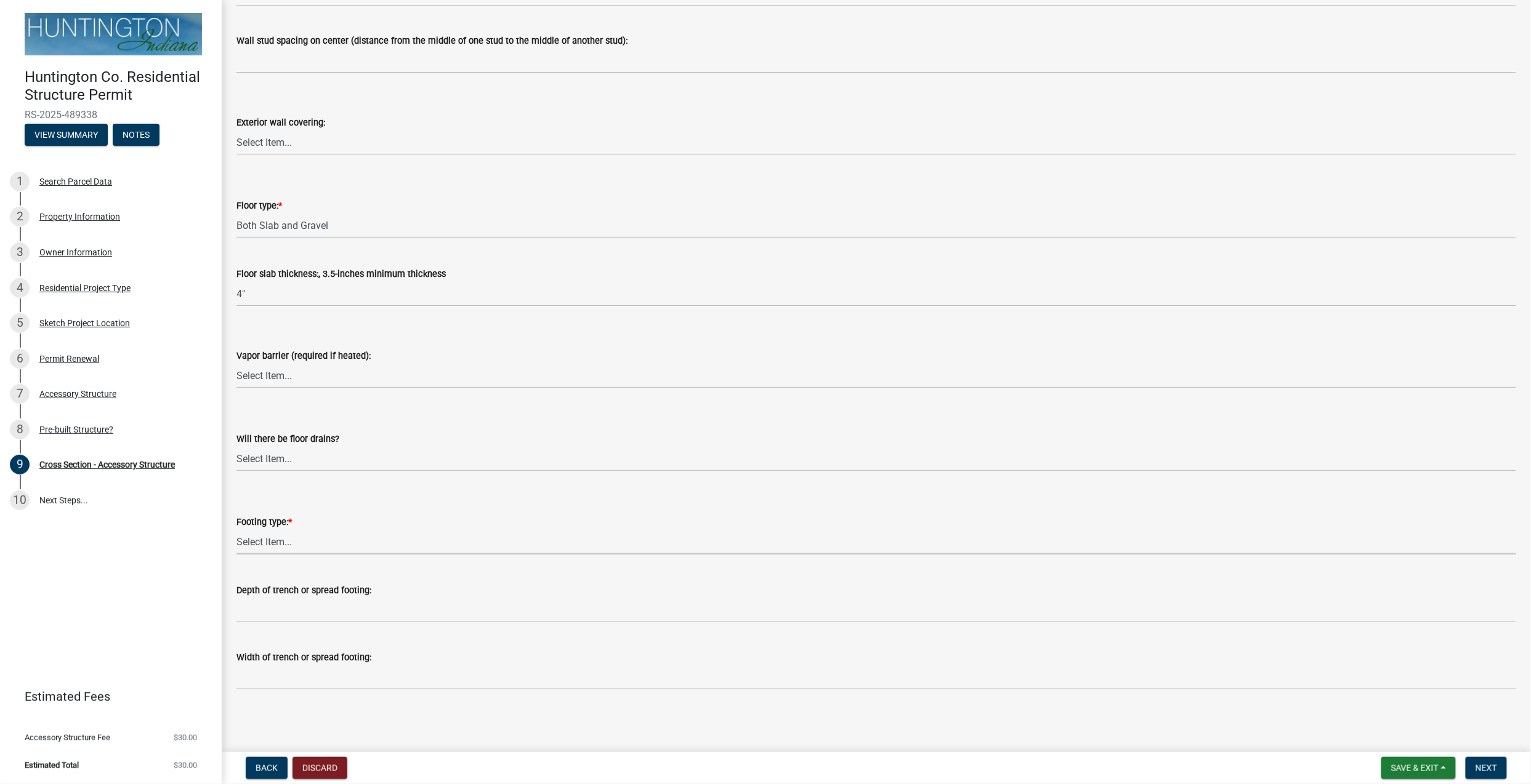
click at [289, 542] on select "Select Item... Post Holes (Minimum depth is 42-inches with a 6-inch base prior …" at bounding box center [877, 542] width 1280 height 26
click at [237, 529] on select "Select Item... Post Holes (Minimum depth is 42-inches with a 6-inch base prior …" at bounding box center [877, 542] width 1280 height 26
select select "4fdc516c-604c-4414-8a7b-17ba26ee5816"
click at [1148, 588] on button "Next" at bounding box center [1486, 768] width 41 height 22
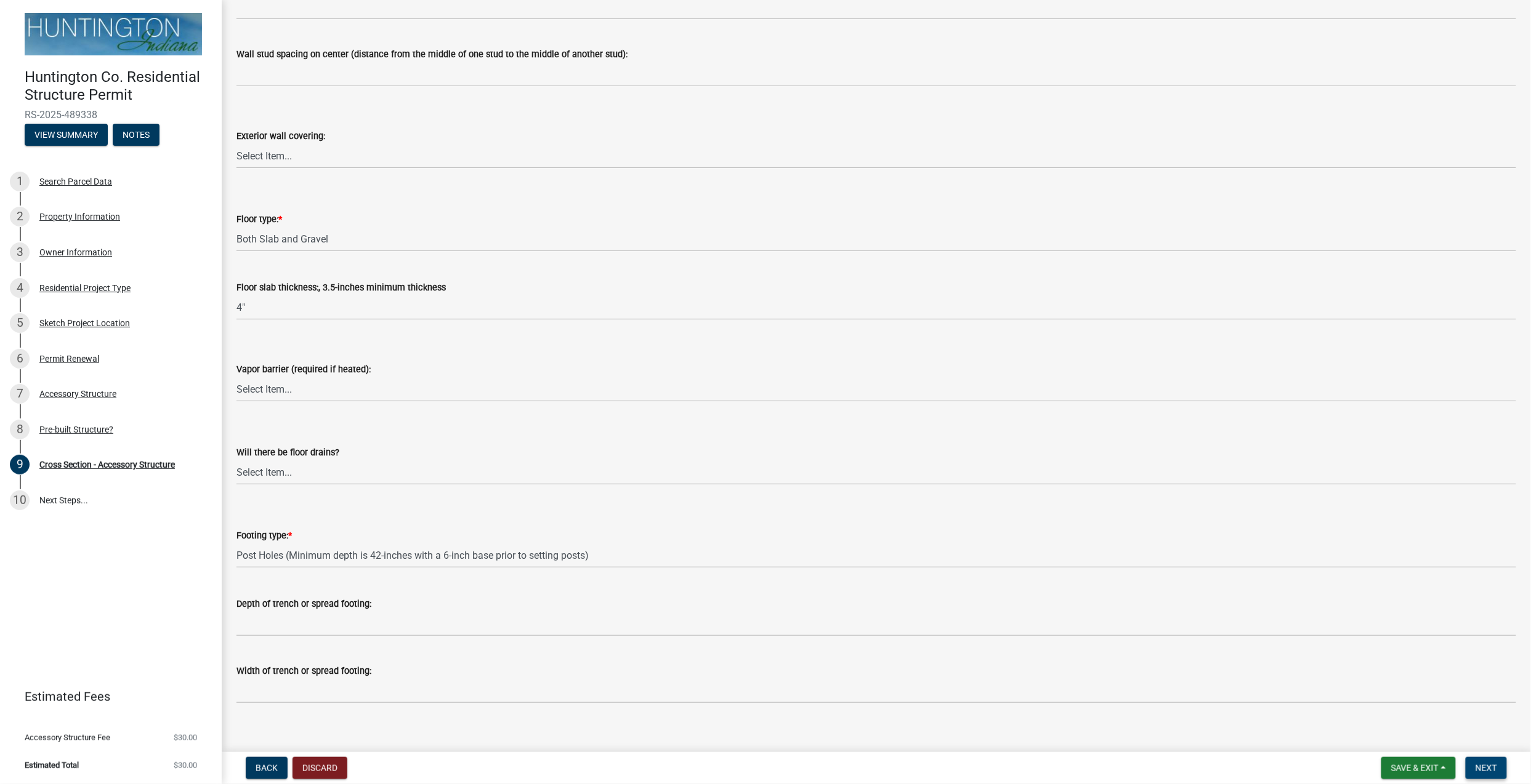
scroll to position [1434, 0]
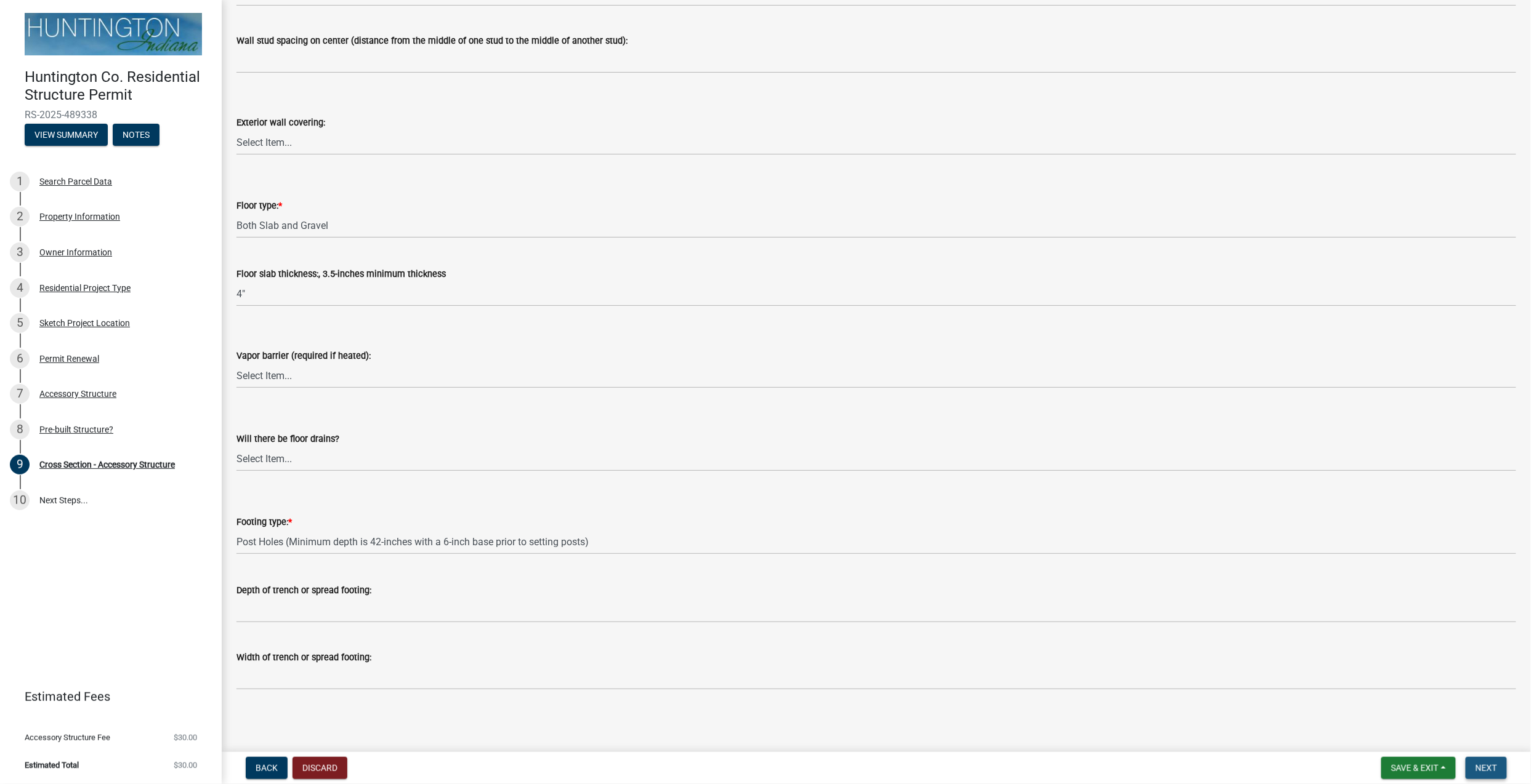
click at [1148, 588] on button "Next" at bounding box center [1486, 768] width 41 height 22
click at [1148, 588] on span "Next" at bounding box center [1486, 768] width 22 height 10
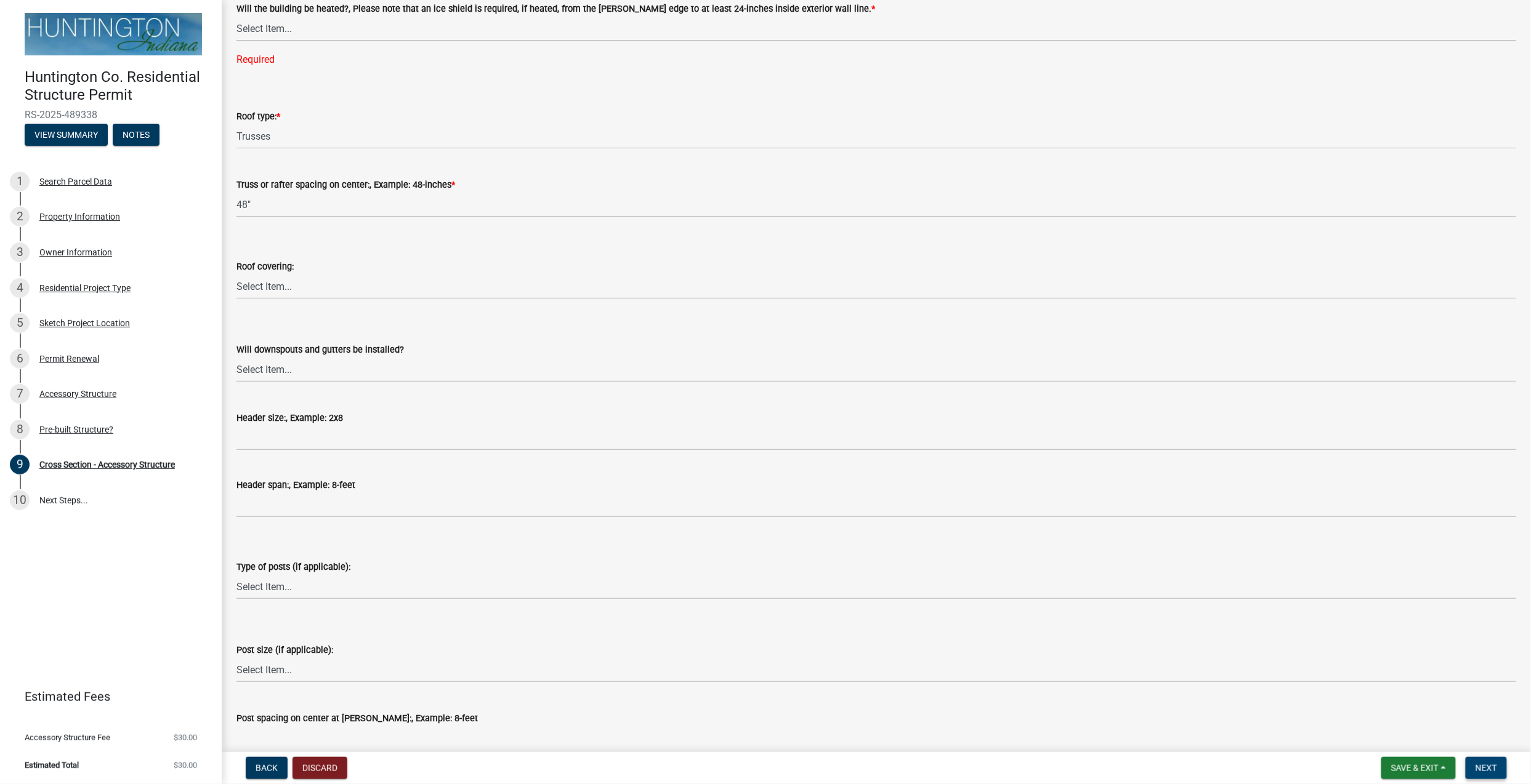
scroll to position [0, 0]
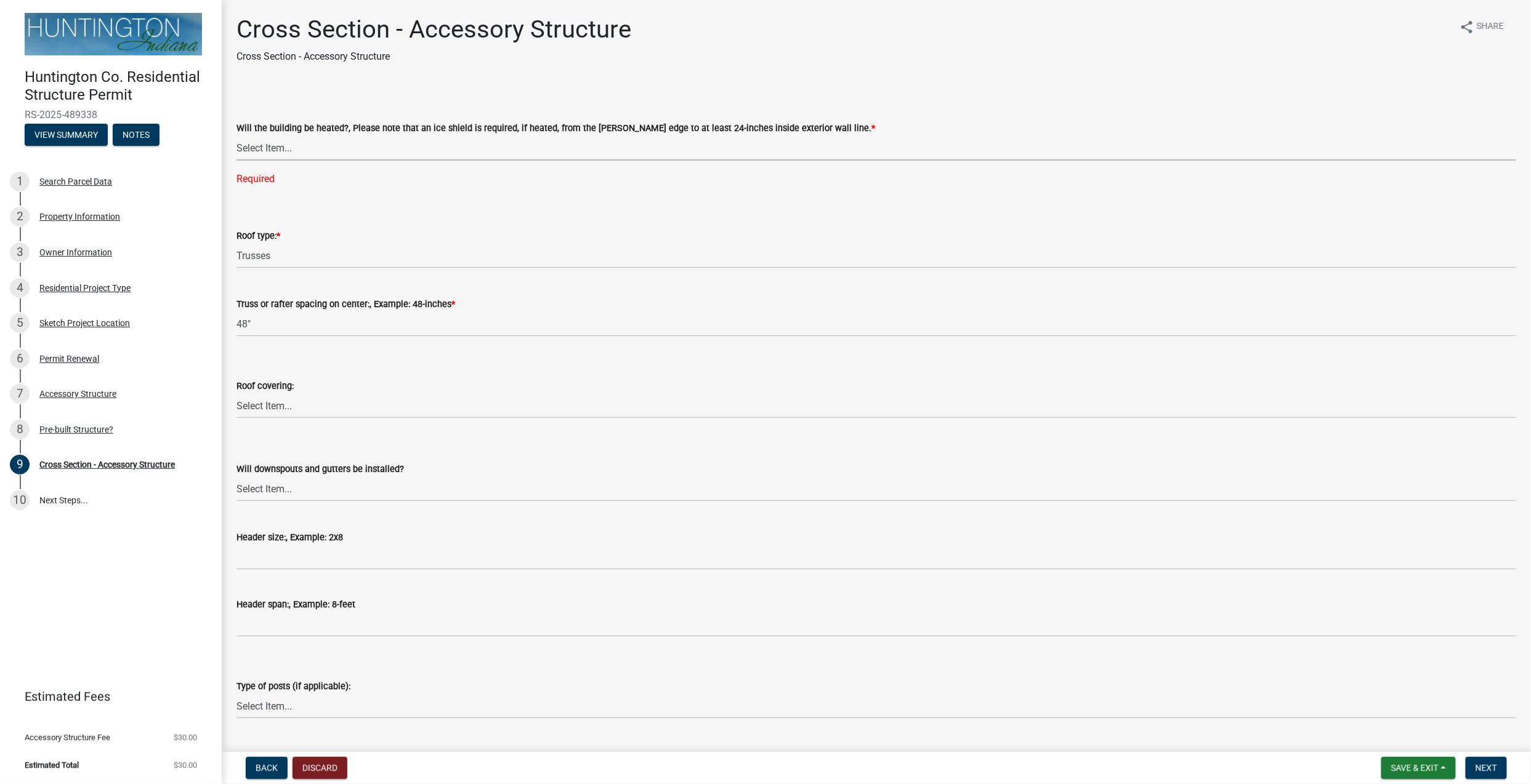
click at [293, 154] on select "Select Item... Yes No" at bounding box center [877, 148] width 1280 height 26
click at [237, 135] on select "Select Item... Yes No" at bounding box center [877, 148] width 1280 height 26
select select "24d4f506-41fa-4939-ac19-17382de83287"
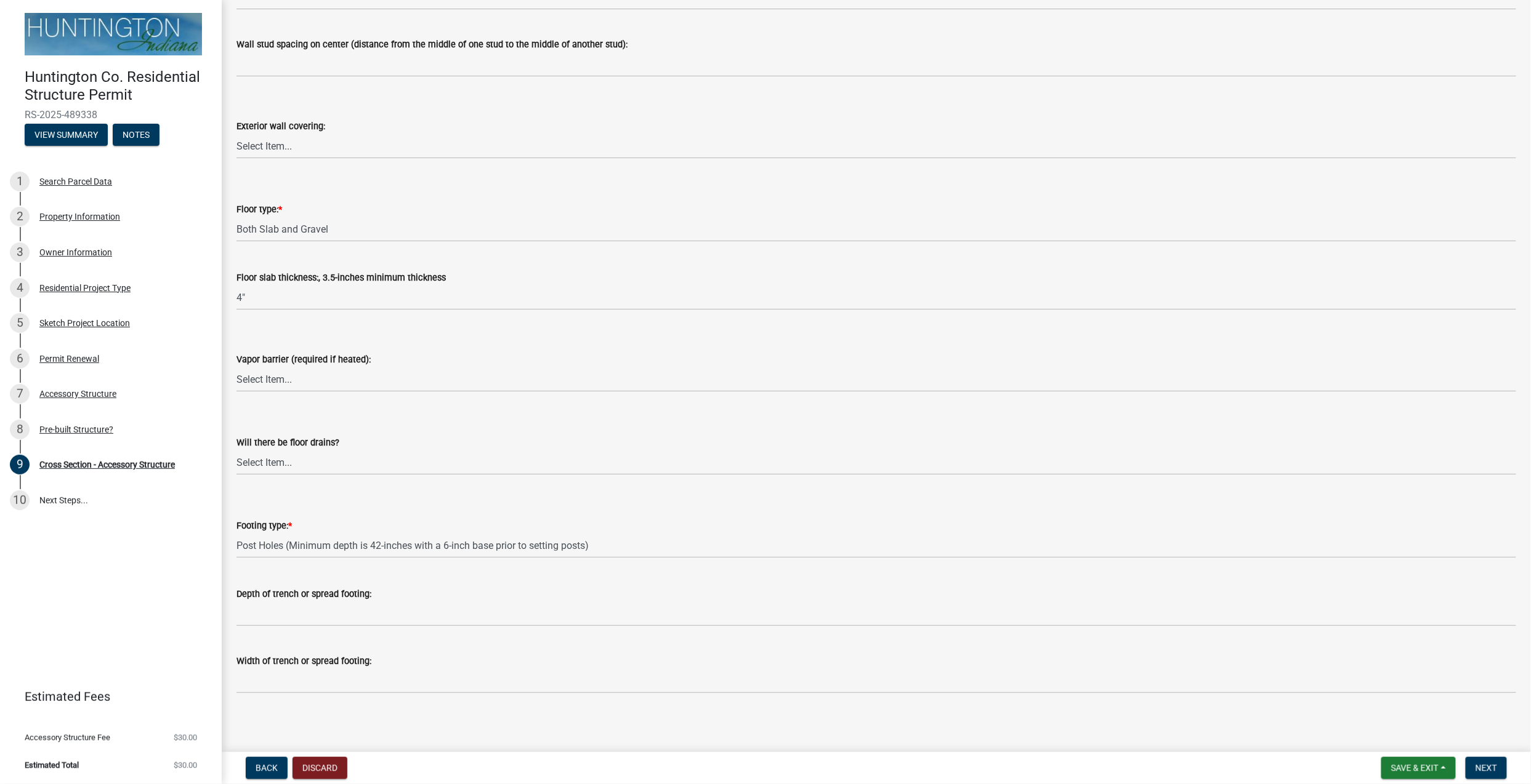
scroll to position [1409, 0]
click at [1148, 588] on button "Next" at bounding box center [1486, 768] width 41 height 22
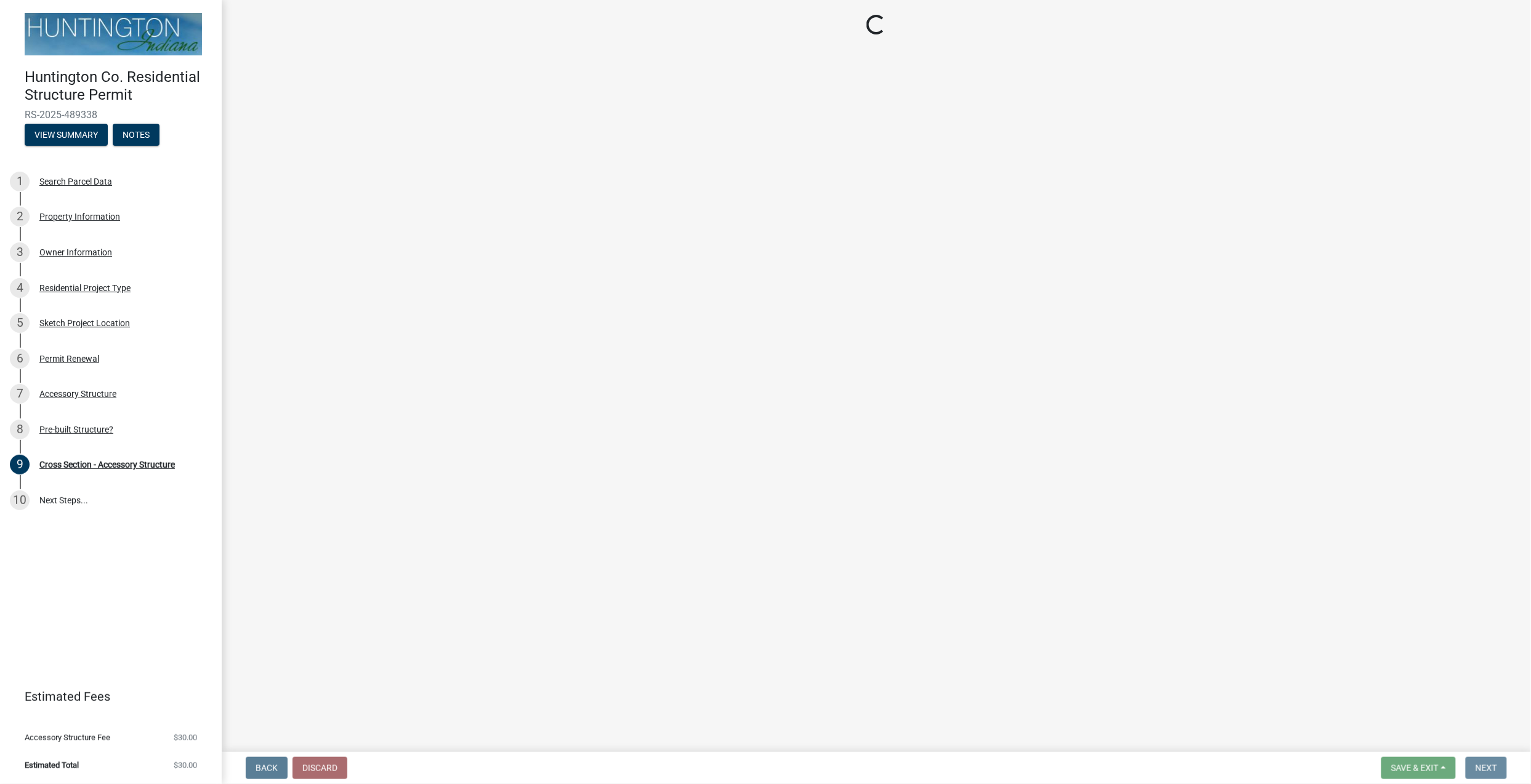
scroll to position [0, 0]
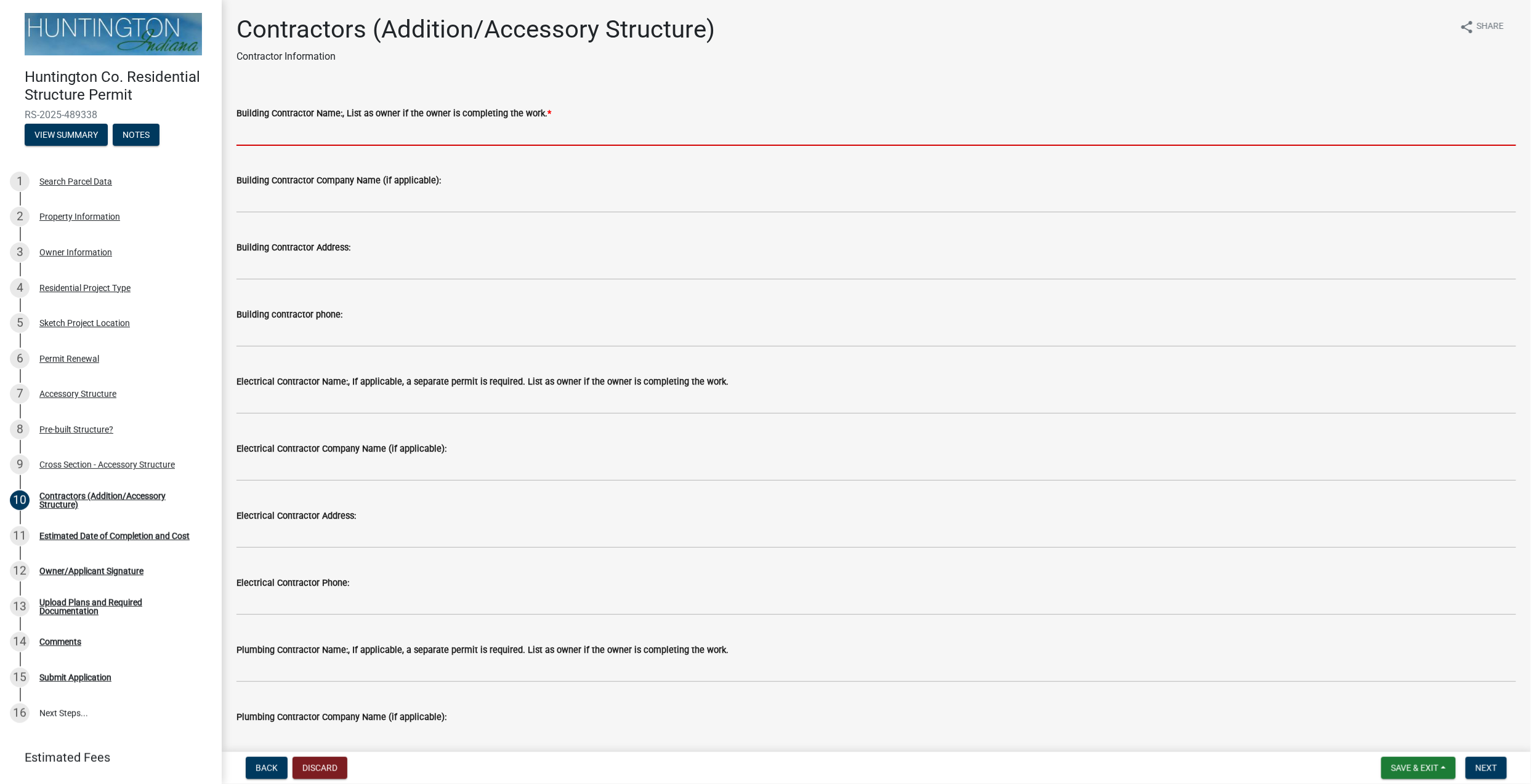
click at [463, 139] on input "Building Contractor Name:, List as owner if the owner is completing the work. *" at bounding box center [877, 133] width 1280 height 26
type input "LEANDER SCHWARTZ"
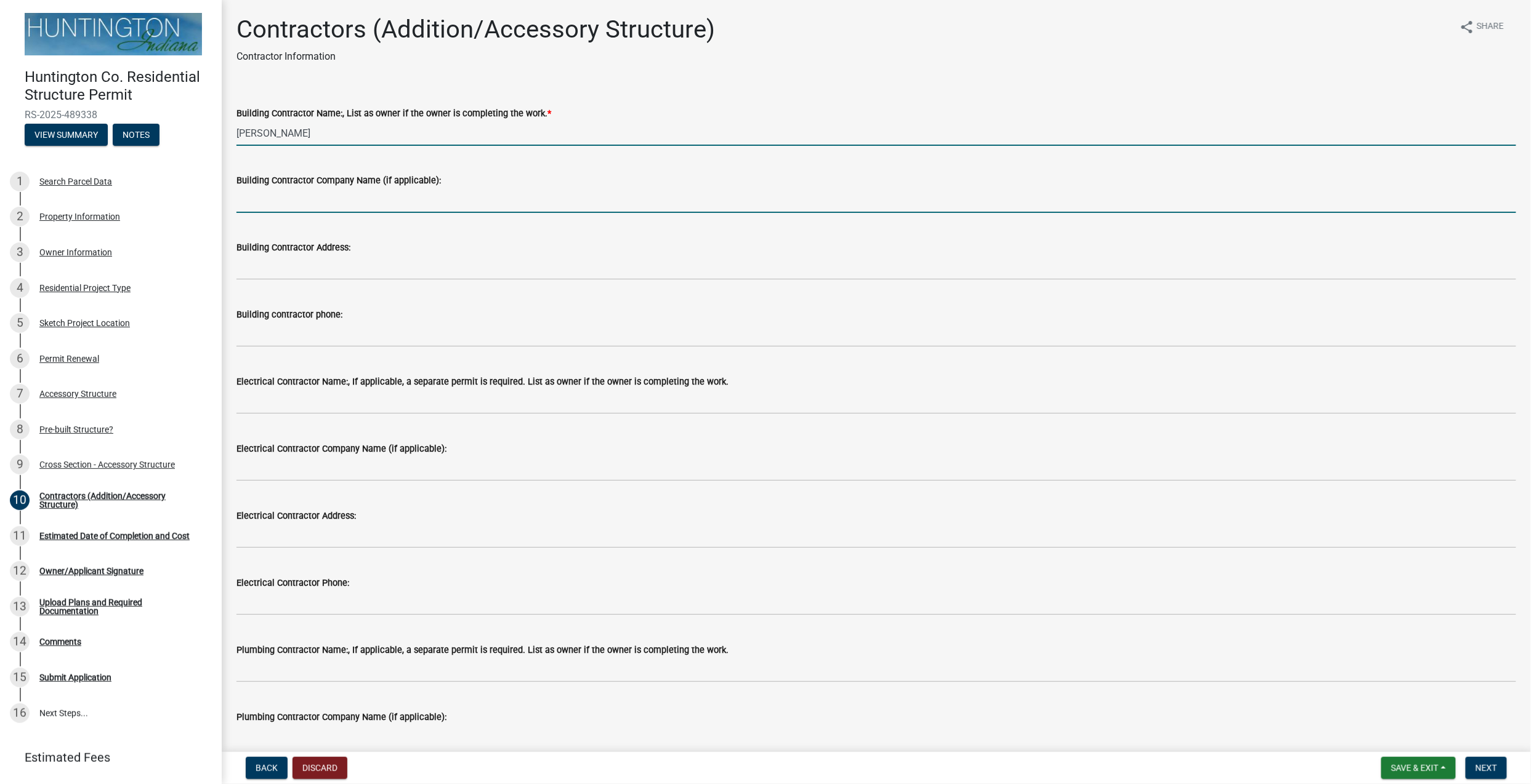
type input "L S CONSTRUCTION"
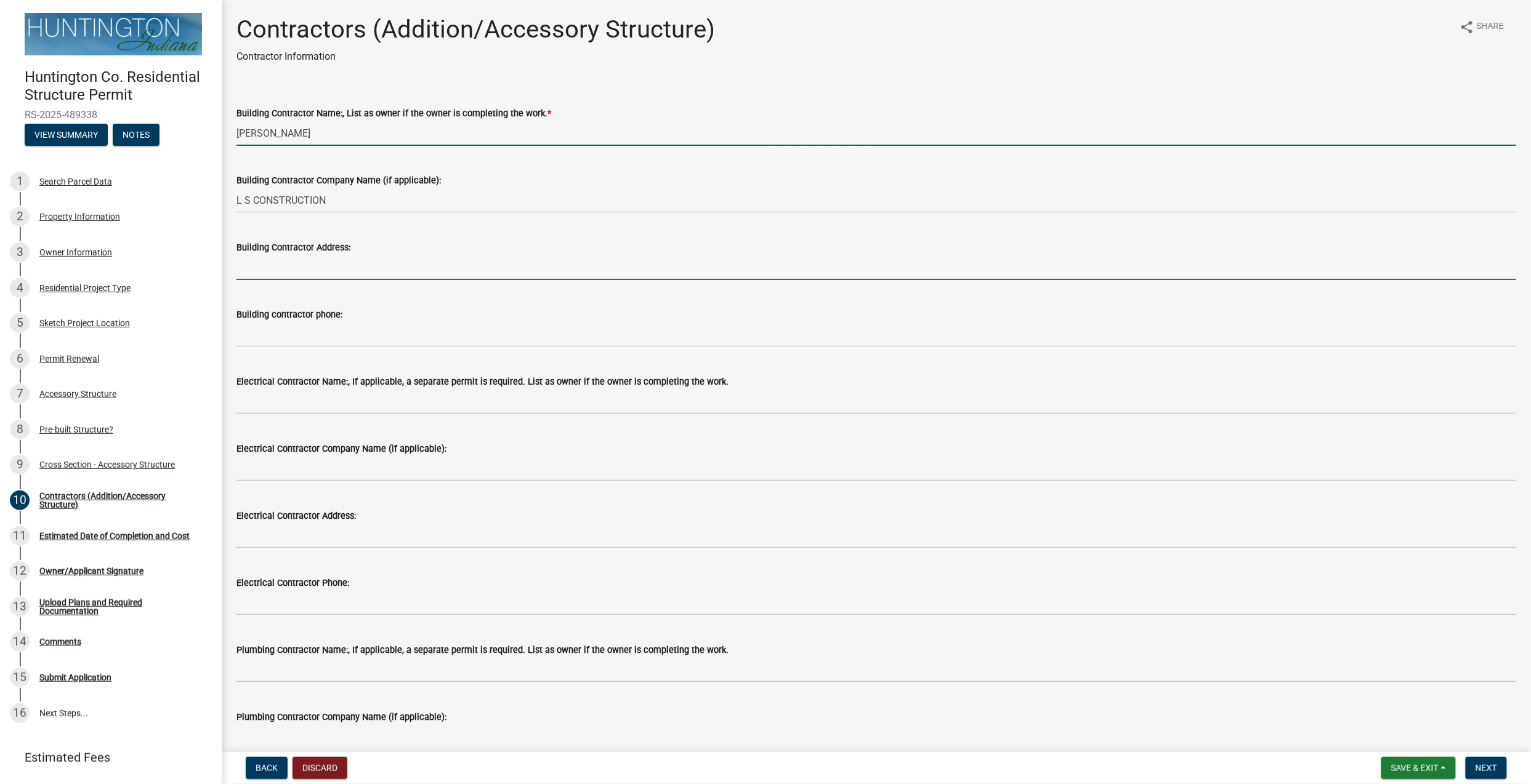
type input "6236 s 700 e"
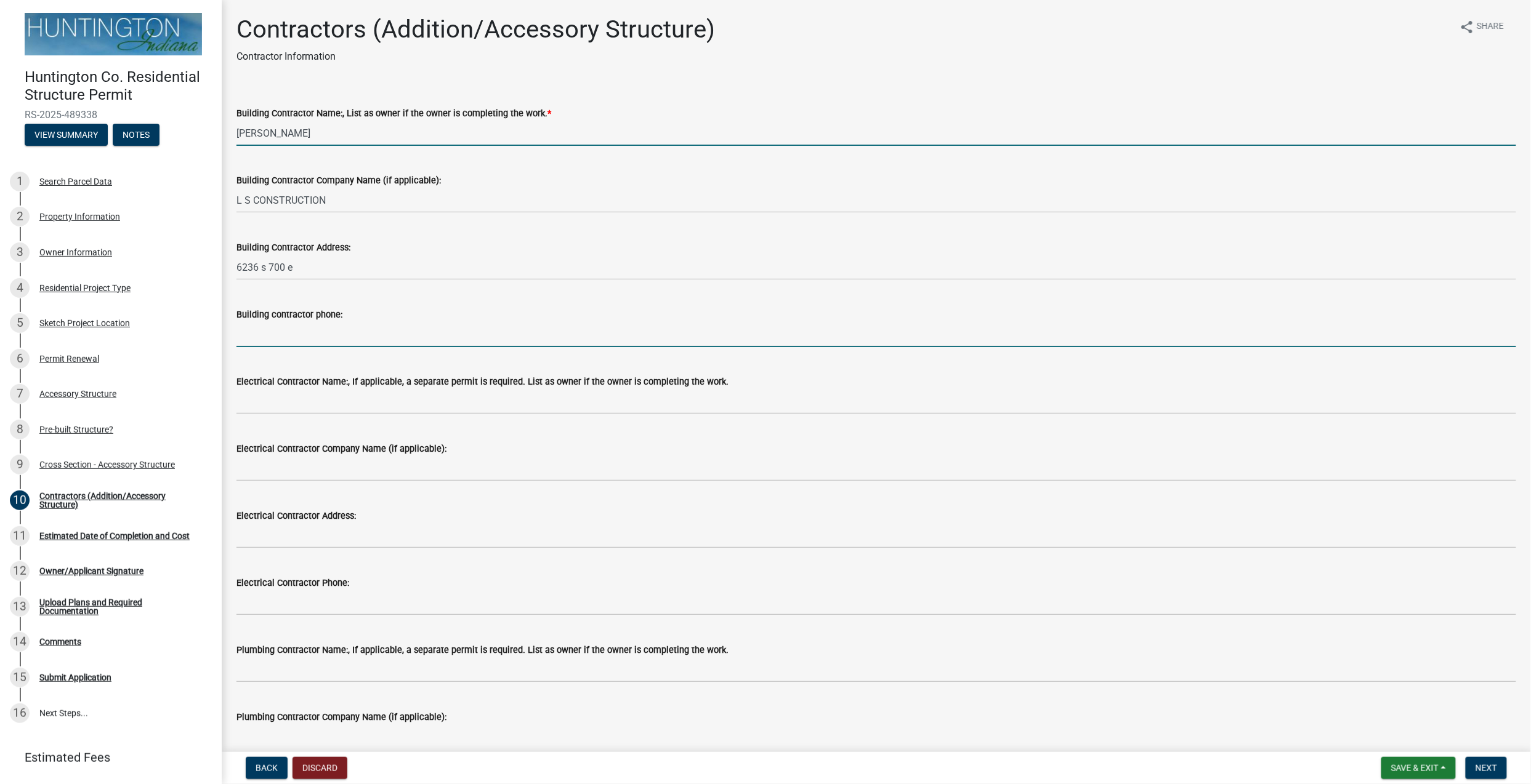
type input "2604946648"
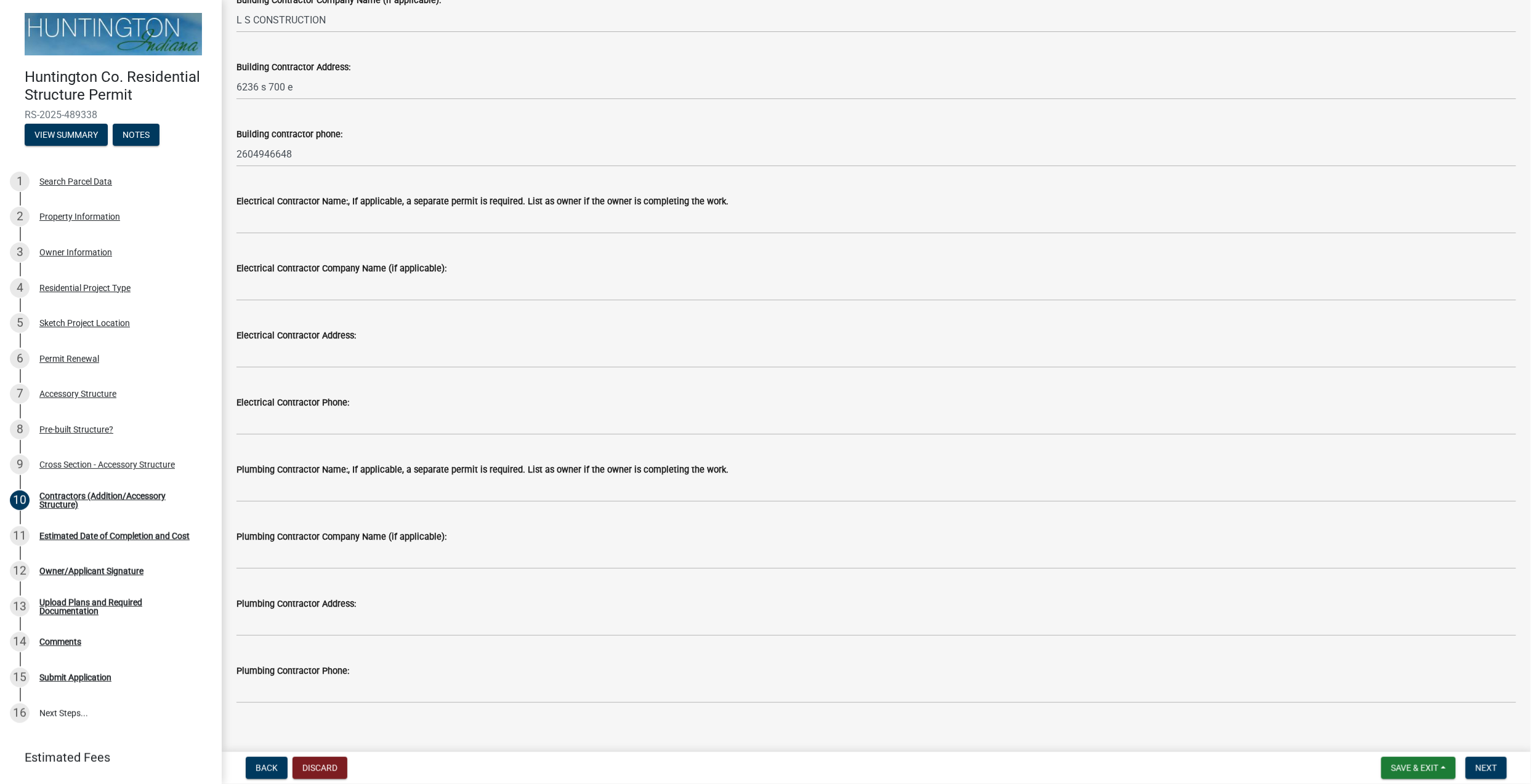
scroll to position [195, 0]
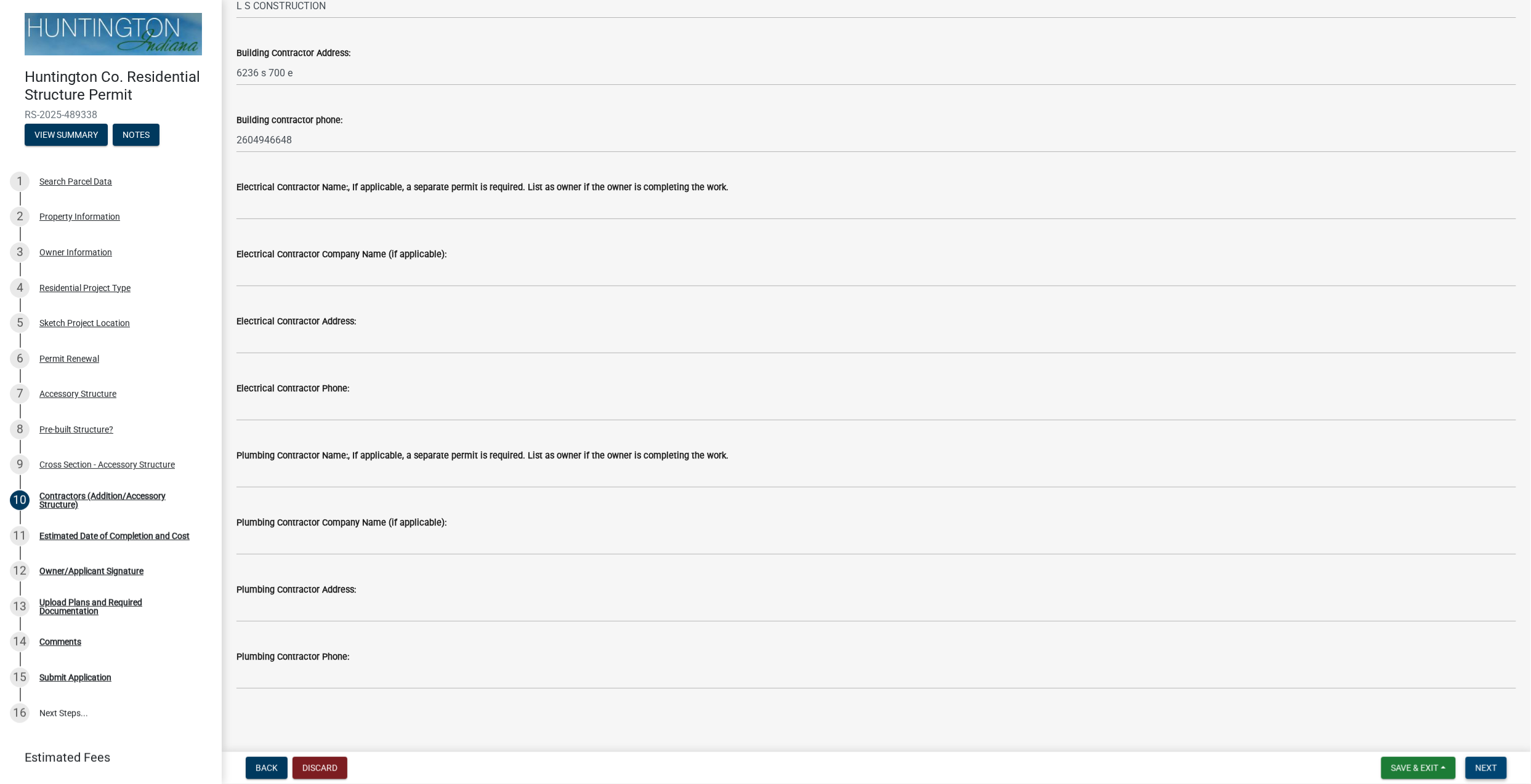
click at [1148, 588] on span "Next" at bounding box center [1486, 768] width 22 height 10
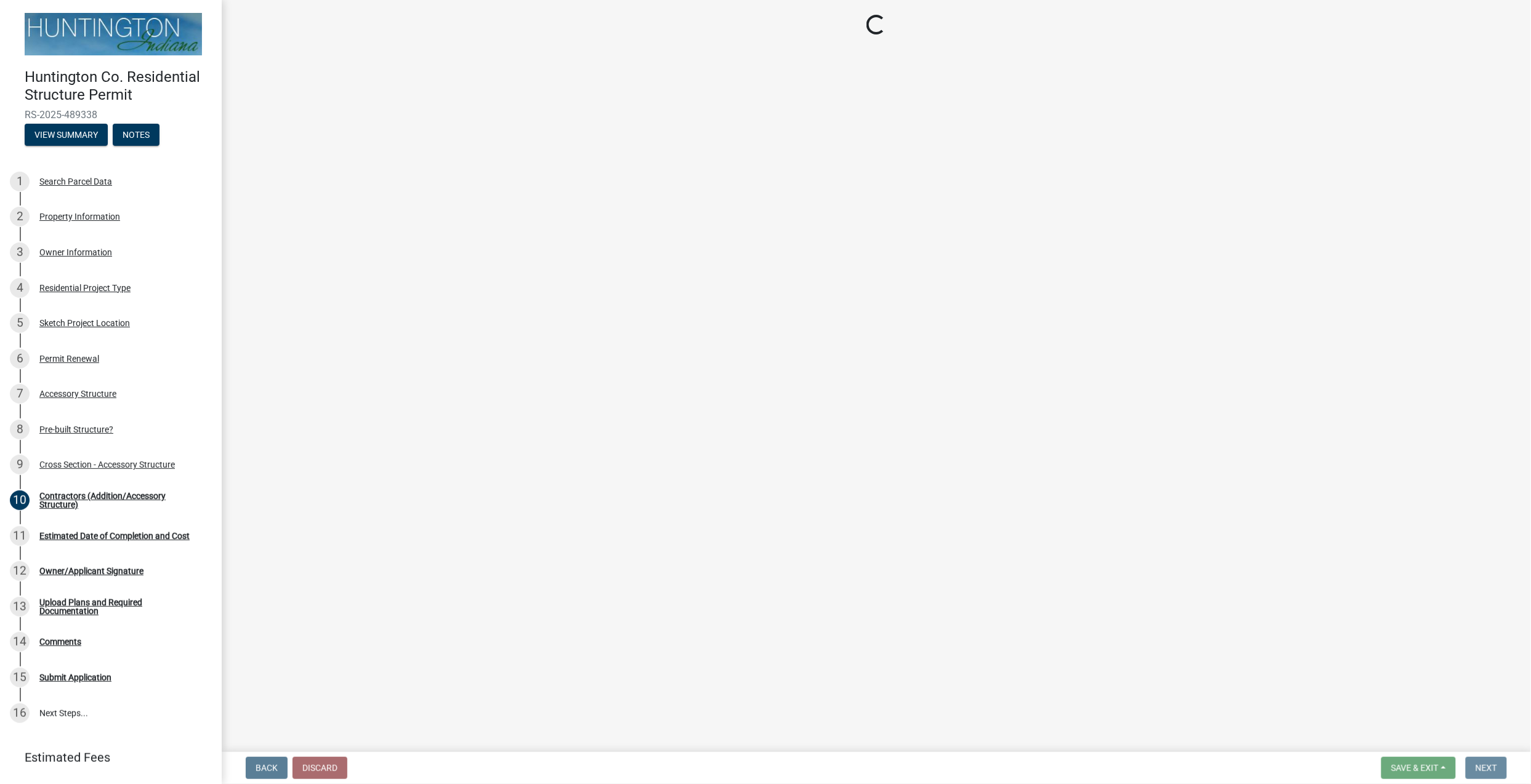
scroll to position [0, 0]
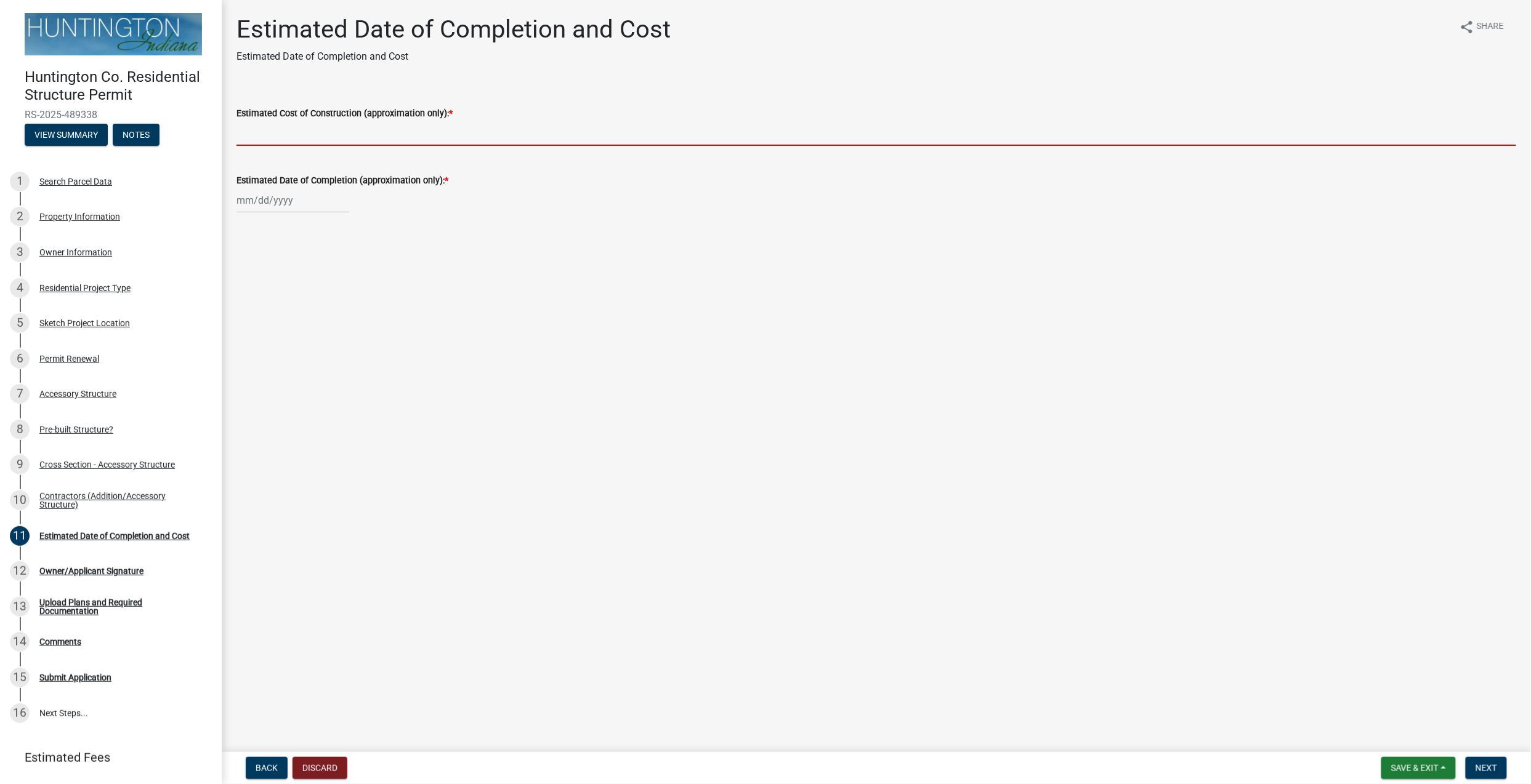
click at [398, 138] on input "Estimated Cost of Construction (approximation only): *" at bounding box center [877, 133] width 1280 height 26
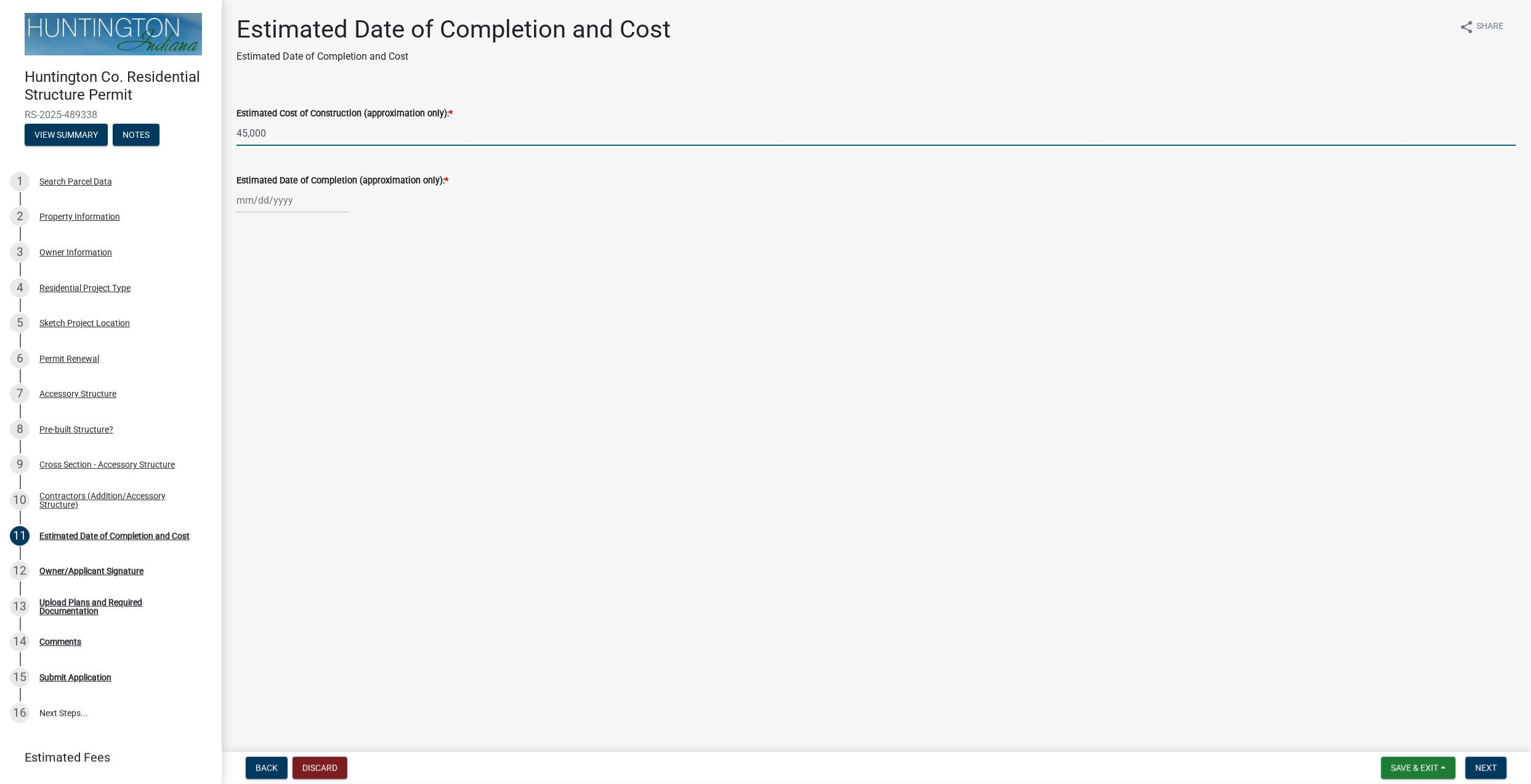
type input "45,000"
click at [299, 200] on div at bounding box center [292, 201] width 112 height 26
select select "10"
select select "2025"
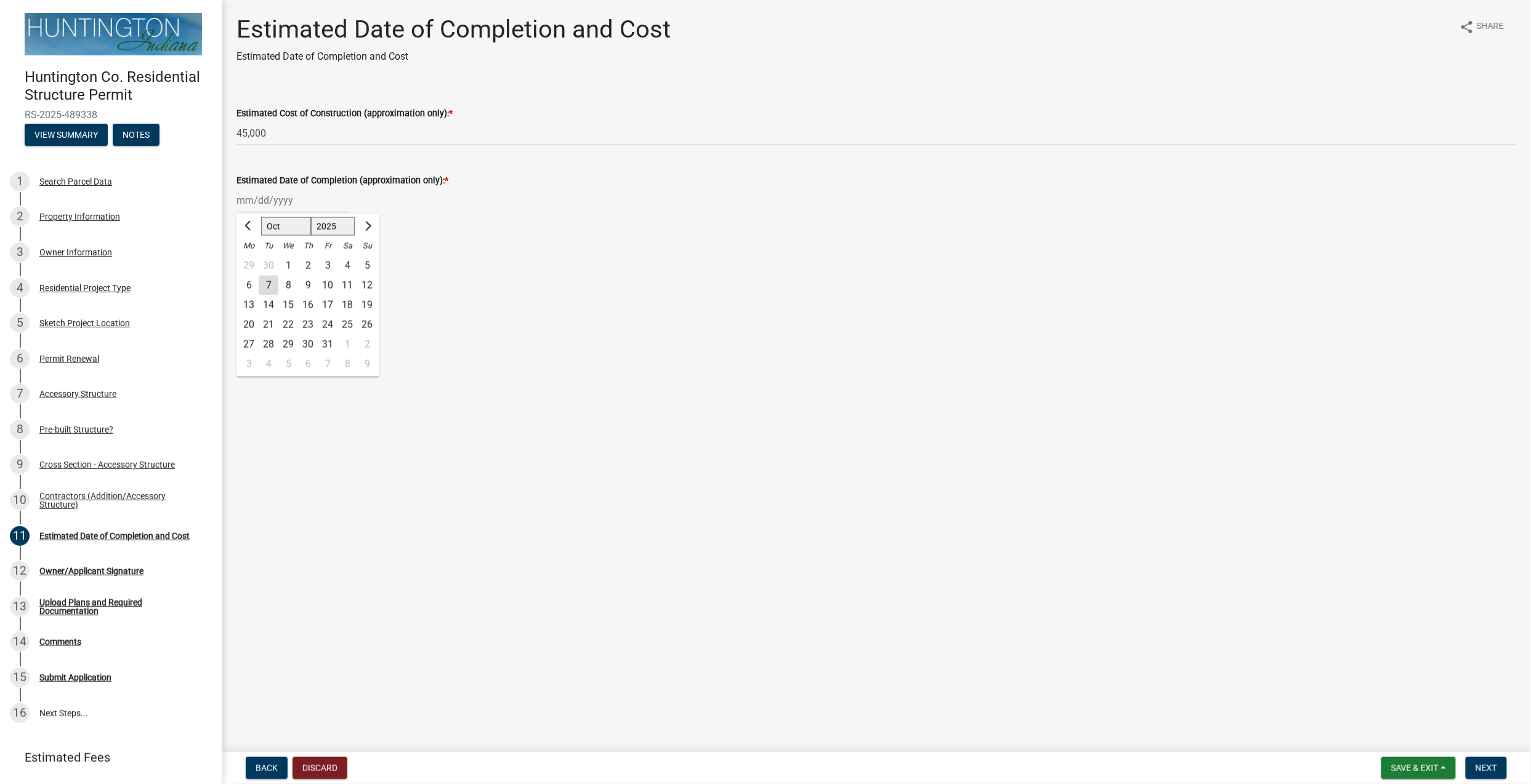
click at [325, 343] on div "31" at bounding box center [328, 345] width 20 height 20
type input "10/31/2025"
click at [1148, 588] on span "Next" at bounding box center [1486, 768] width 22 height 10
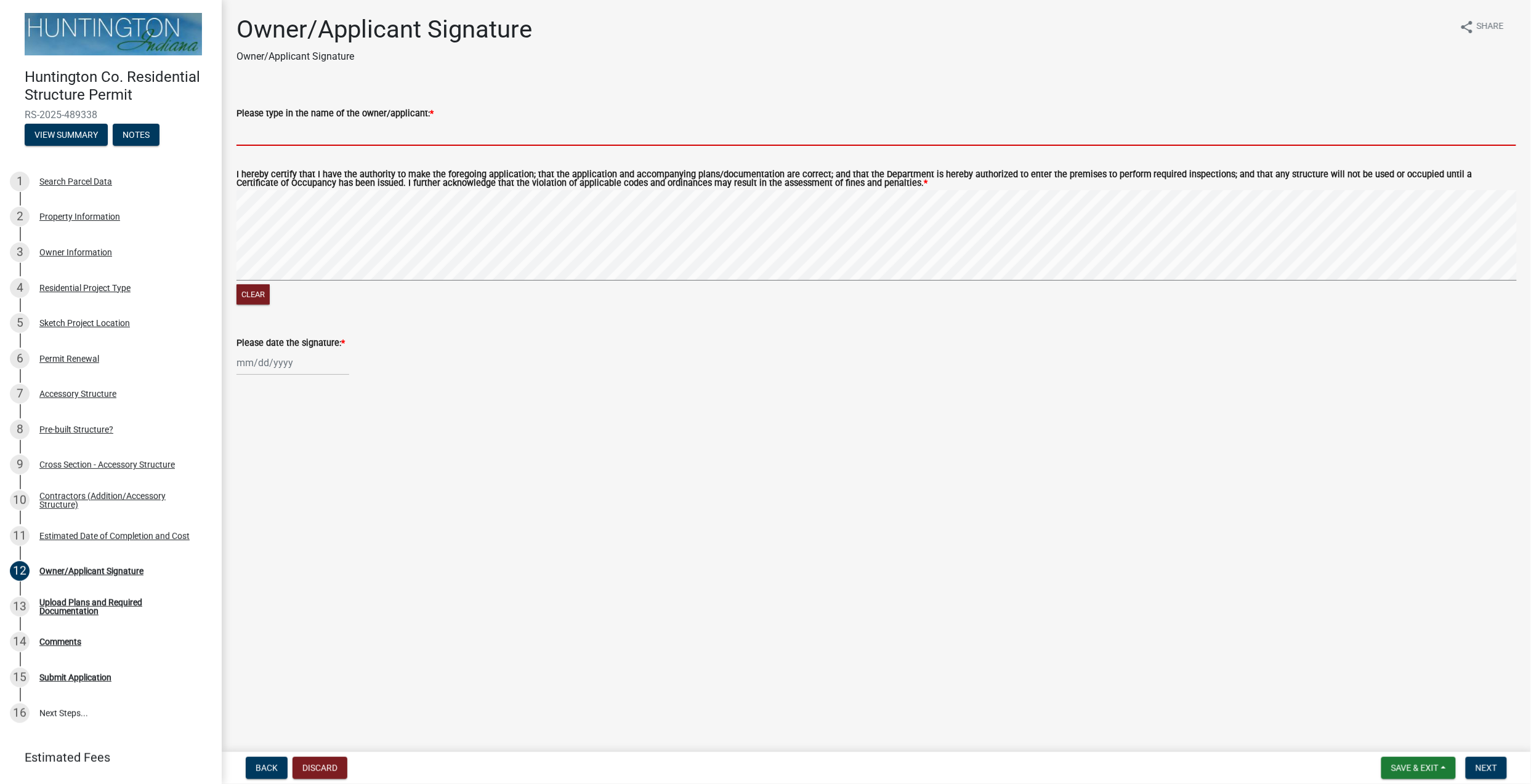
click at [313, 128] on input "Please type in the name of the owner/applicant: *" at bounding box center [877, 133] width 1280 height 26
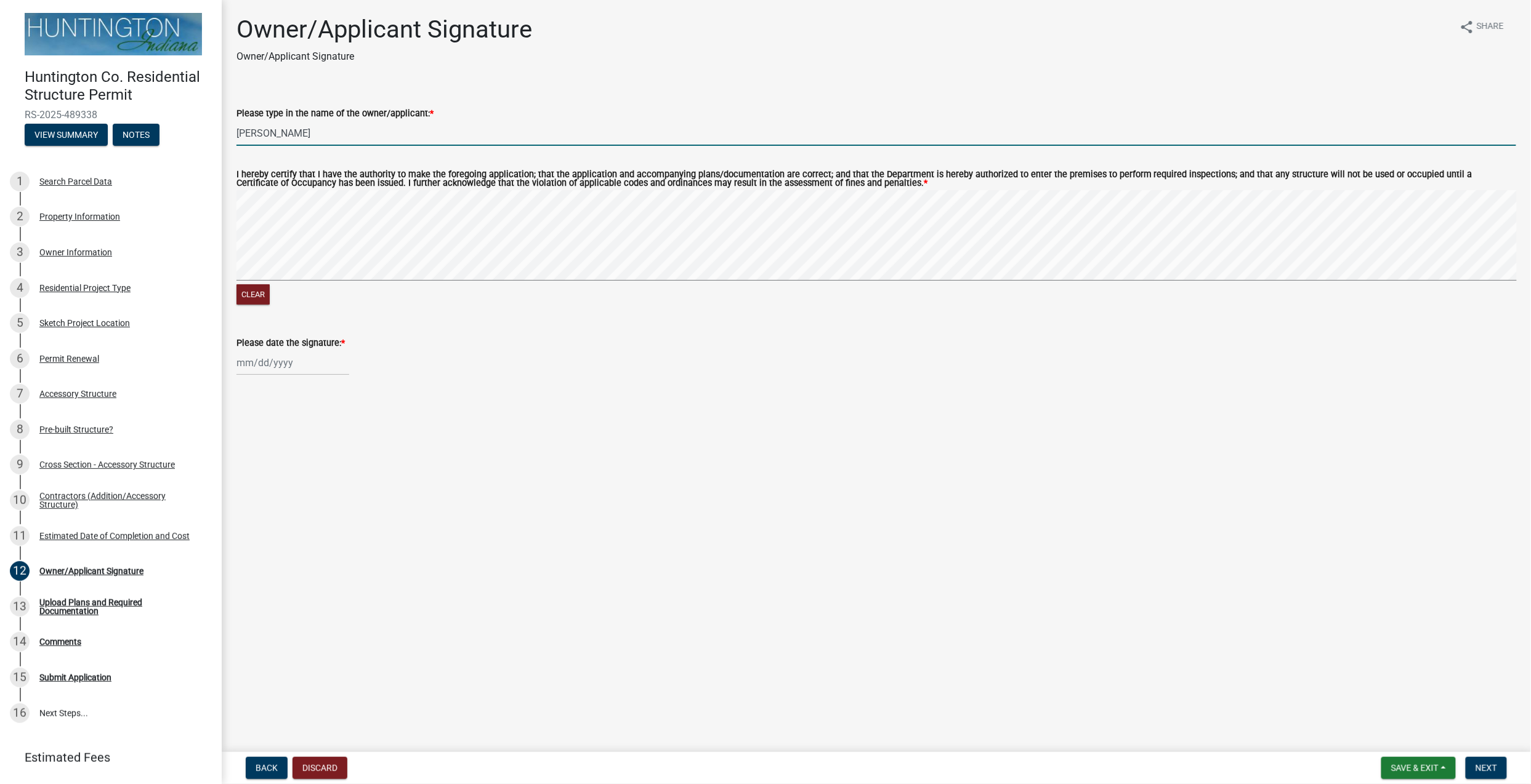
type input "Ben Bruner"
click at [272, 363] on div at bounding box center [292, 363] width 112 height 26
select select "10"
select select "2025"
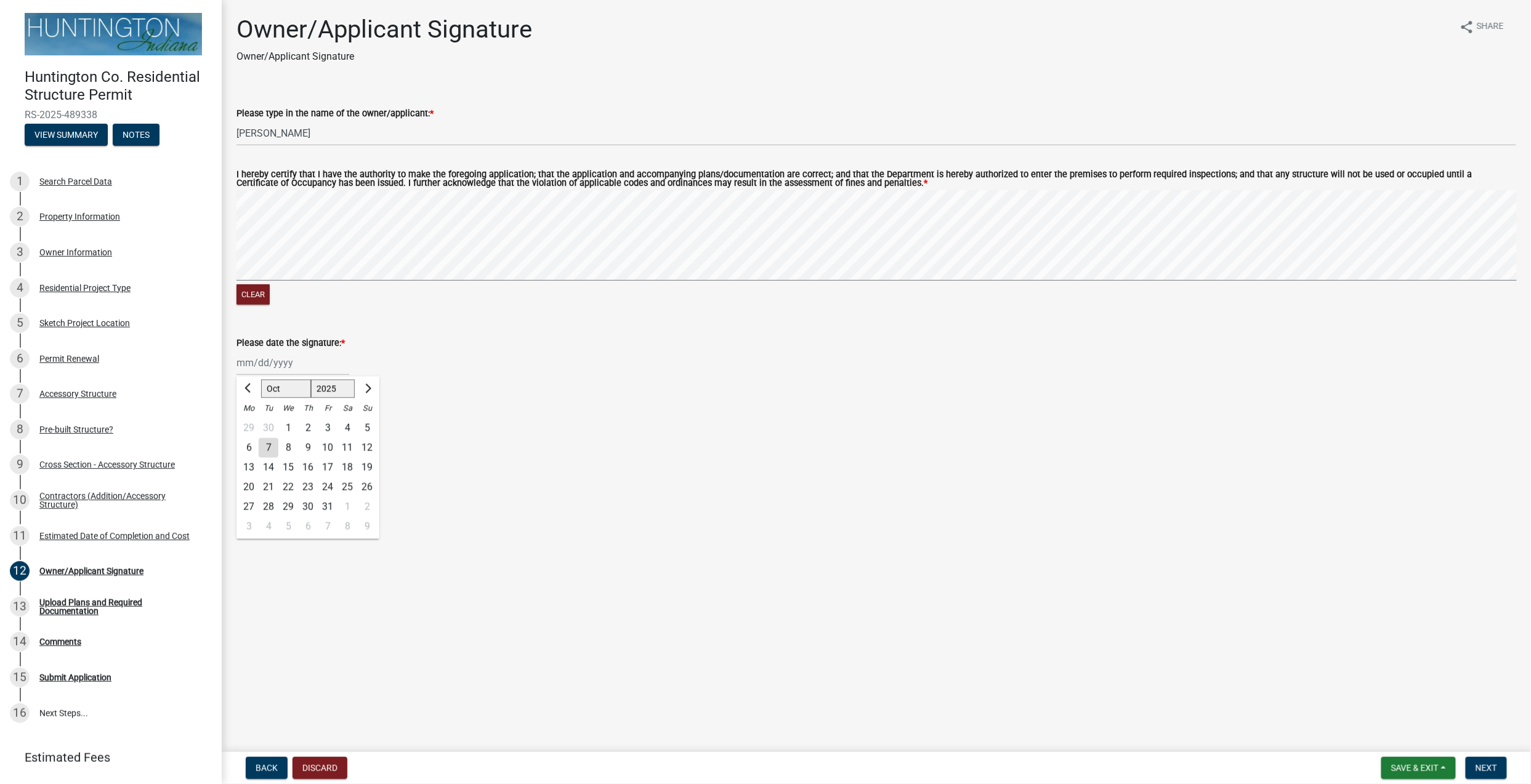
click at [271, 449] on div "7" at bounding box center [269, 449] width 20 height 20
type input "10/07/2025"
click at [1148, 588] on span "Next" at bounding box center [1486, 768] width 22 height 10
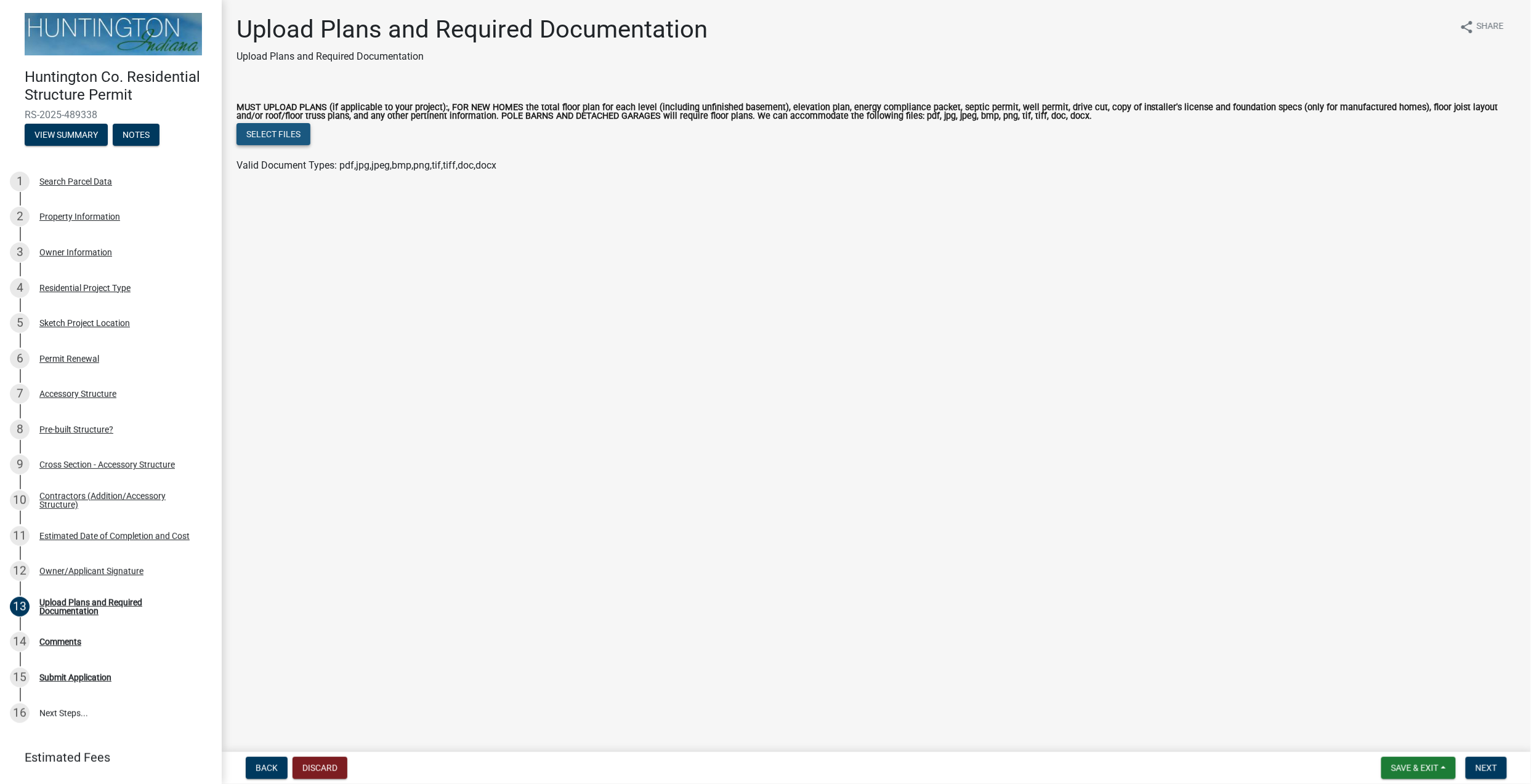
click at [269, 144] on button "Select files" at bounding box center [273, 134] width 74 height 22
click at [272, 131] on button "Select files" at bounding box center [273, 134] width 74 height 22
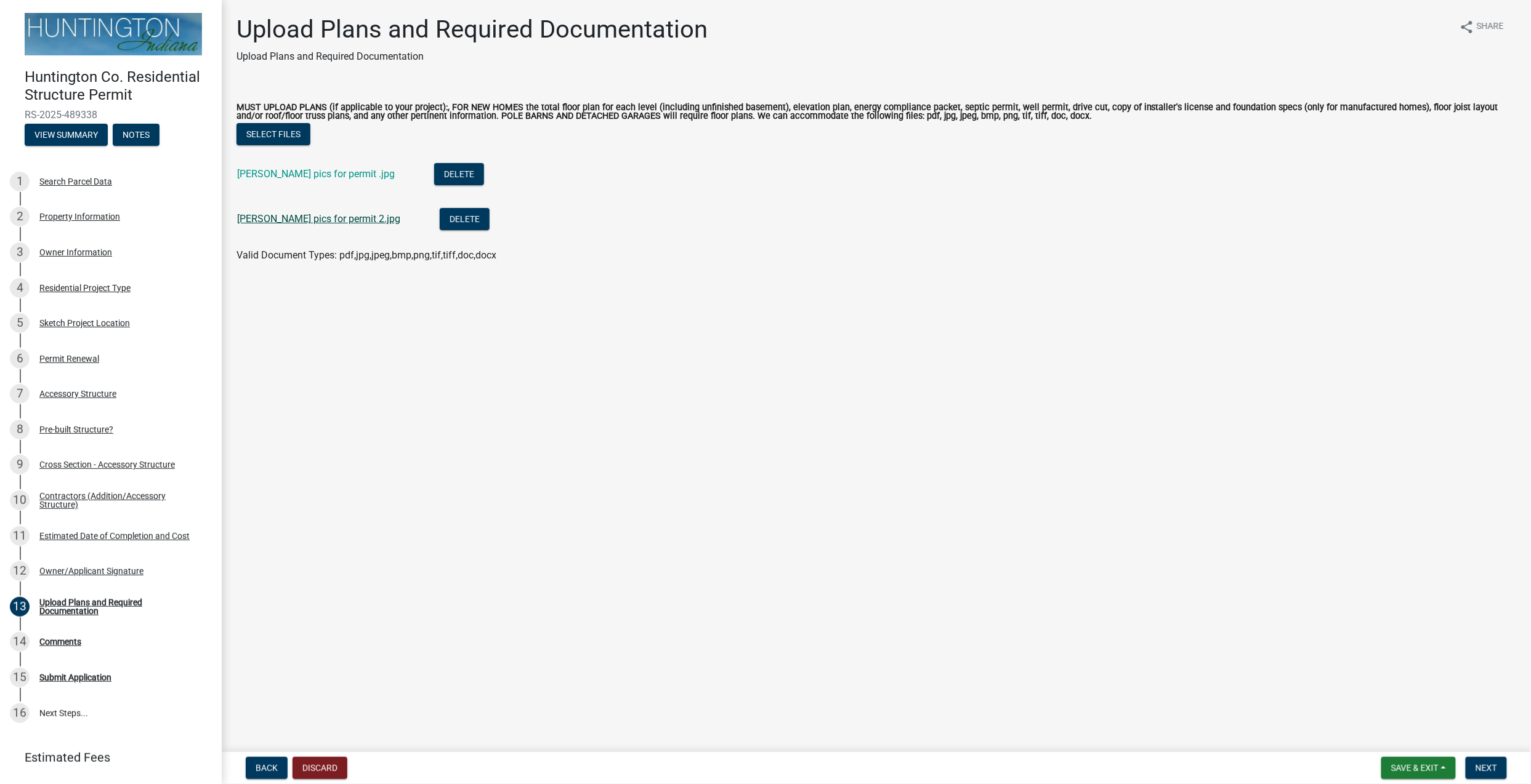
click at [319, 222] on link "ben bruner pics for permit 2.jpg" at bounding box center [318, 218] width 164 height 12
click at [1148, 588] on span "Next" at bounding box center [1486, 768] width 22 height 10
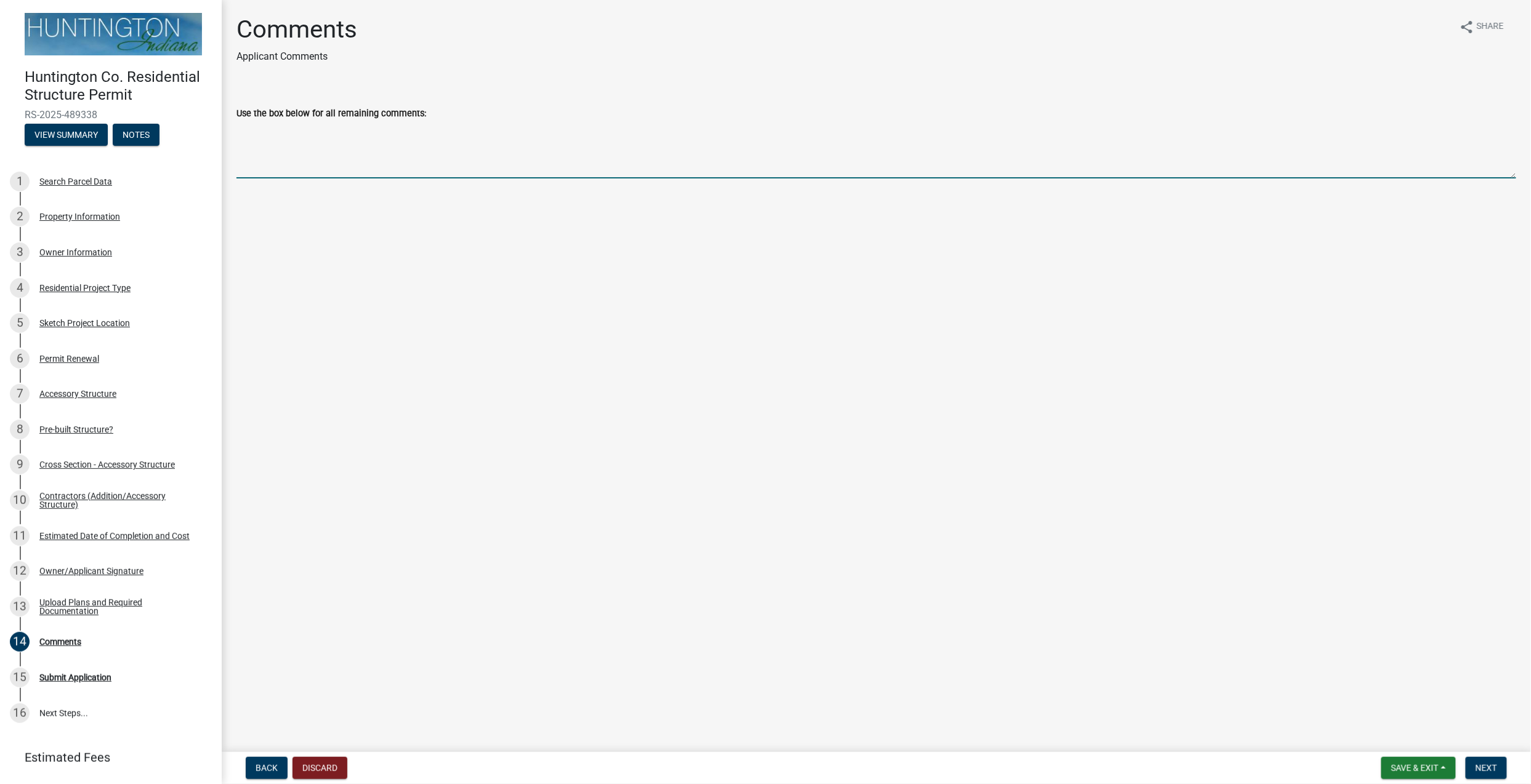
click at [451, 170] on textarea "Use the box below for all remaining comments:" at bounding box center [877, 149] width 1280 height 58
type textarea "T"
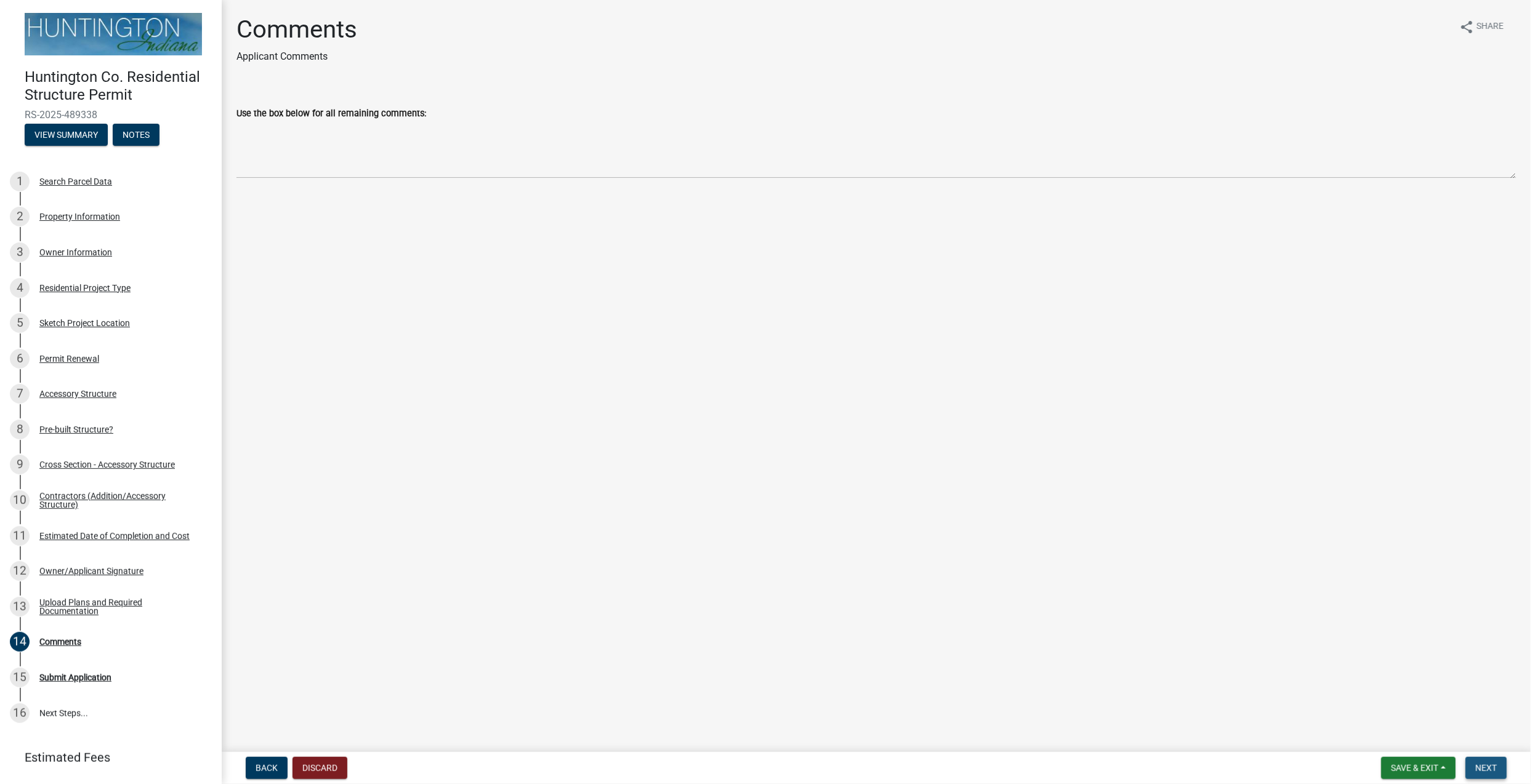
click at [1148, 588] on span "Next" at bounding box center [1486, 768] width 22 height 10
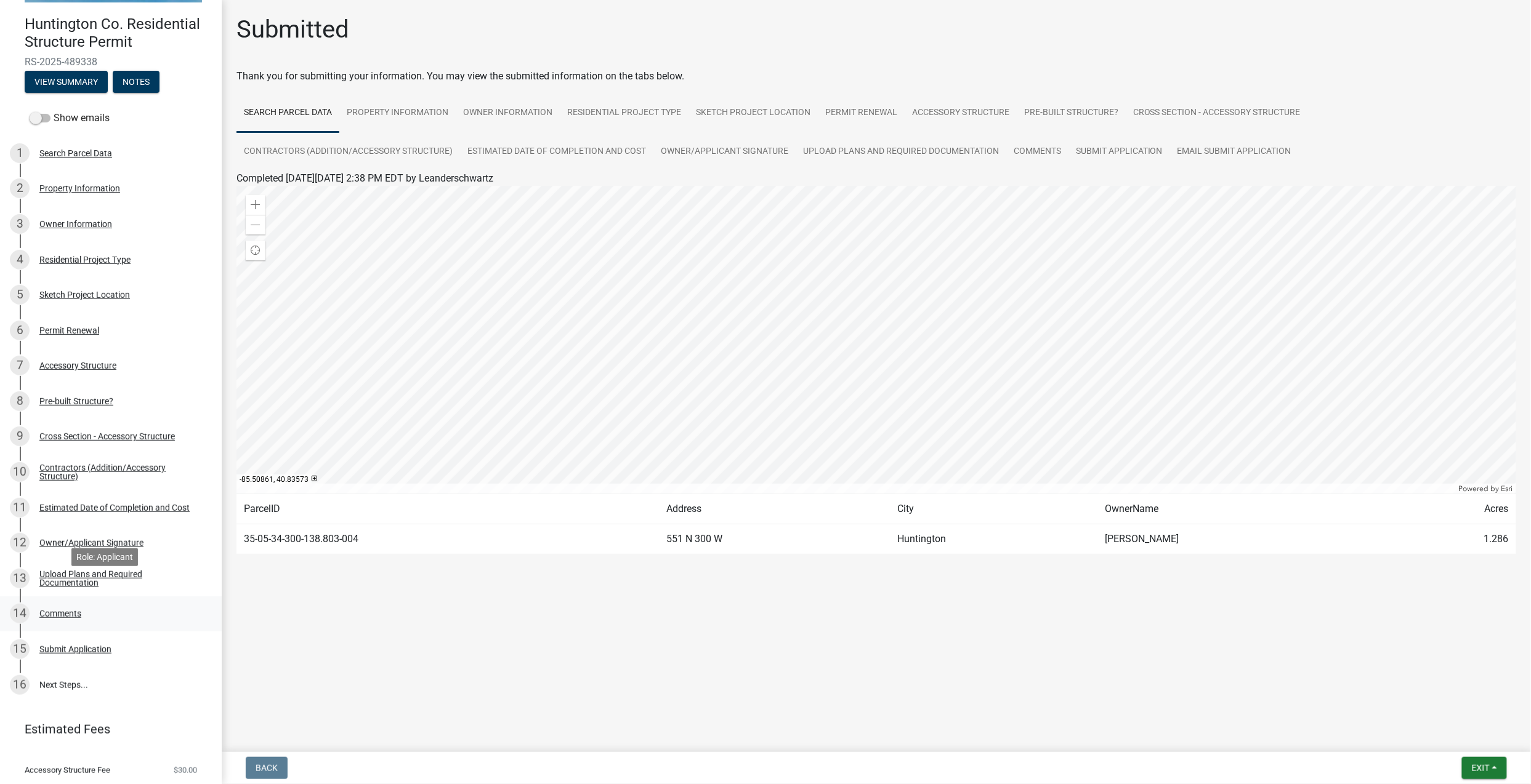
scroll to position [82, 0]
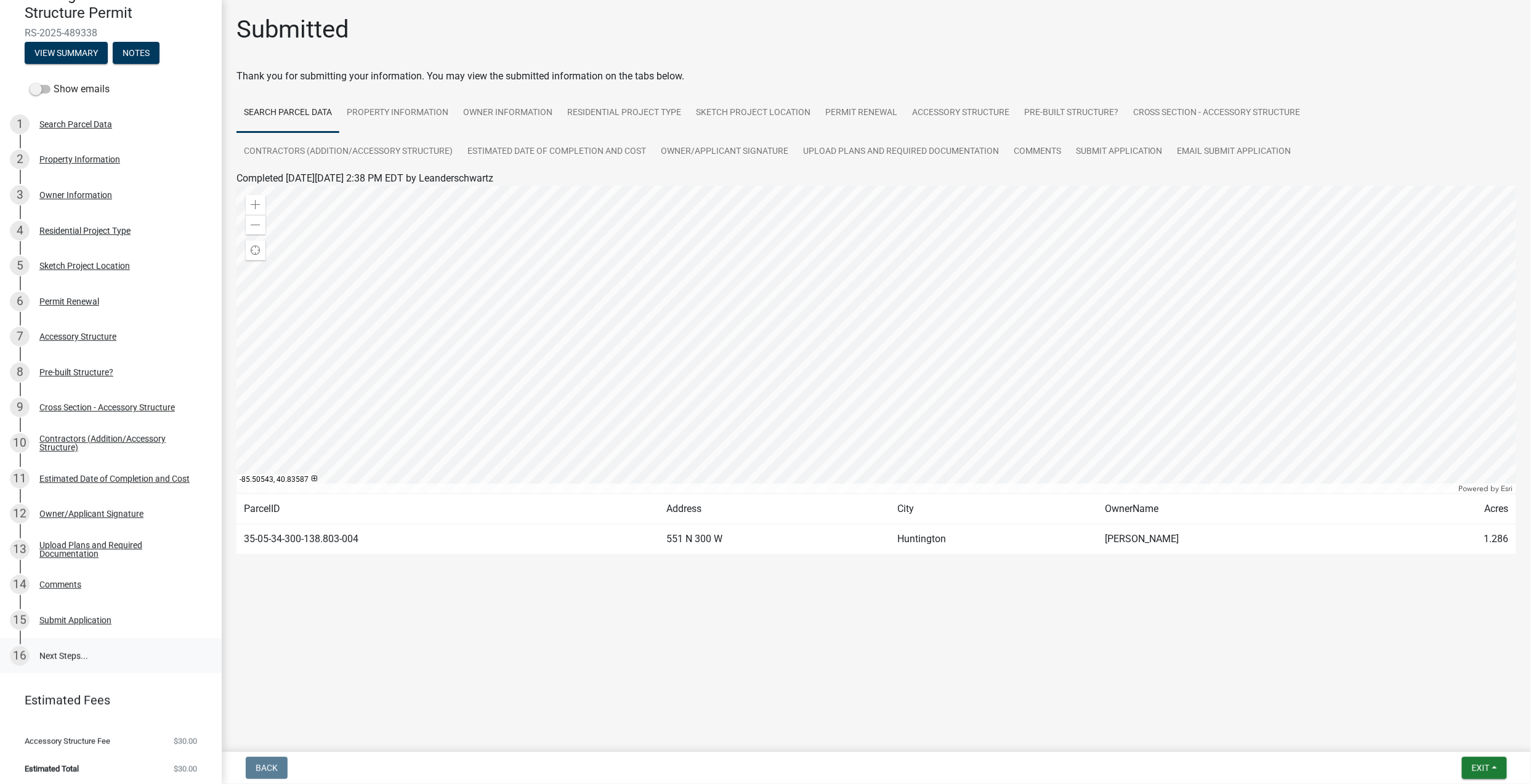
click at [60, 588] on link "16 Next Steps..." at bounding box center [111, 656] width 222 height 36
click at [69, 588] on link "16 Next Steps..." at bounding box center [111, 656] width 222 height 36
click at [1148, 588] on span "Exit" at bounding box center [1481, 768] width 18 height 10
click at [1148, 588] on button "Save" at bounding box center [1458, 707] width 99 height 29
